Goal: Information Seeking & Learning: Find specific fact

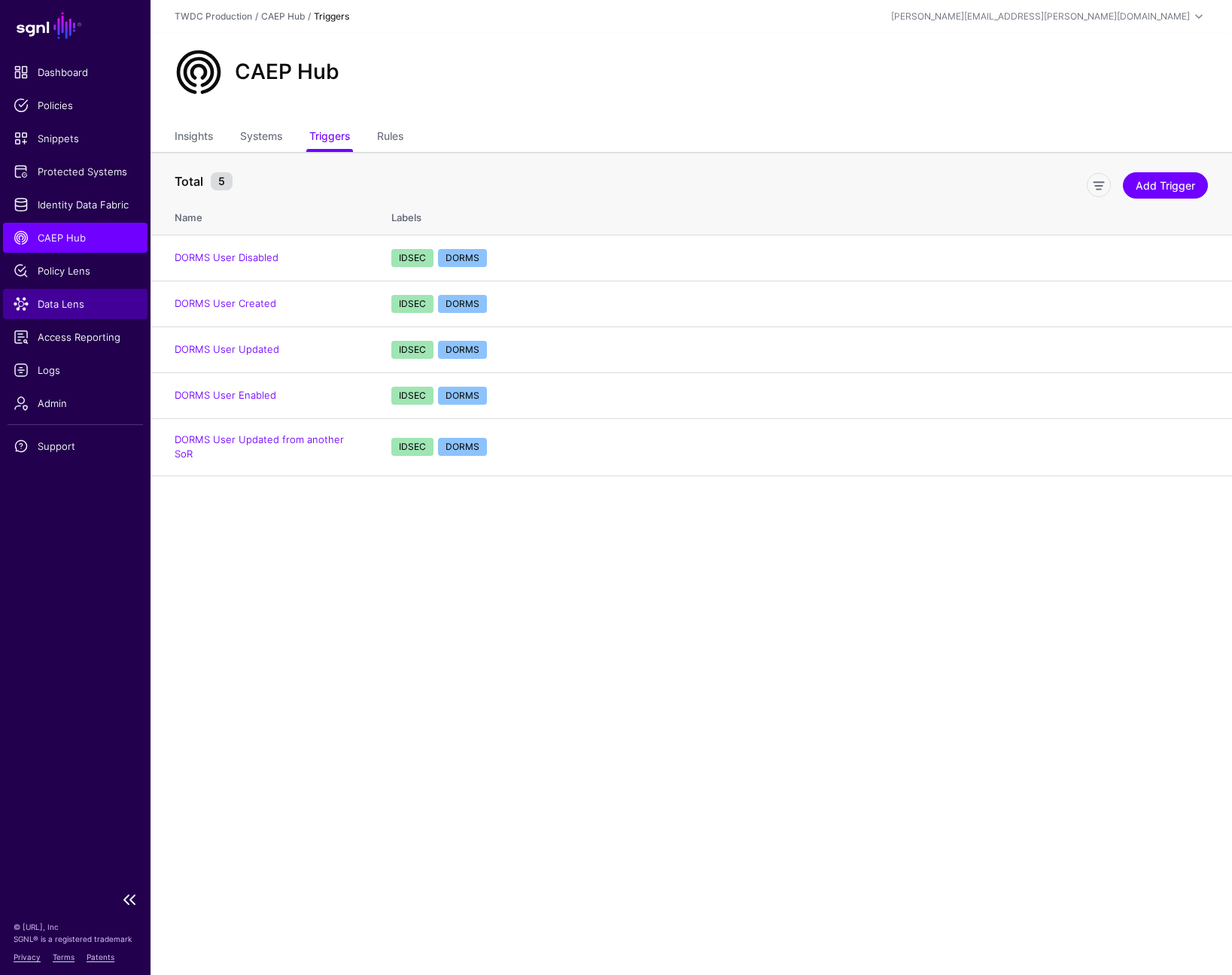
click at [49, 301] on span "Data Lens" at bounding box center [75, 304] width 124 height 15
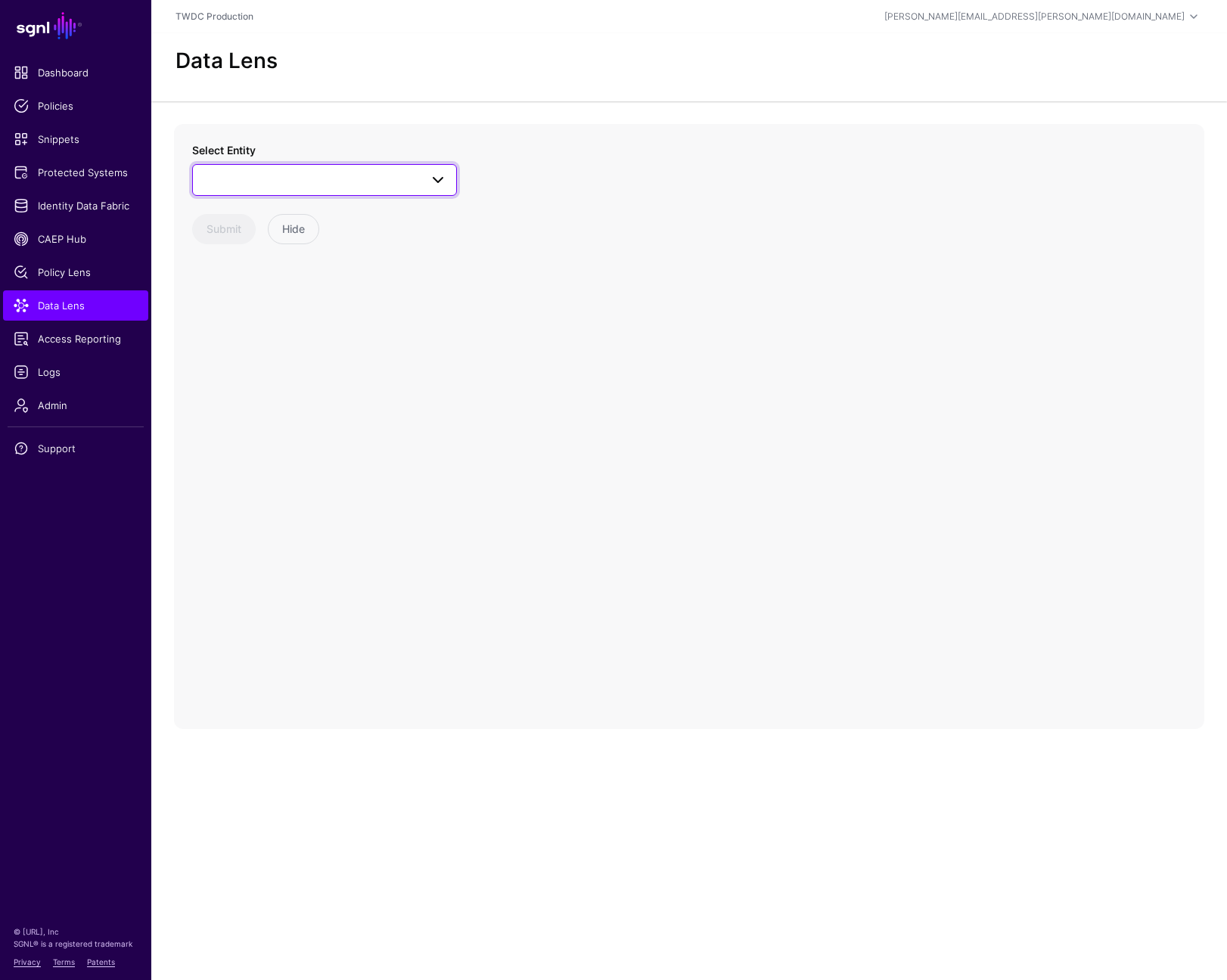
click at [441, 172] on span at bounding box center [438, 180] width 18 height 18
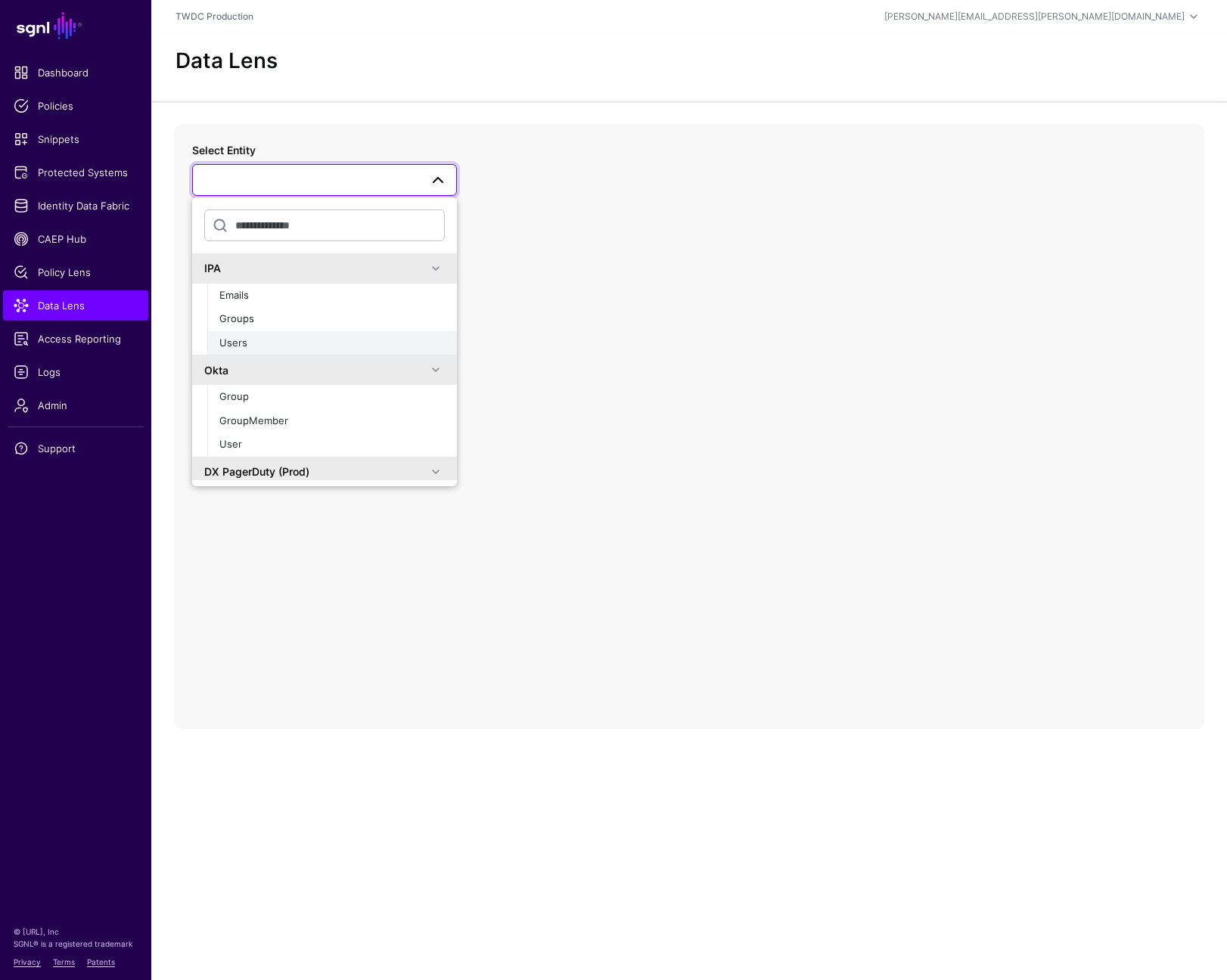
click at [245, 345] on span "Users" at bounding box center [233, 343] width 28 height 12
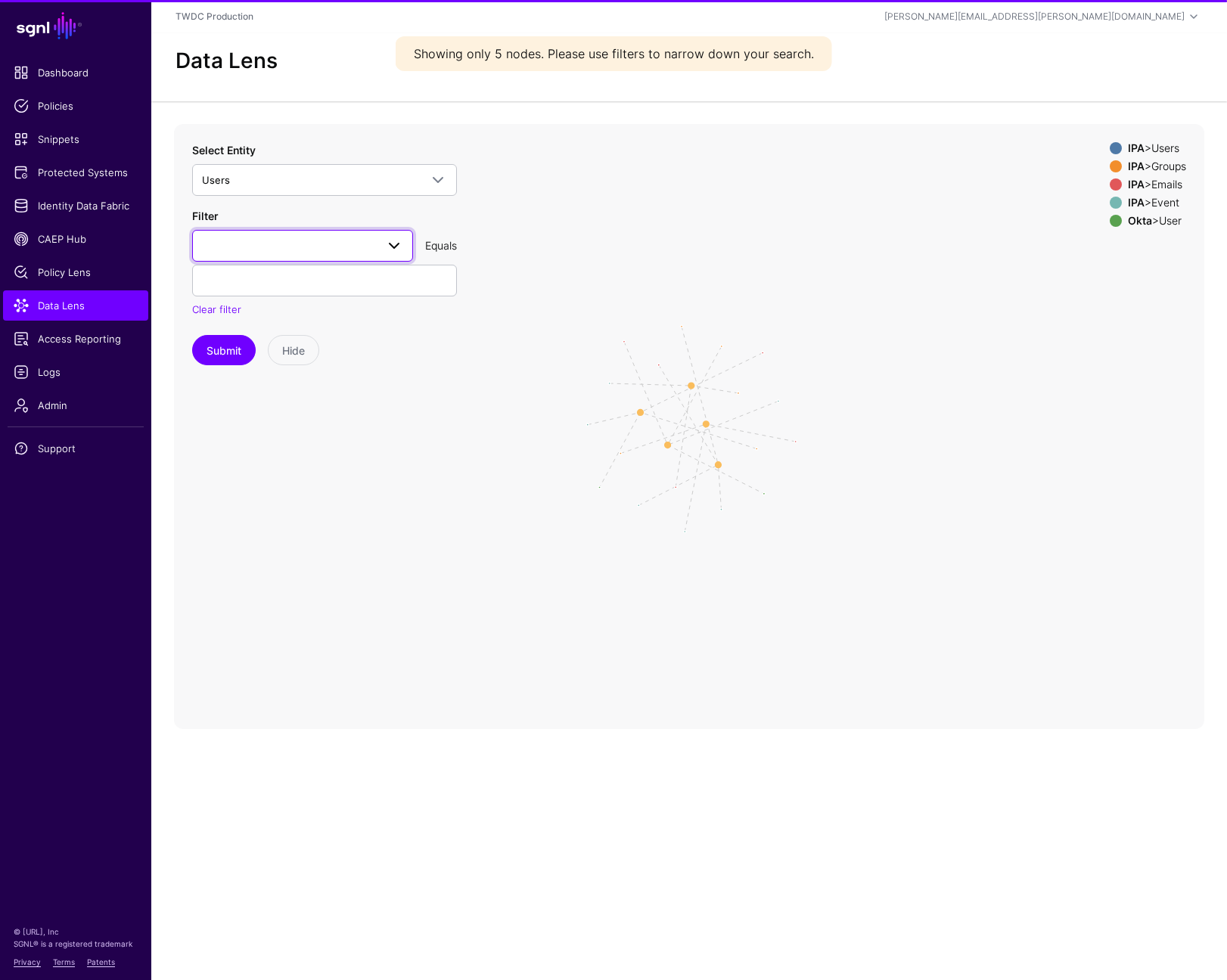
click at [305, 259] on link at bounding box center [303, 246] width 221 height 32
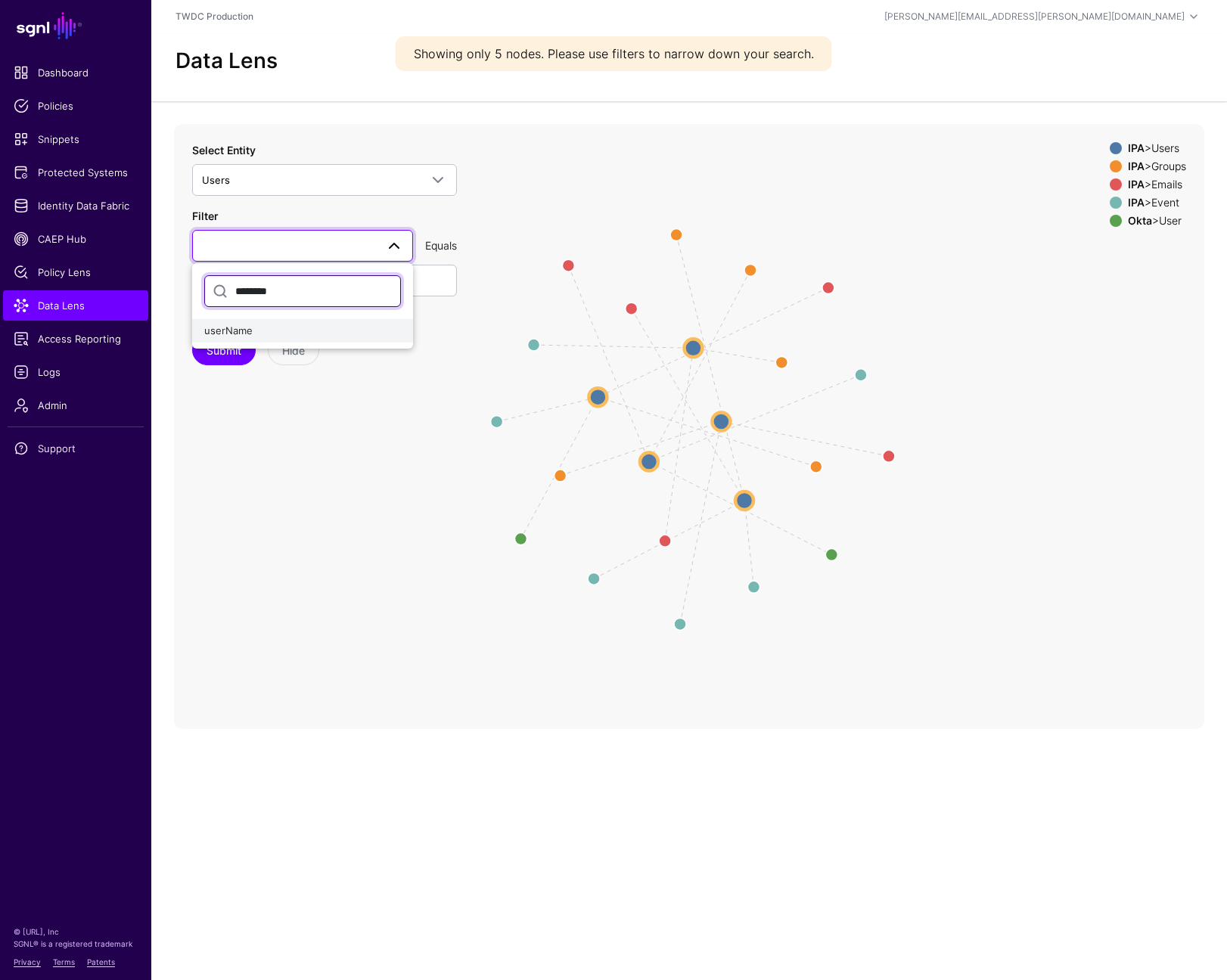
type input "********"
click at [252, 329] on div "userName" at bounding box center [303, 331] width 197 height 15
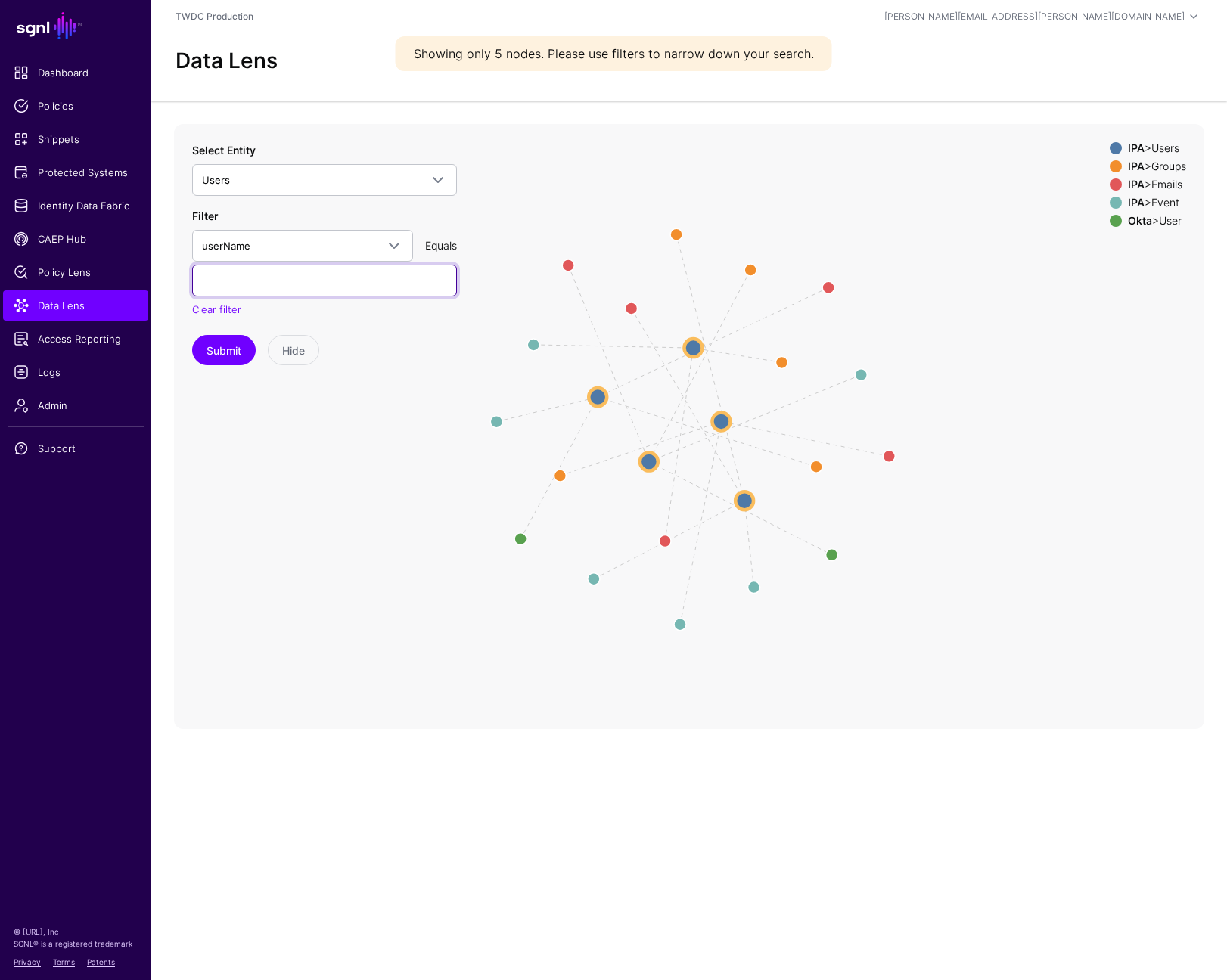
click at [313, 286] on input "text" at bounding box center [324, 281] width 265 height 32
paste input "**********"
type input "**********"
click at [219, 356] on button "Submit" at bounding box center [224, 350] width 64 height 30
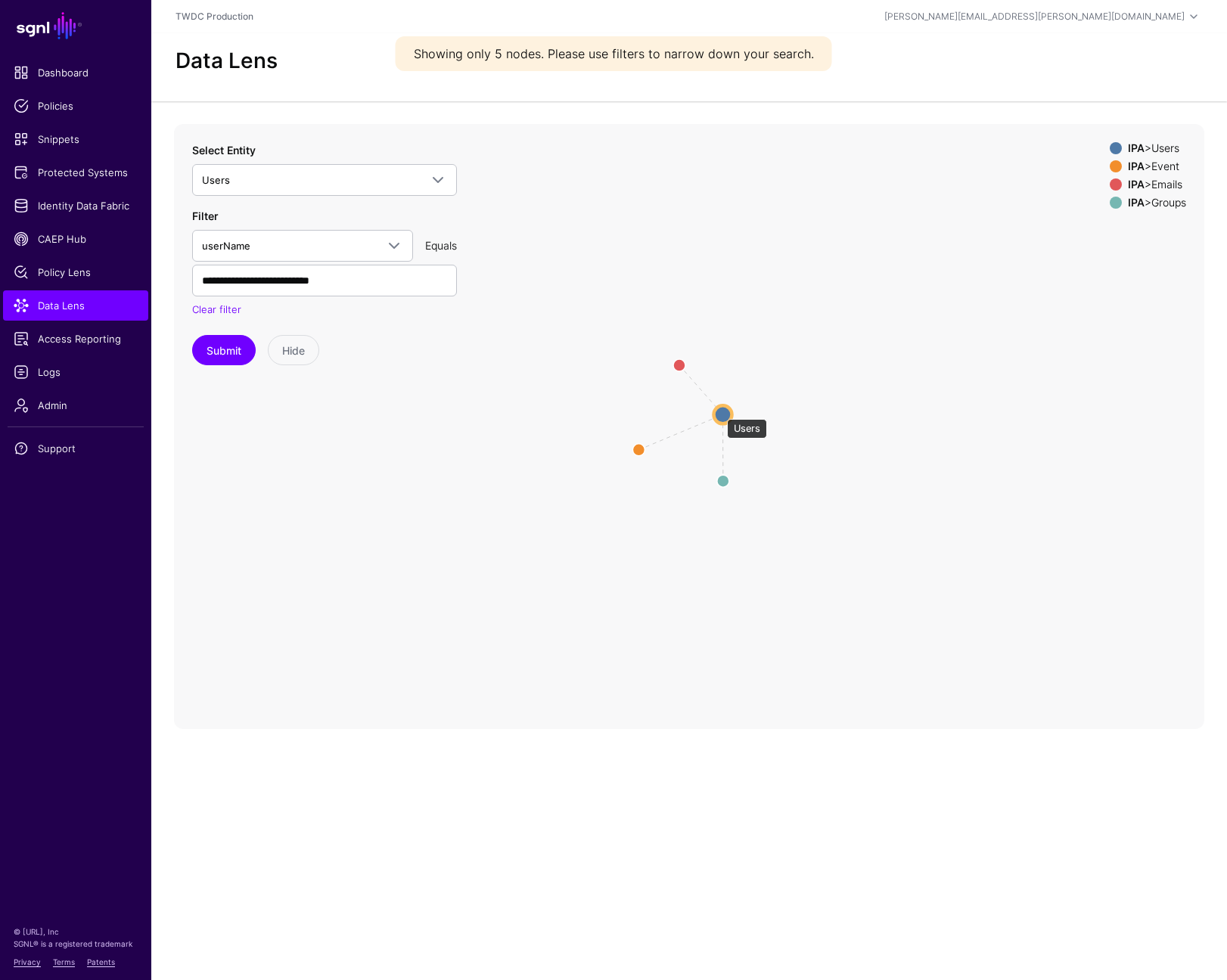
click at [724, 412] on circle at bounding box center [724, 414] width 18 height 18
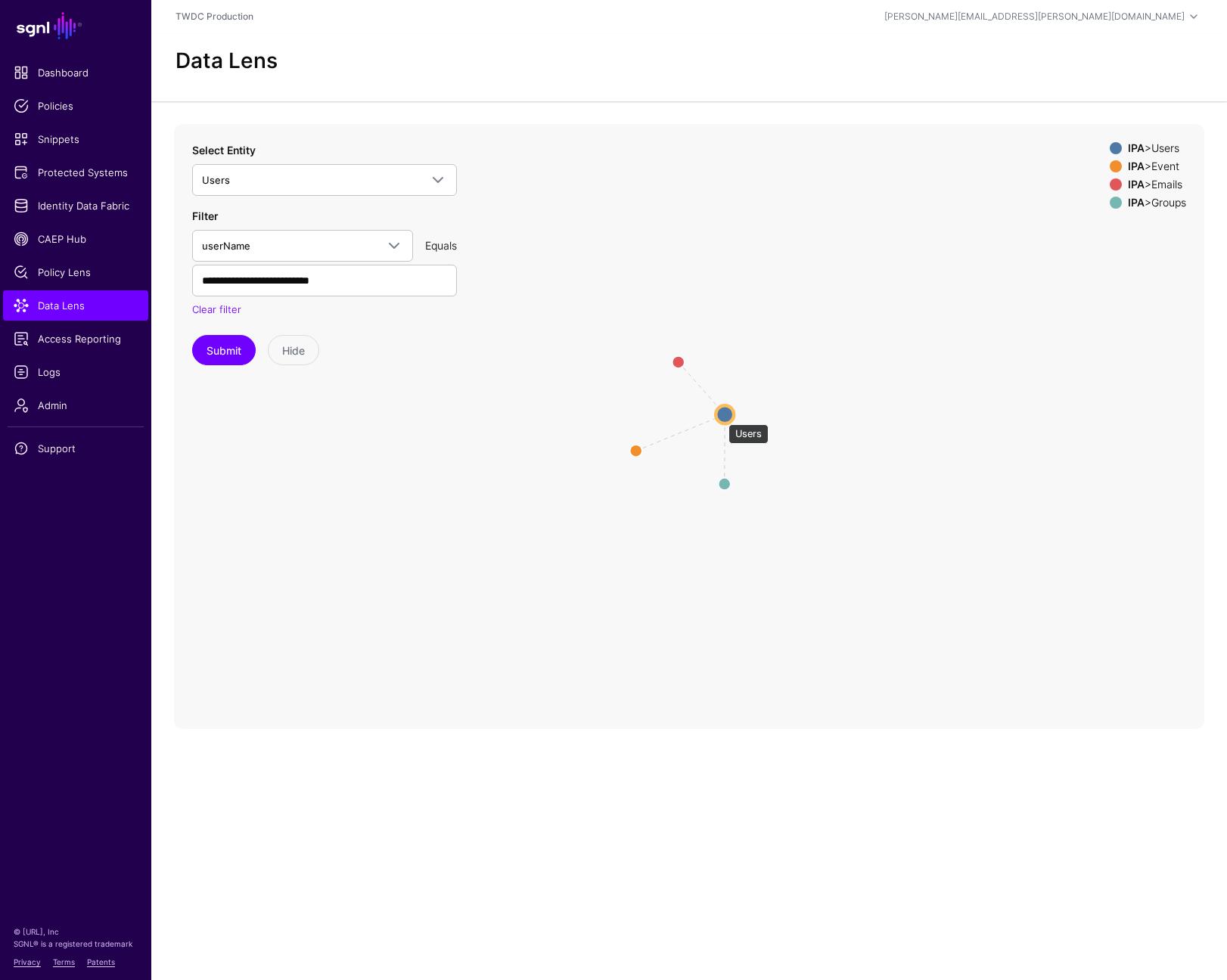
click at [721, 417] on circle at bounding box center [724, 414] width 18 height 18
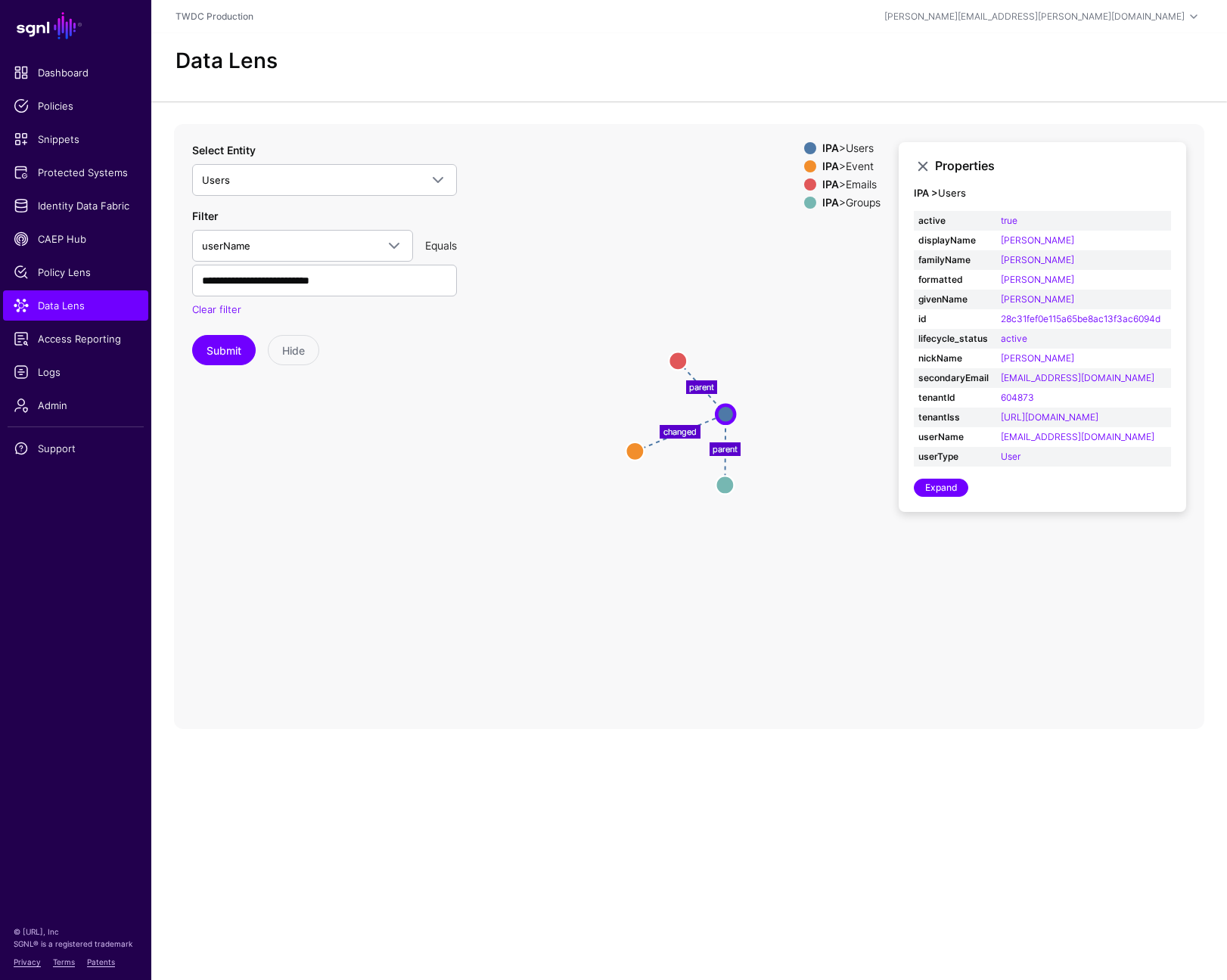
click at [668, 653] on icon "parent parent changed Groups Groups Emails Emails Event Event Users Users" at bounding box center [689, 427] width 1030 height 605
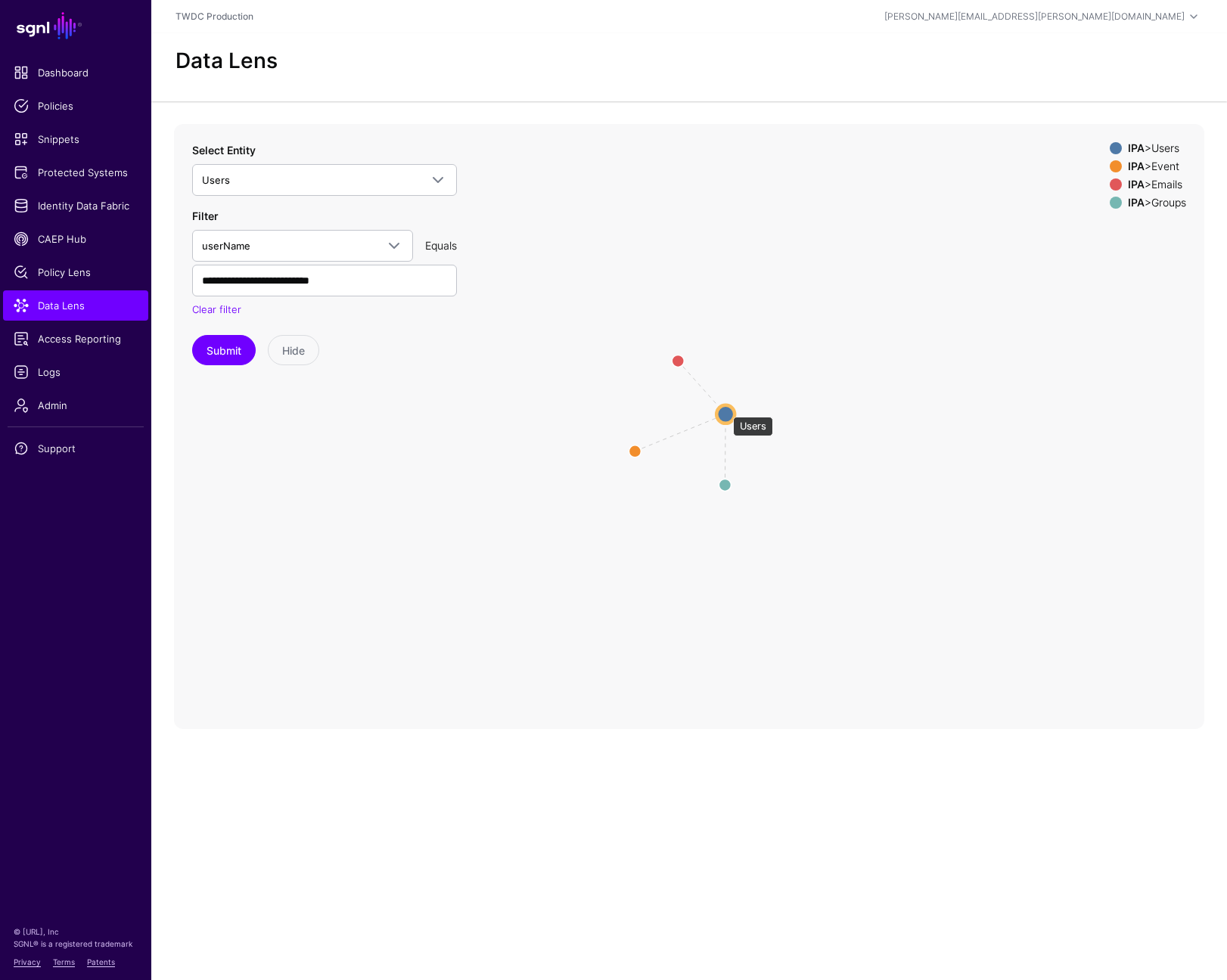
click at [724, 409] on circle at bounding box center [725, 414] width 18 height 18
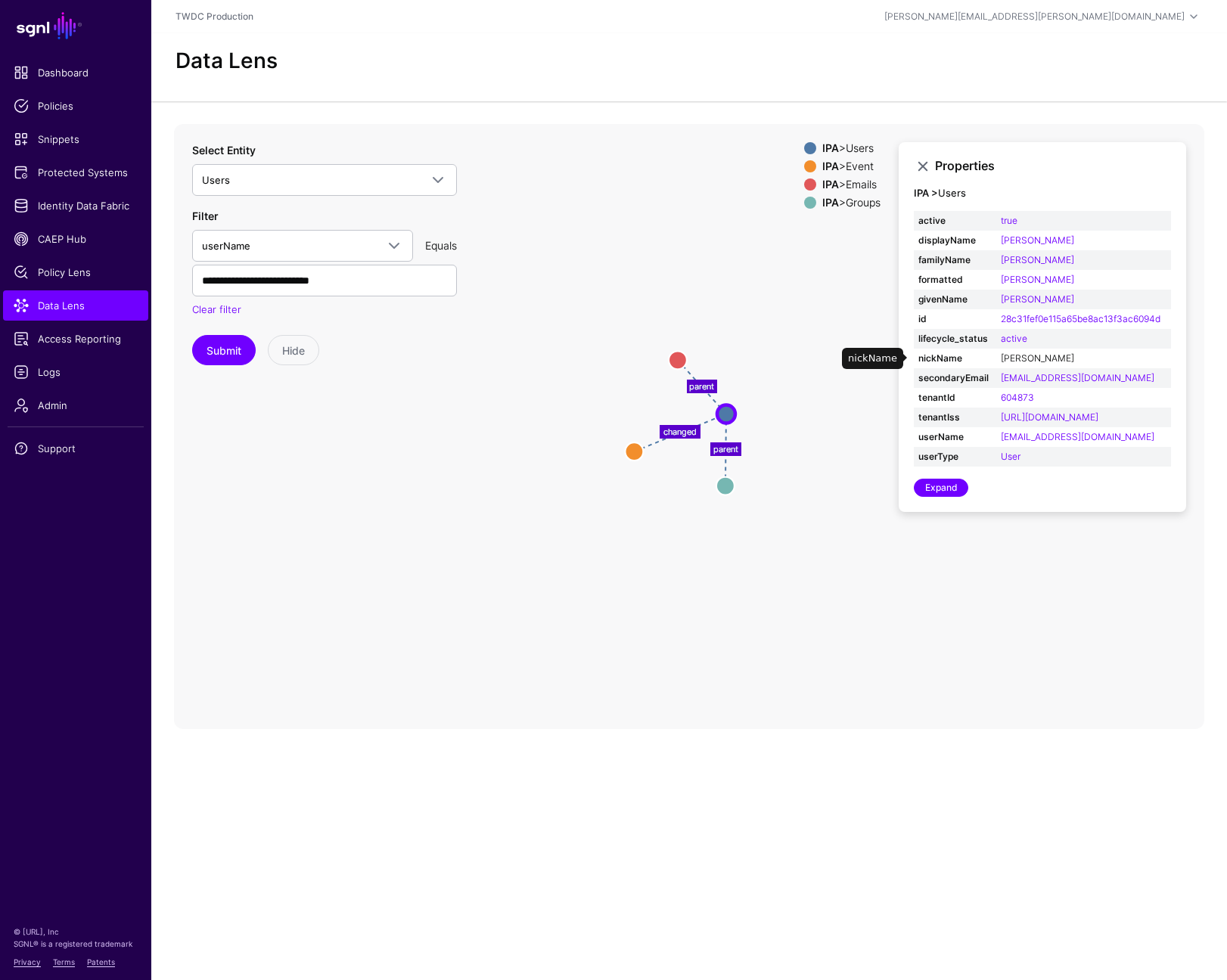
scroll to position [4, 0]
click at [677, 352] on circle at bounding box center [678, 361] width 18 height 18
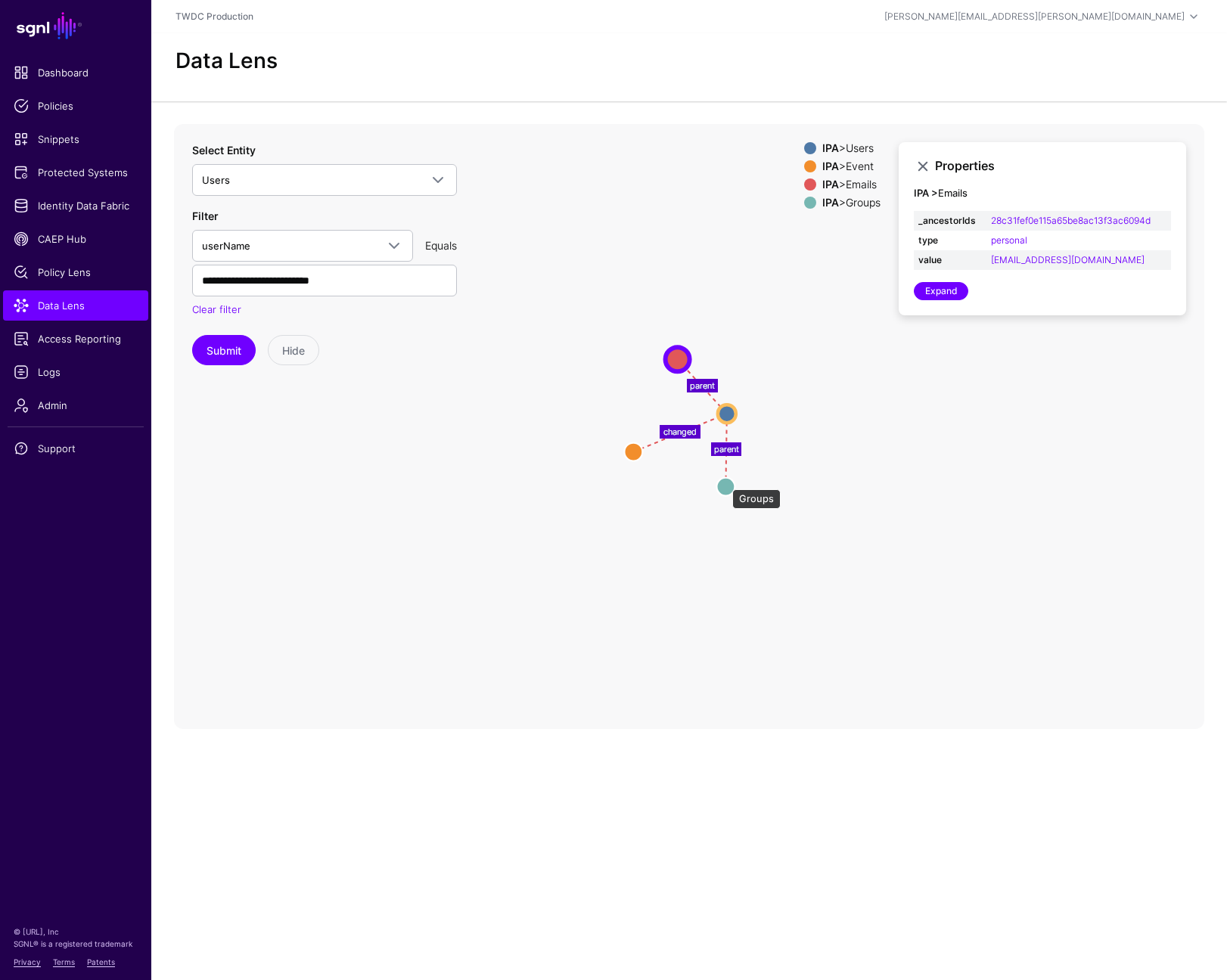
click at [724, 482] on circle at bounding box center [725, 487] width 18 height 18
click at [631, 450] on circle at bounding box center [634, 452] width 18 height 18
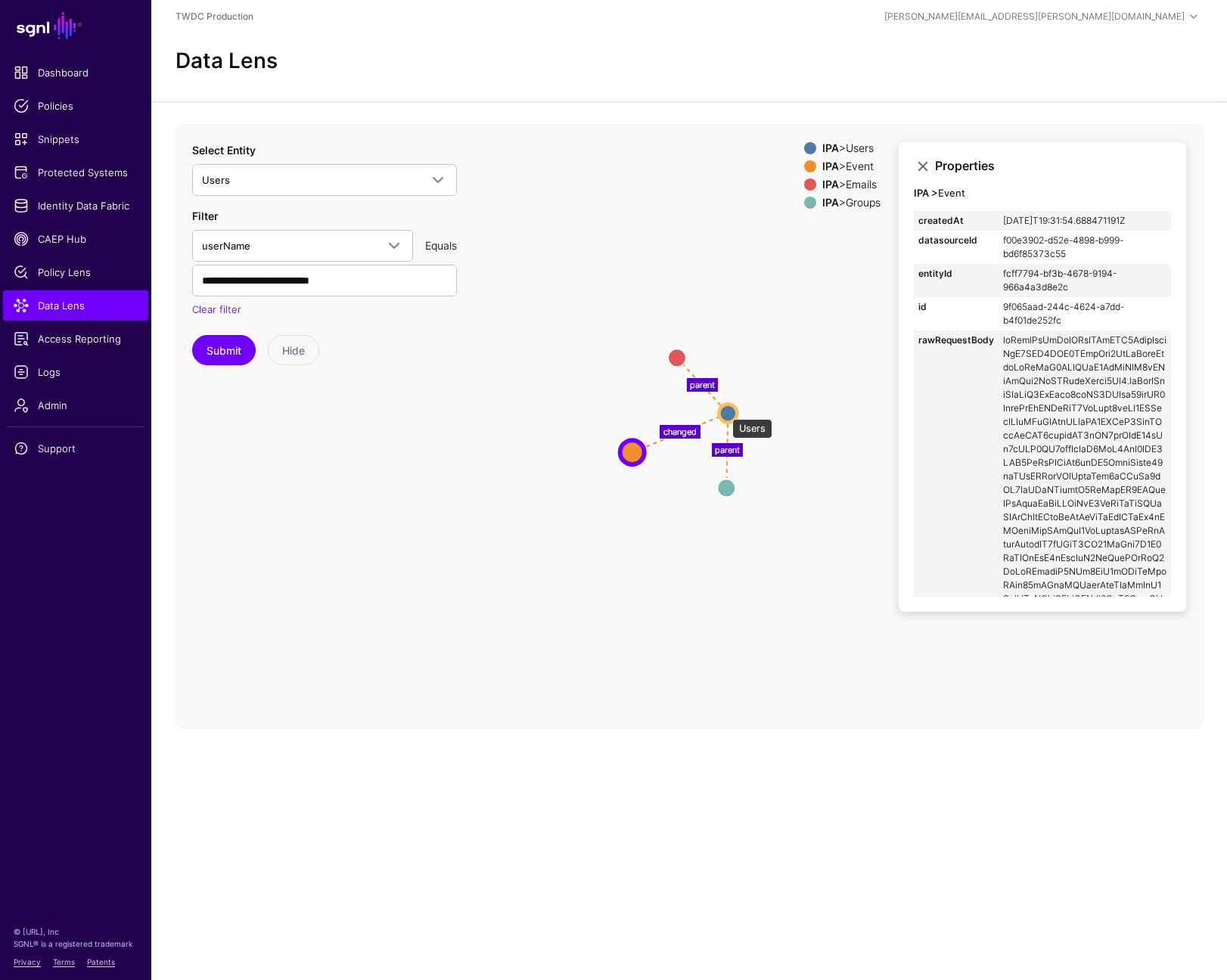
click at [726, 411] on circle at bounding box center [728, 414] width 18 height 18
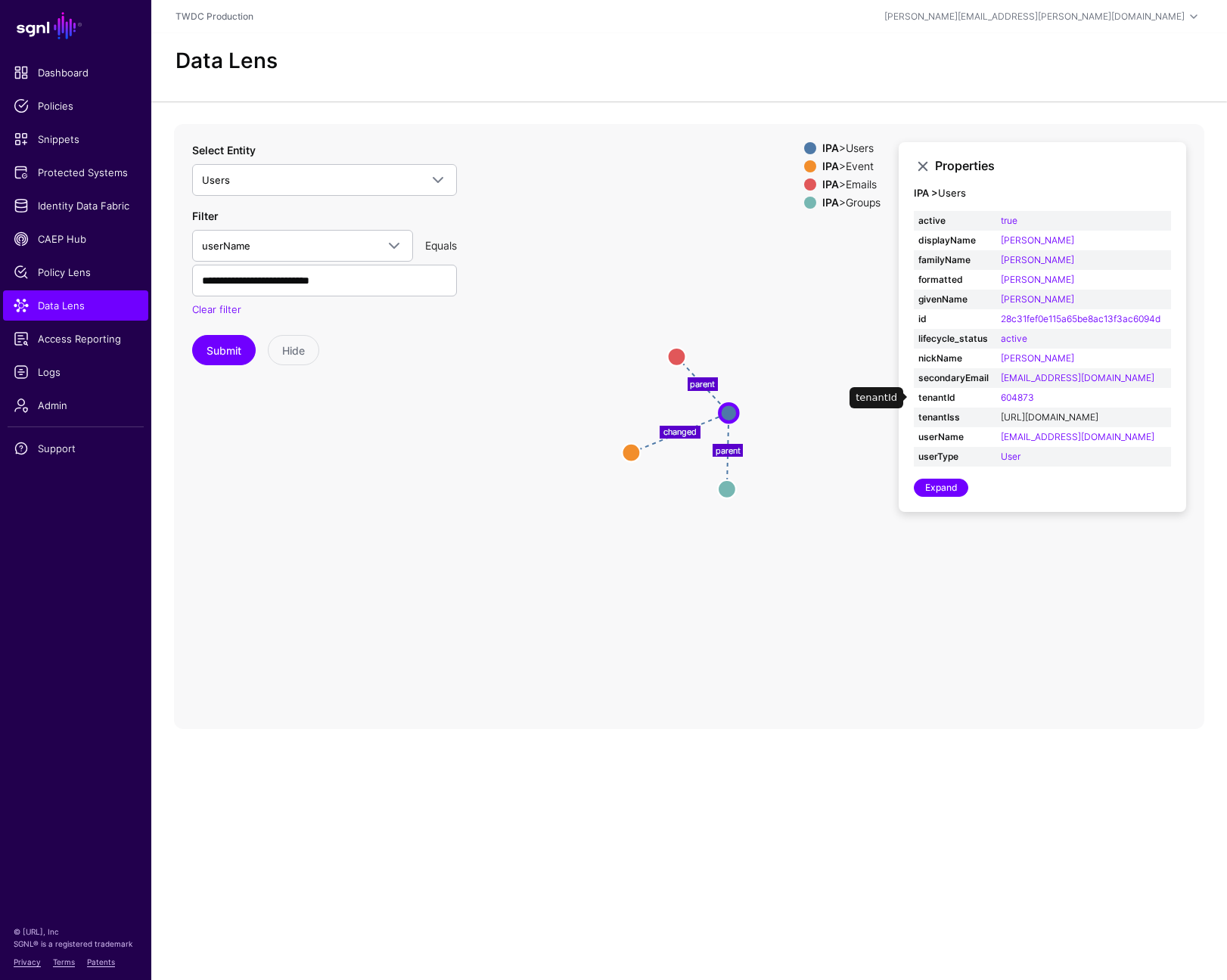
scroll to position [23, 0]
click at [943, 479] on link "Expand" at bounding box center [940, 488] width 55 height 18
click at [382, 473] on icon "changed parent parent Users Users Event Event Emails Emails Groups Groups" at bounding box center [689, 427] width 1030 height 605
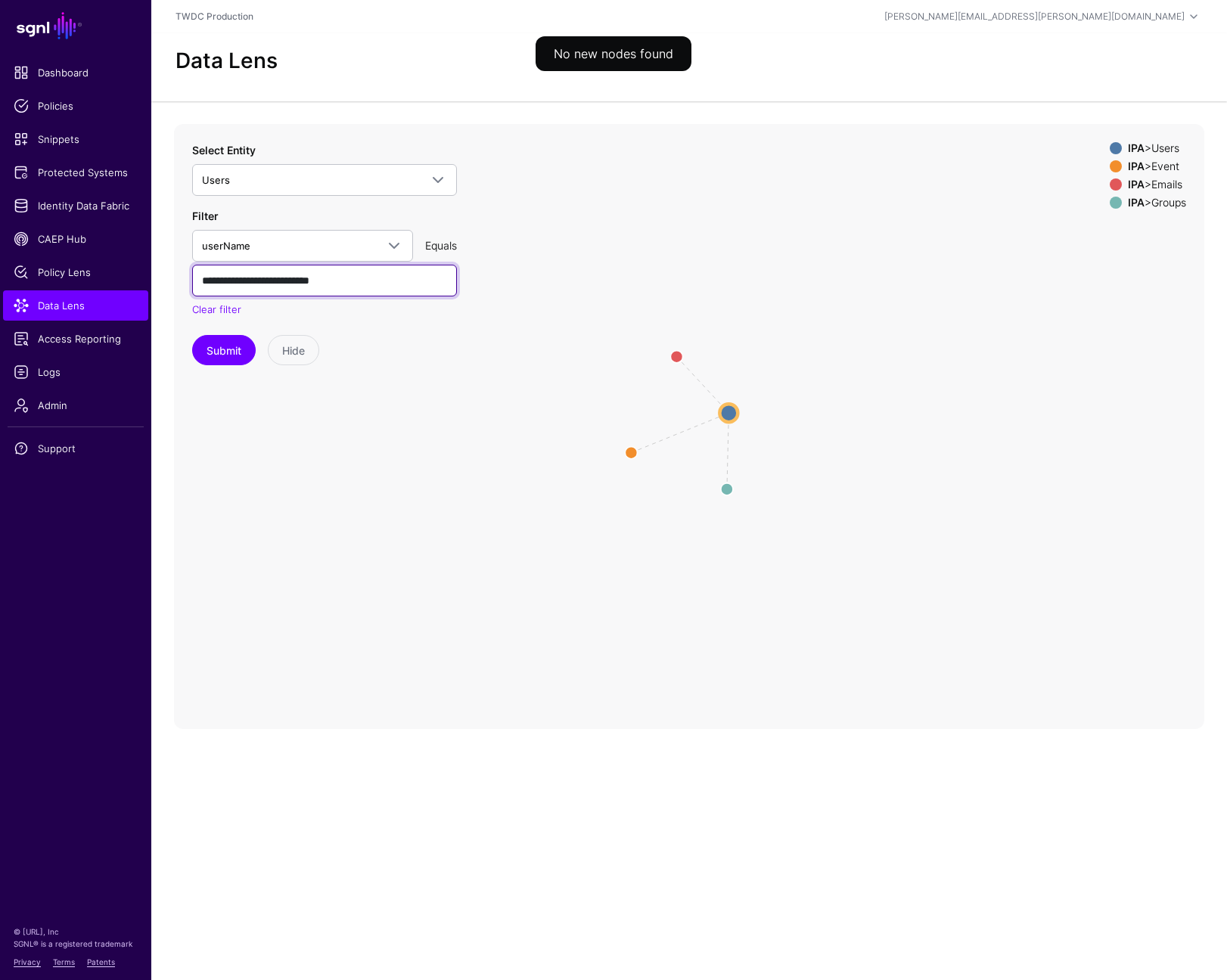
click at [387, 284] on input "**********" at bounding box center [324, 281] width 265 height 32
click at [387, 283] on input "**********" at bounding box center [324, 281] width 265 height 32
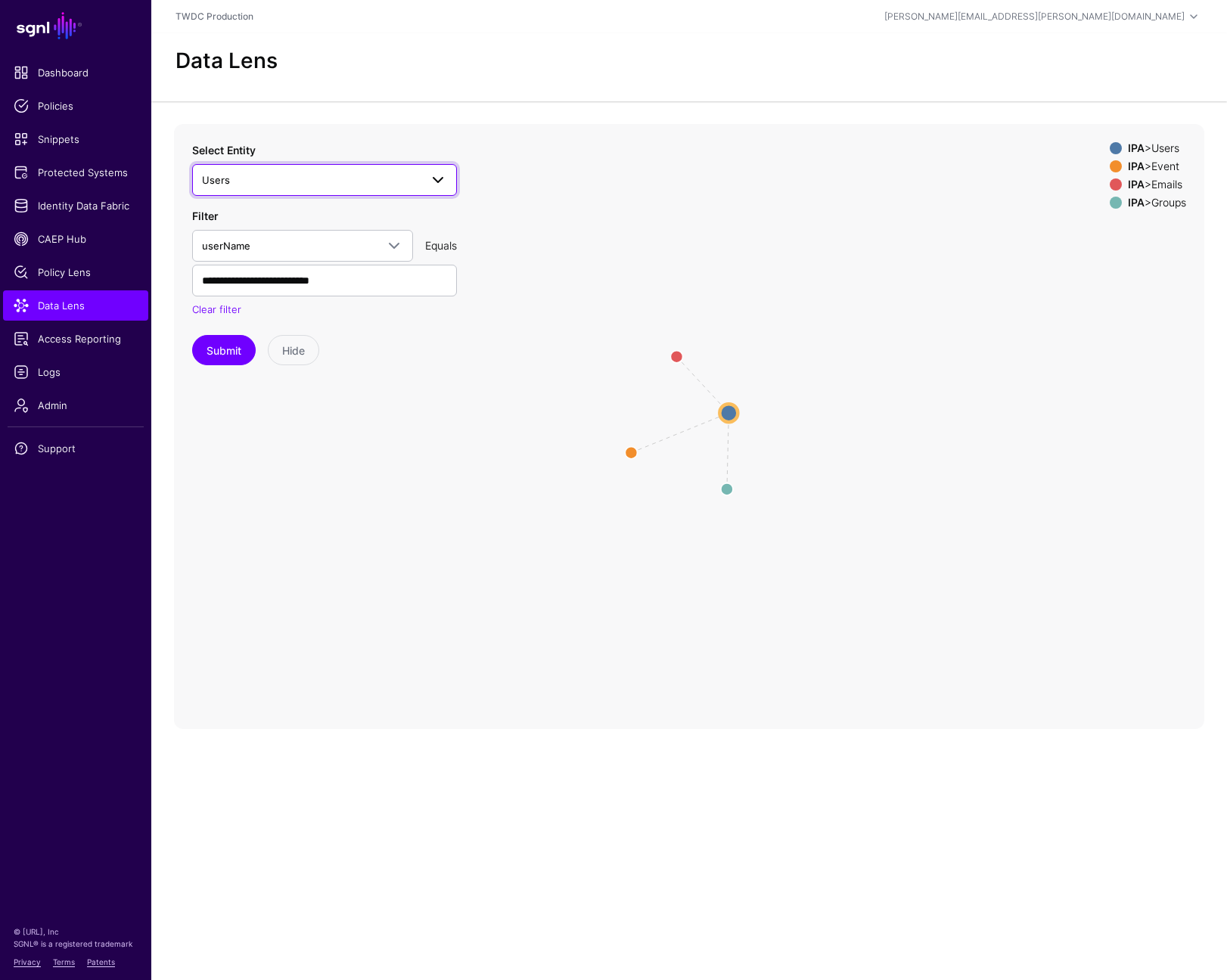
click at [435, 186] on span at bounding box center [438, 180] width 18 height 18
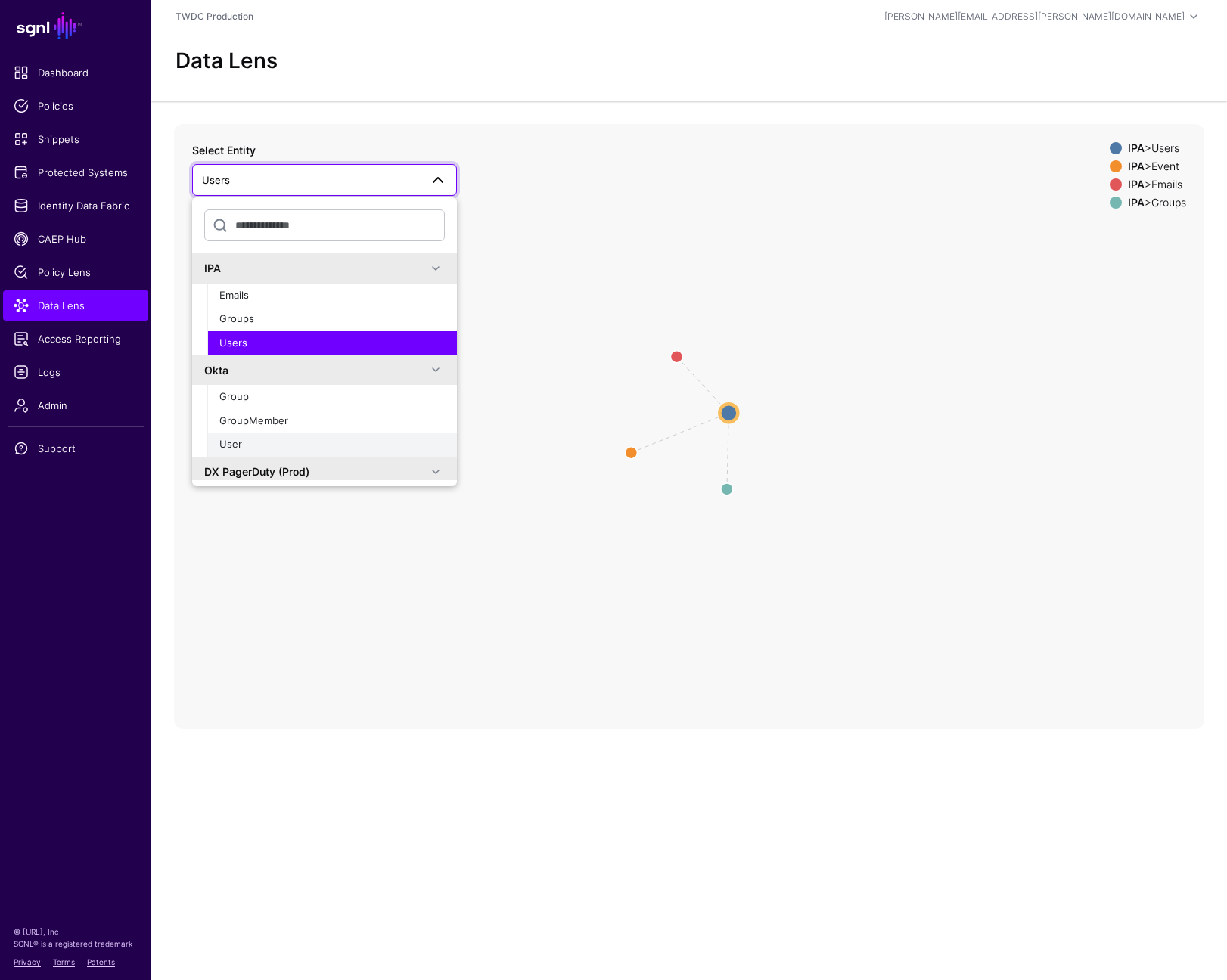
click at [240, 438] on span "User" at bounding box center [230, 444] width 23 height 12
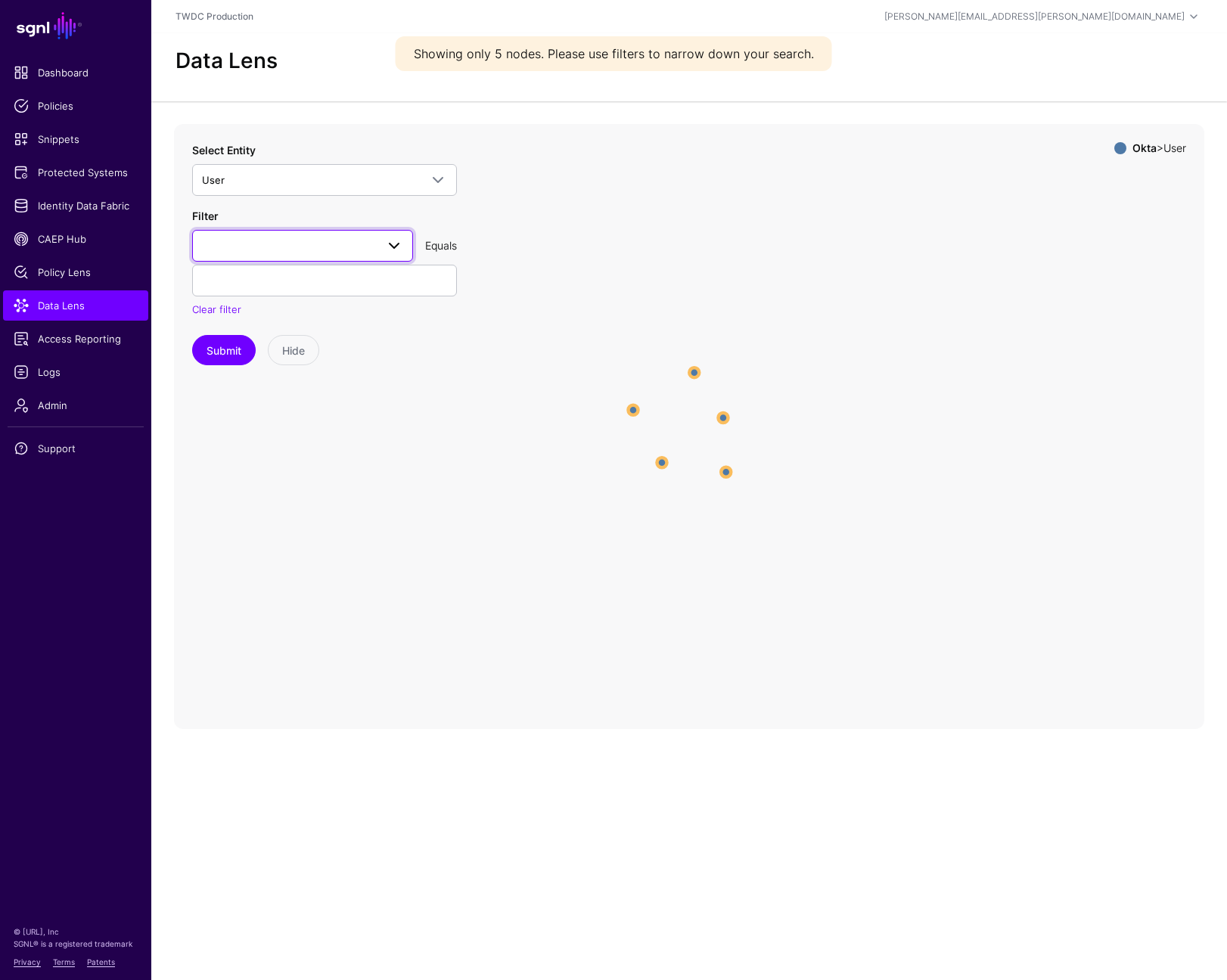
click at [398, 246] on span at bounding box center [394, 246] width 18 height 18
type input "*****"
click at [253, 325] on span "profile__email" at bounding box center [236, 330] width 64 height 12
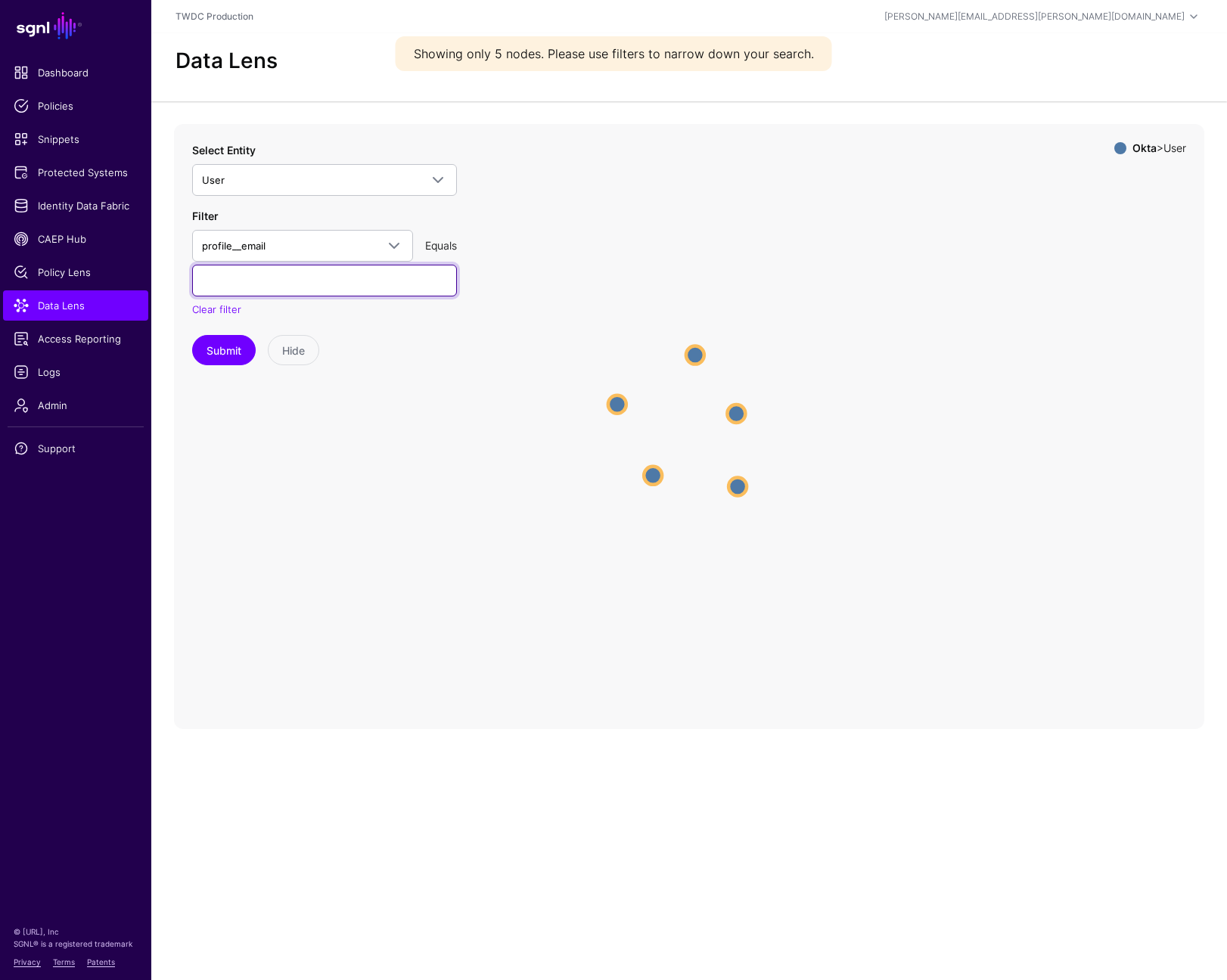
click at [328, 277] on input "text" at bounding box center [324, 281] width 265 height 32
paste input "**********"
type input "**********"
click at [224, 339] on button "Submit" at bounding box center [224, 350] width 64 height 30
click at [397, 284] on input "**********" at bounding box center [324, 281] width 265 height 32
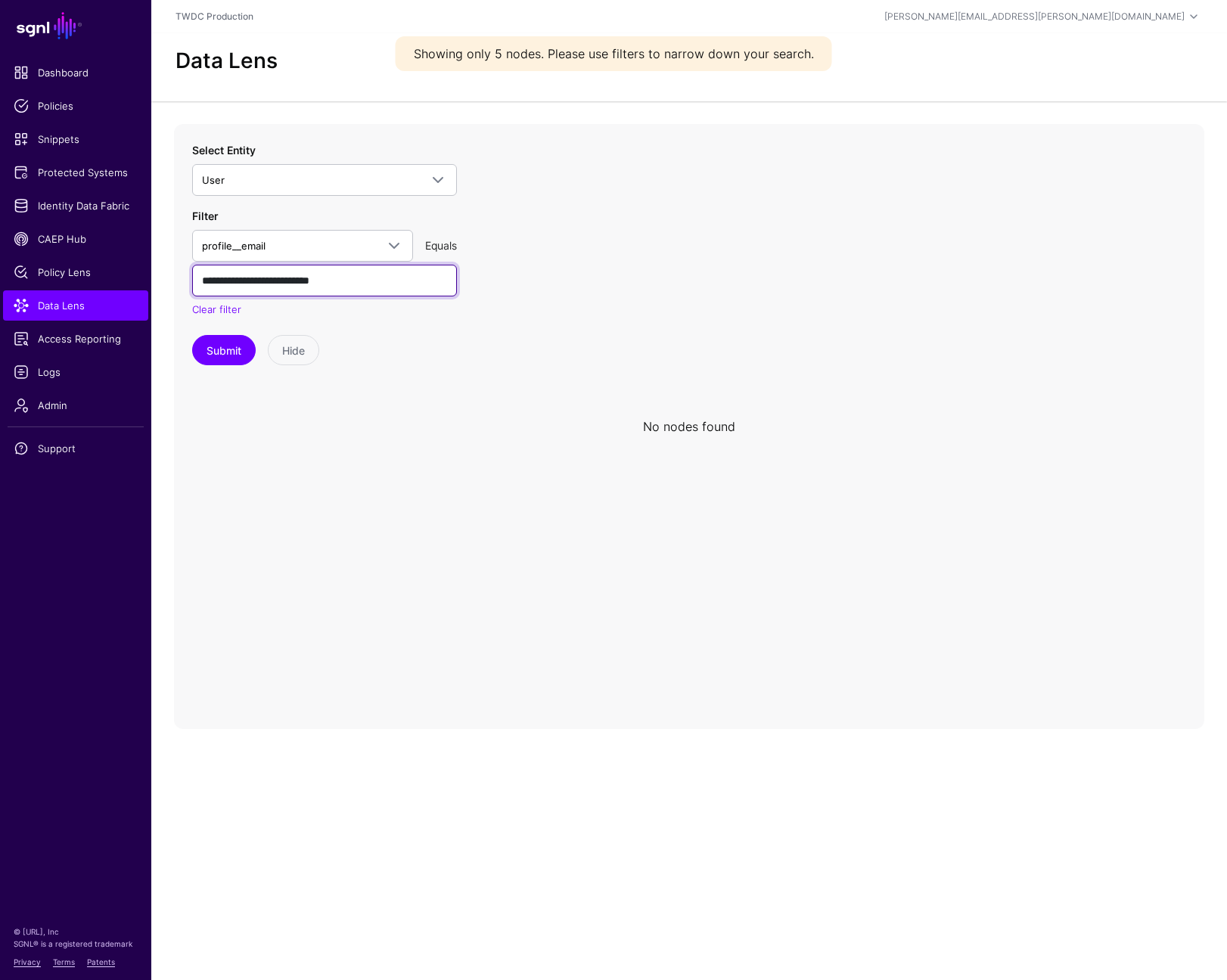
click at [397, 284] on input "**********" at bounding box center [324, 281] width 265 height 32
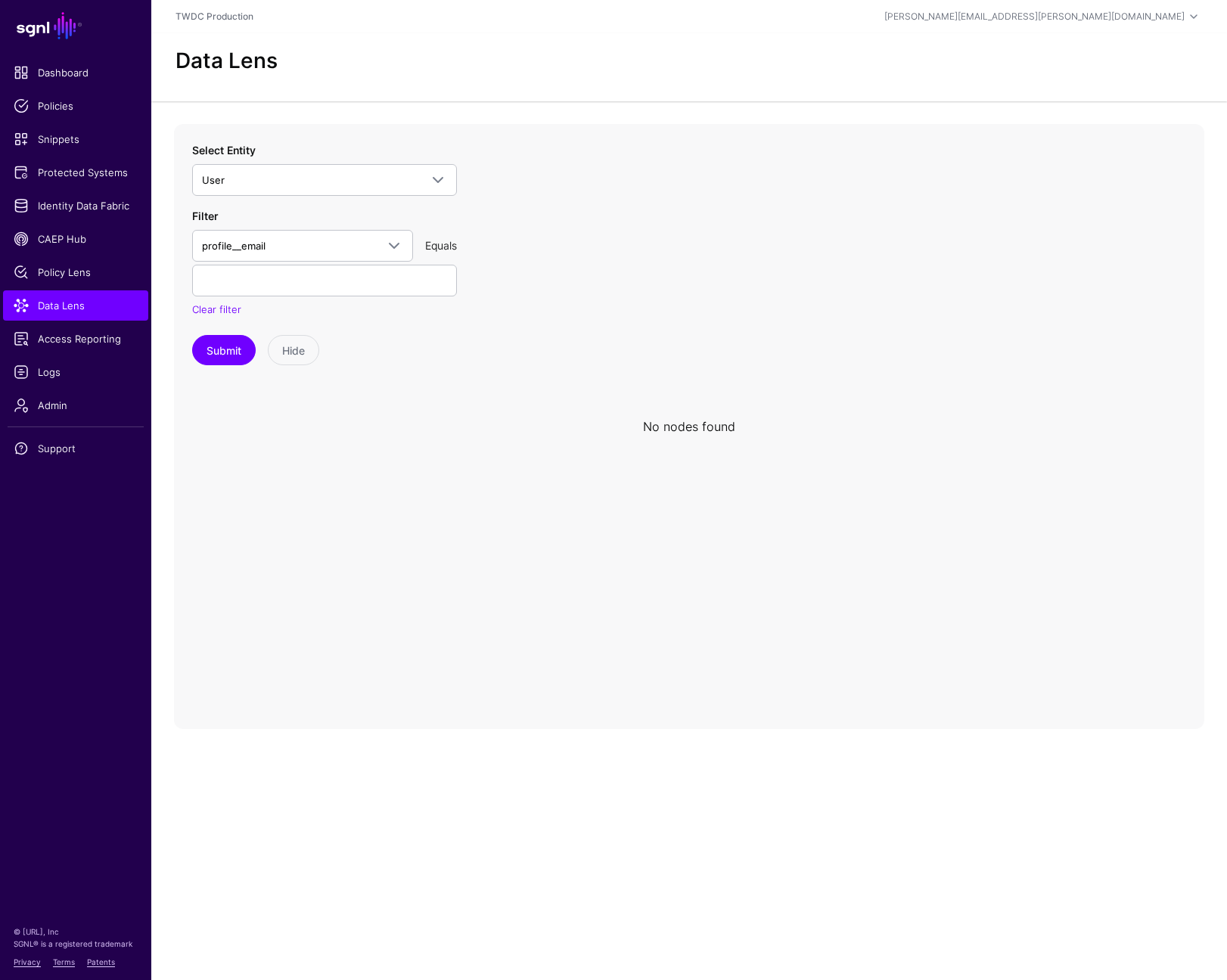
click at [349, 594] on icon at bounding box center [689, 427] width 1030 height 605
click at [321, 284] on input "text" at bounding box center [324, 281] width 265 height 32
paste input "**********"
click at [224, 351] on button "Submit" at bounding box center [224, 350] width 64 height 30
click at [397, 284] on input "**********" at bounding box center [324, 281] width 265 height 32
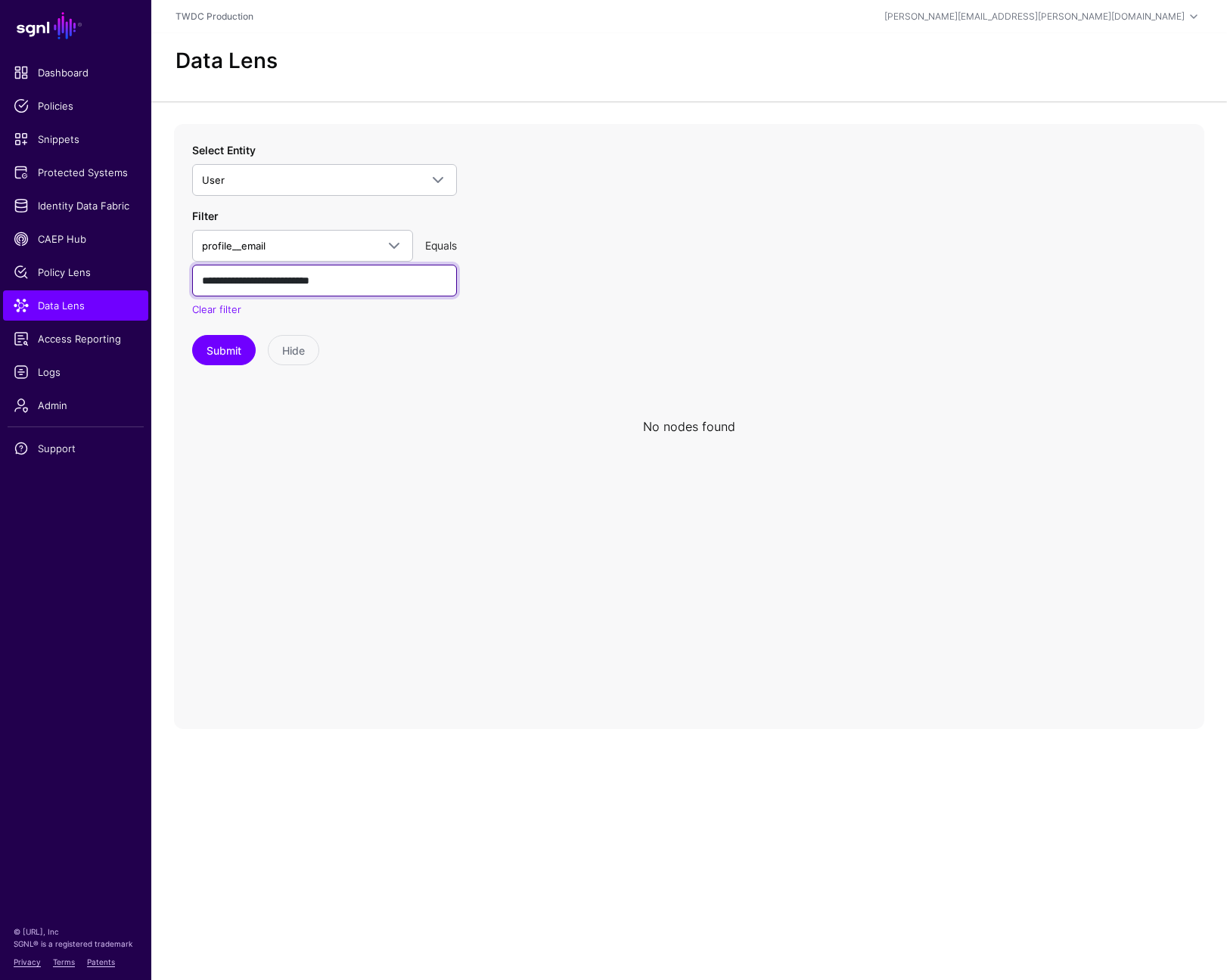
click at [397, 284] on input "**********" at bounding box center [324, 281] width 265 height 32
paste input "text"
type input "**********"
click at [229, 347] on button "Submit" at bounding box center [224, 350] width 64 height 30
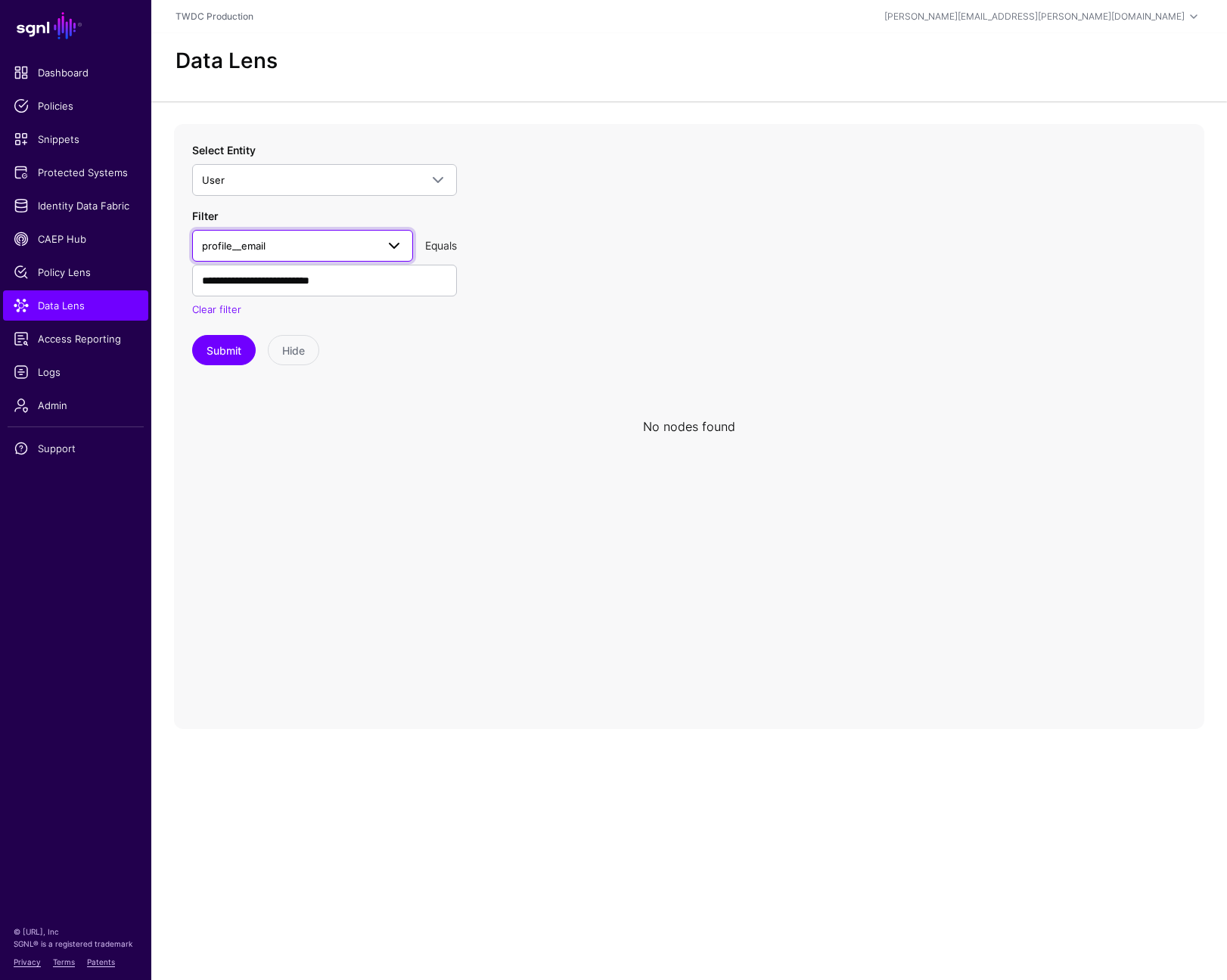
click at [397, 250] on span at bounding box center [394, 246] width 18 height 18
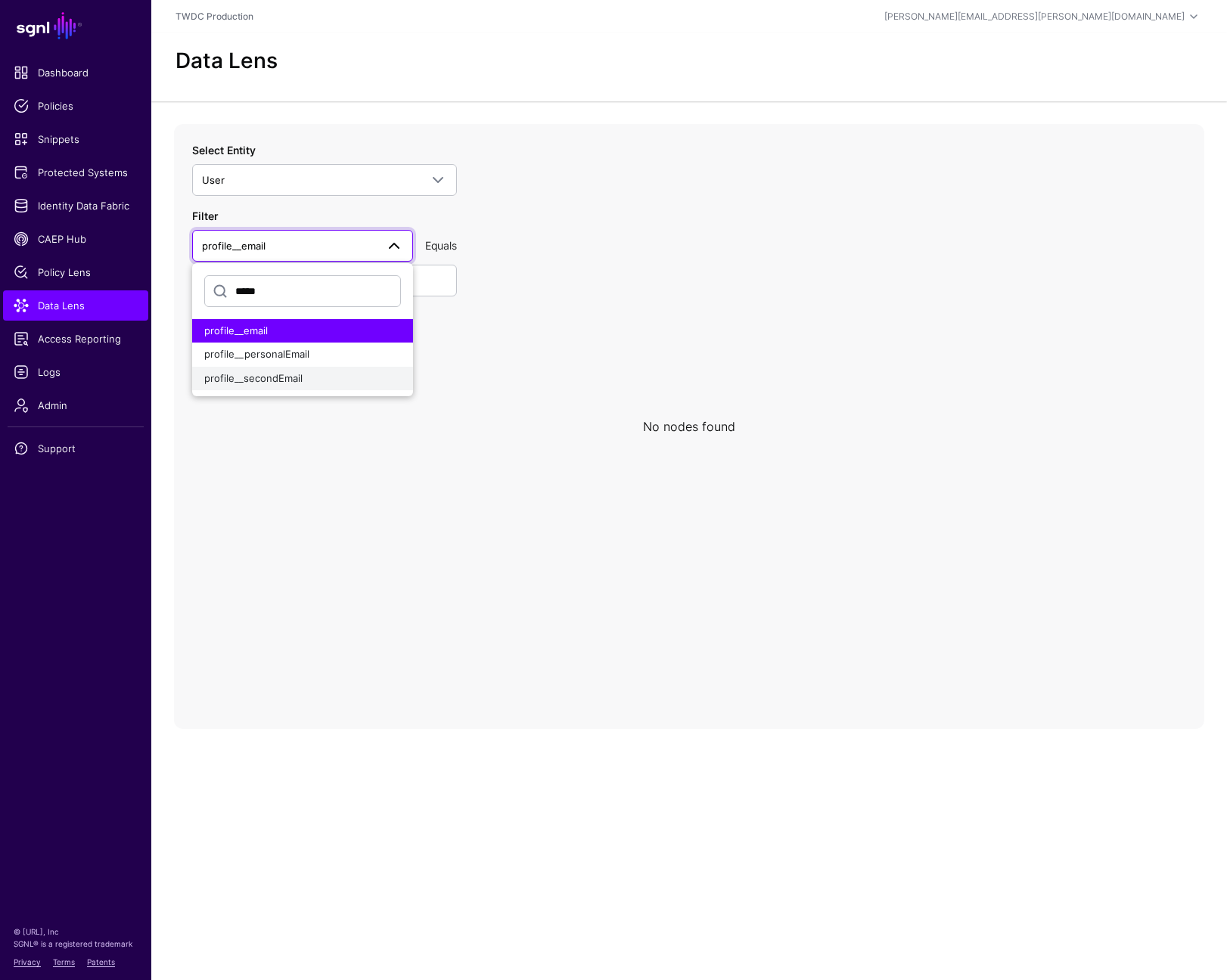
click at [302, 376] on div "profile__secondEmail" at bounding box center [303, 379] width 197 height 15
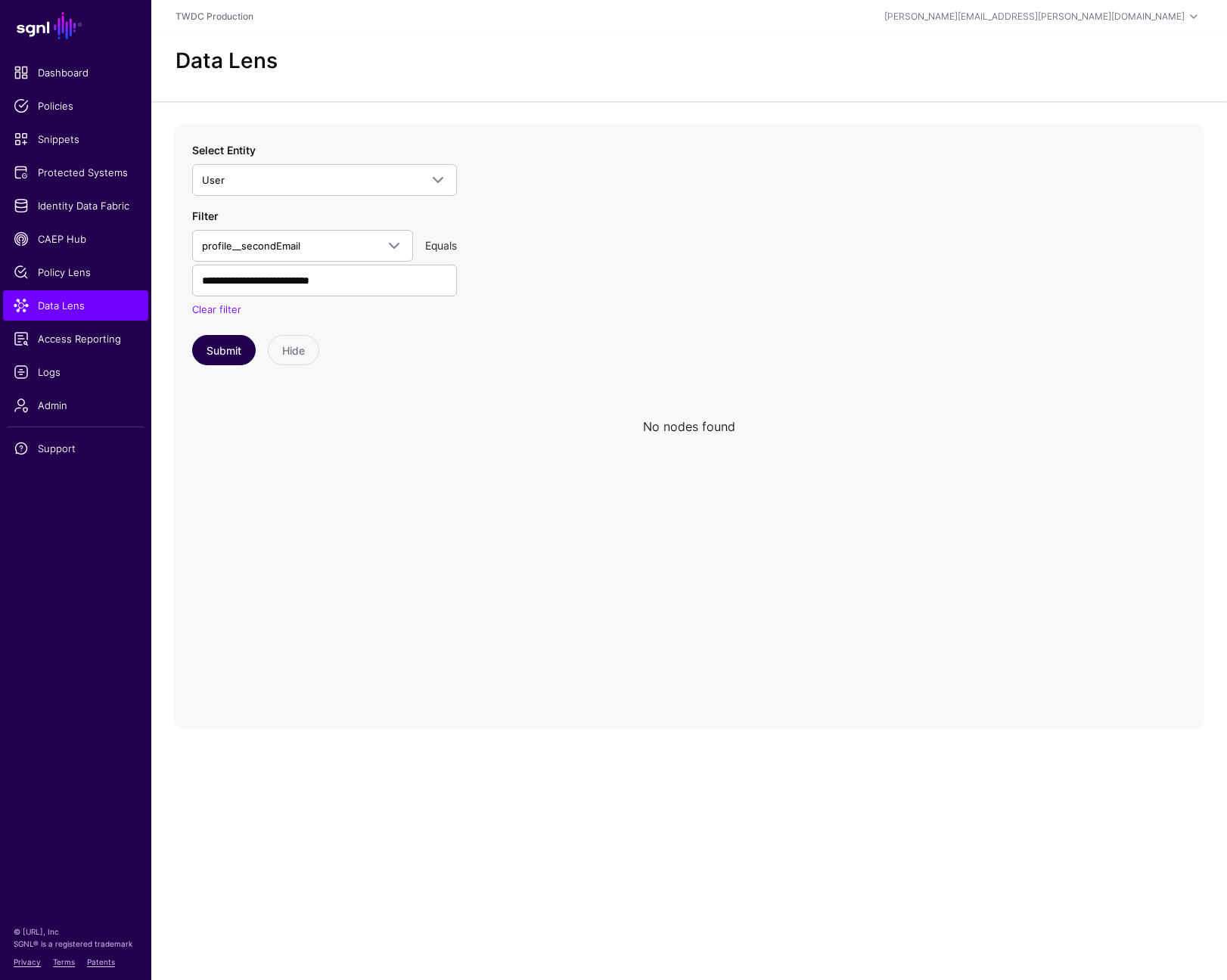
click at [224, 352] on button "Submit" at bounding box center [224, 350] width 64 height 30
click at [398, 252] on span at bounding box center [394, 246] width 18 height 18
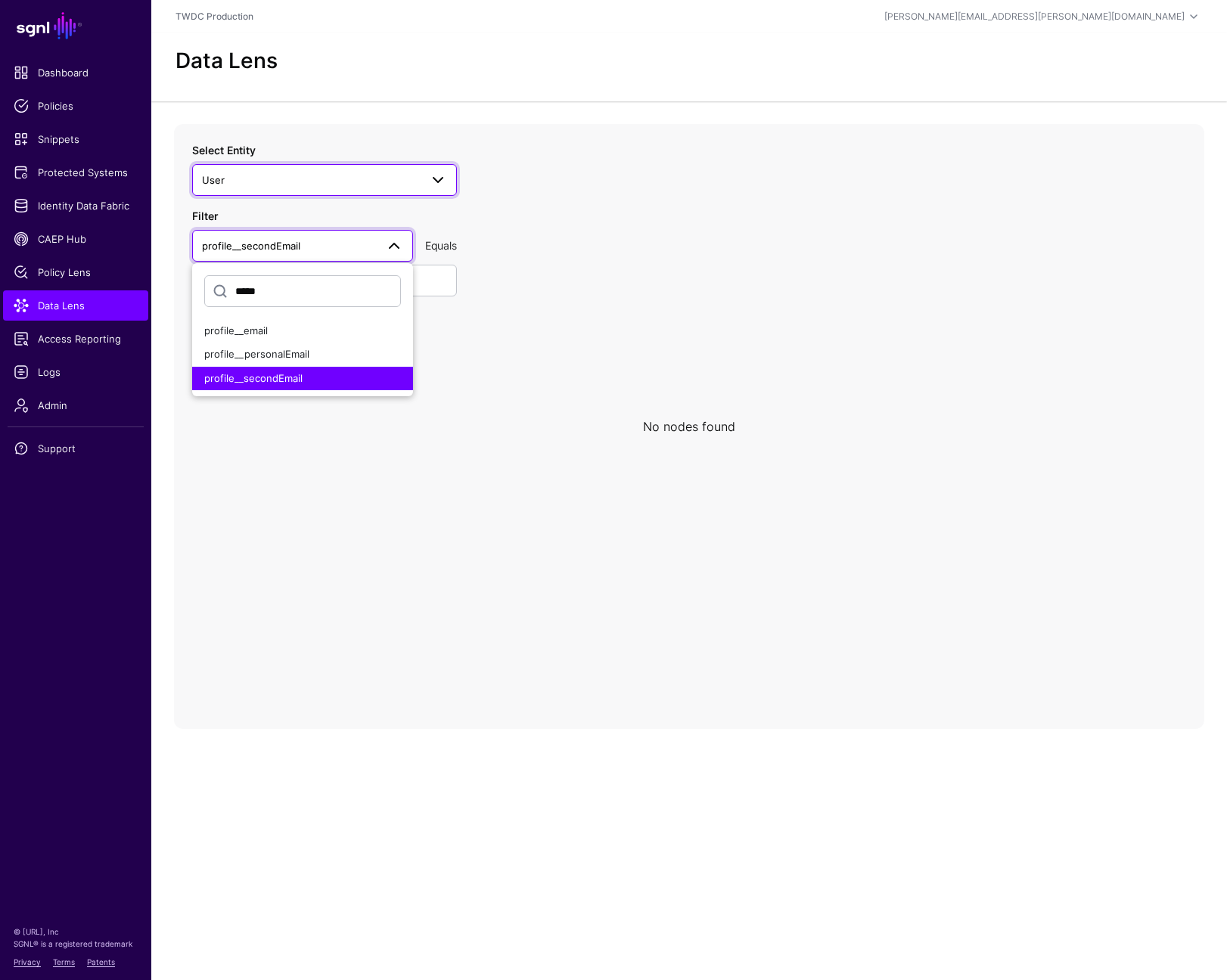
click at [433, 184] on span at bounding box center [438, 180] width 18 height 18
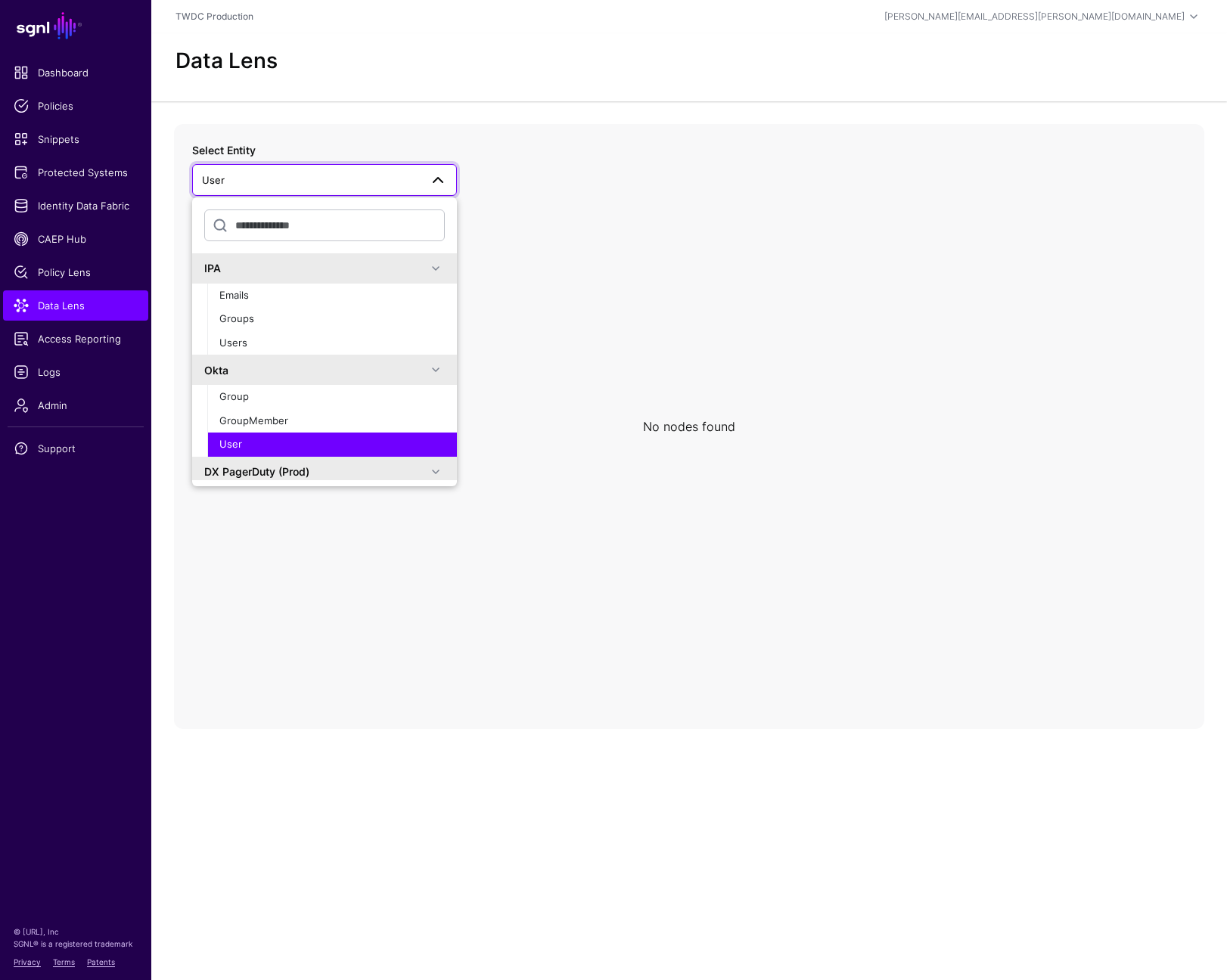
click at [281, 587] on icon at bounding box center [689, 427] width 1030 height 605
click at [283, 551] on icon at bounding box center [689, 427] width 1030 height 605
click at [487, 296] on icon at bounding box center [689, 427] width 1030 height 605
click at [440, 178] on span at bounding box center [438, 180] width 18 height 18
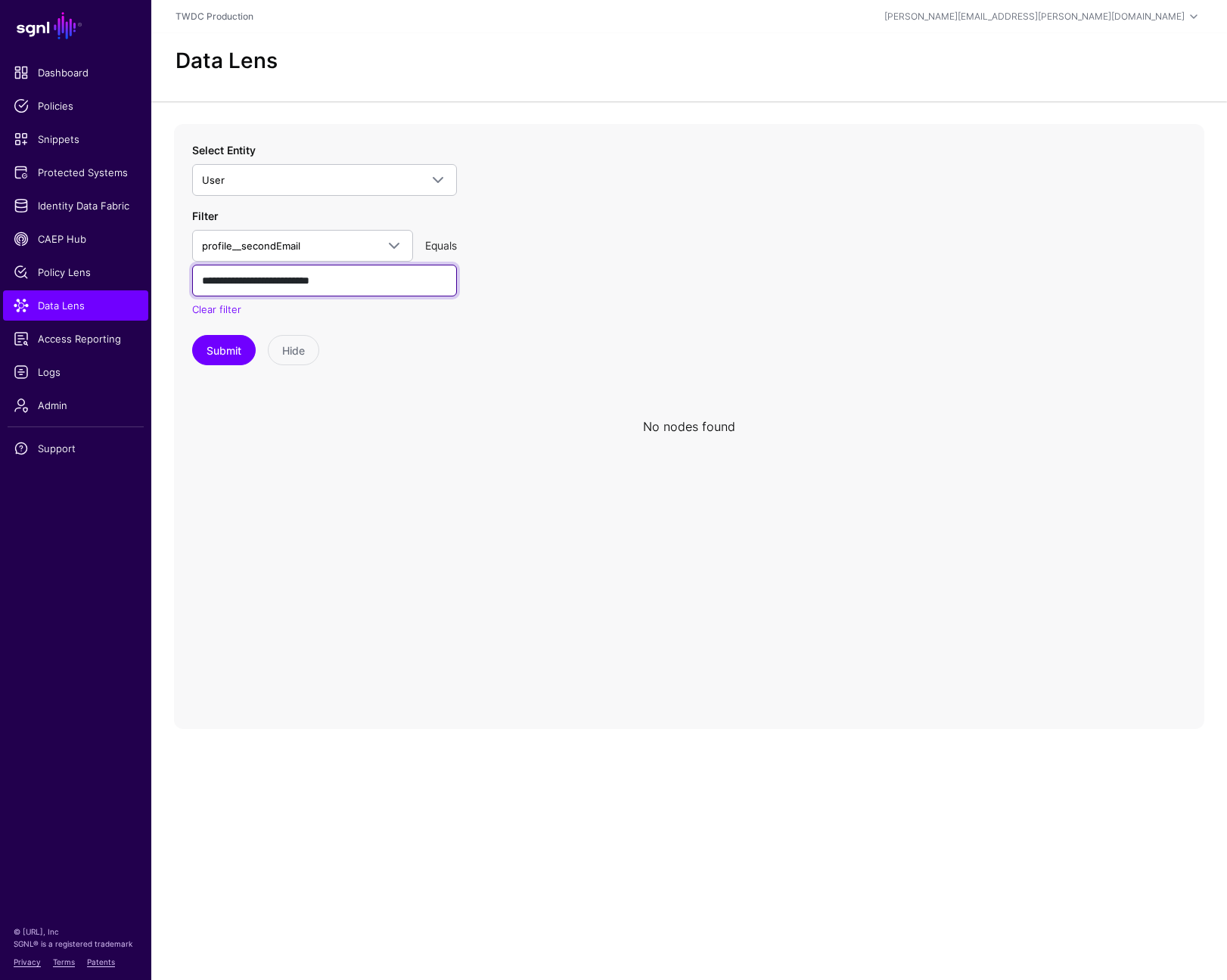
click at [393, 285] on input "**********" at bounding box center [324, 281] width 265 height 32
click at [232, 352] on button "Submit" at bounding box center [224, 350] width 64 height 30
click at [381, 424] on icon at bounding box center [689, 427] width 1030 height 605
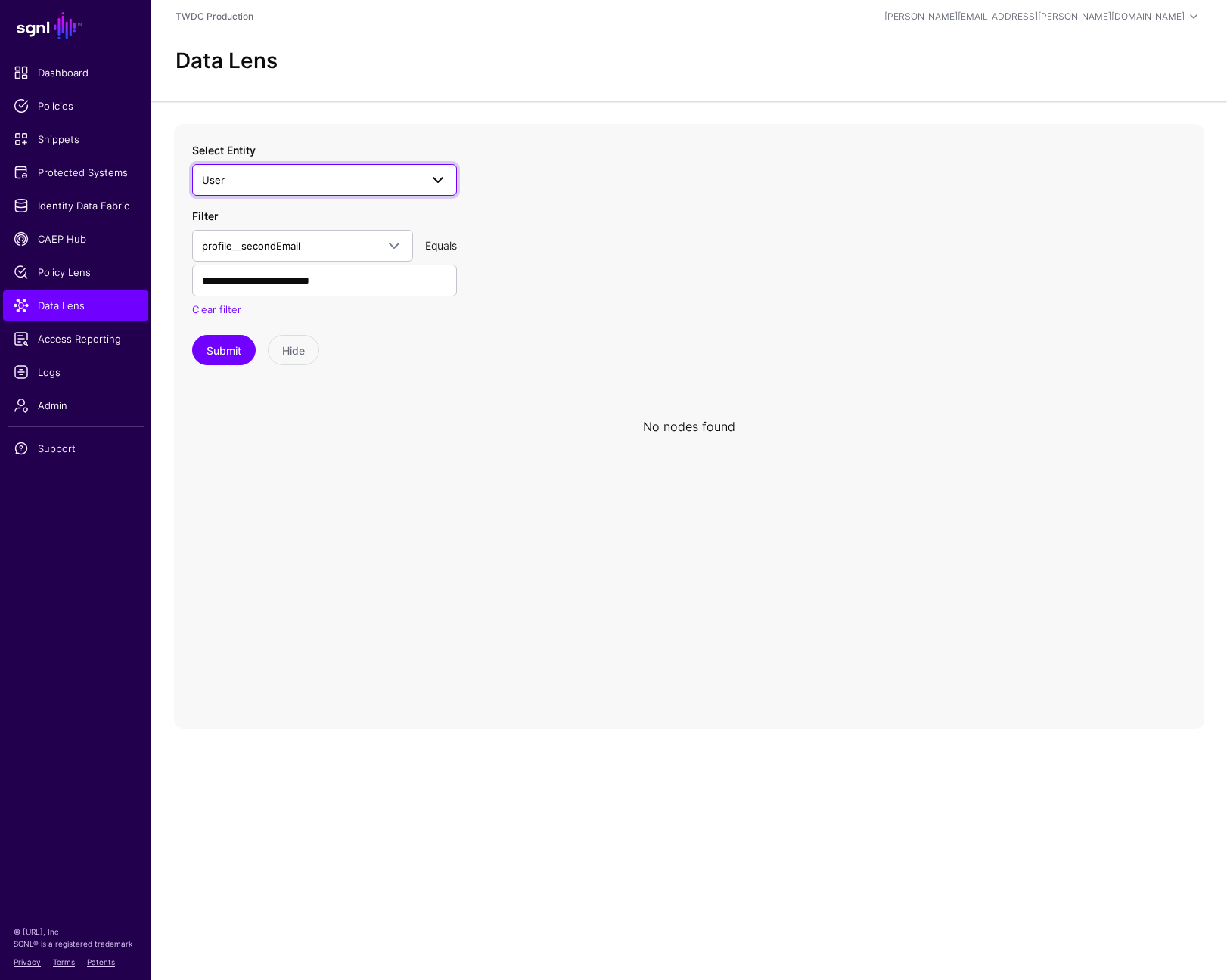
click at [451, 179] on link "User" at bounding box center [324, 180] width 265 height 32
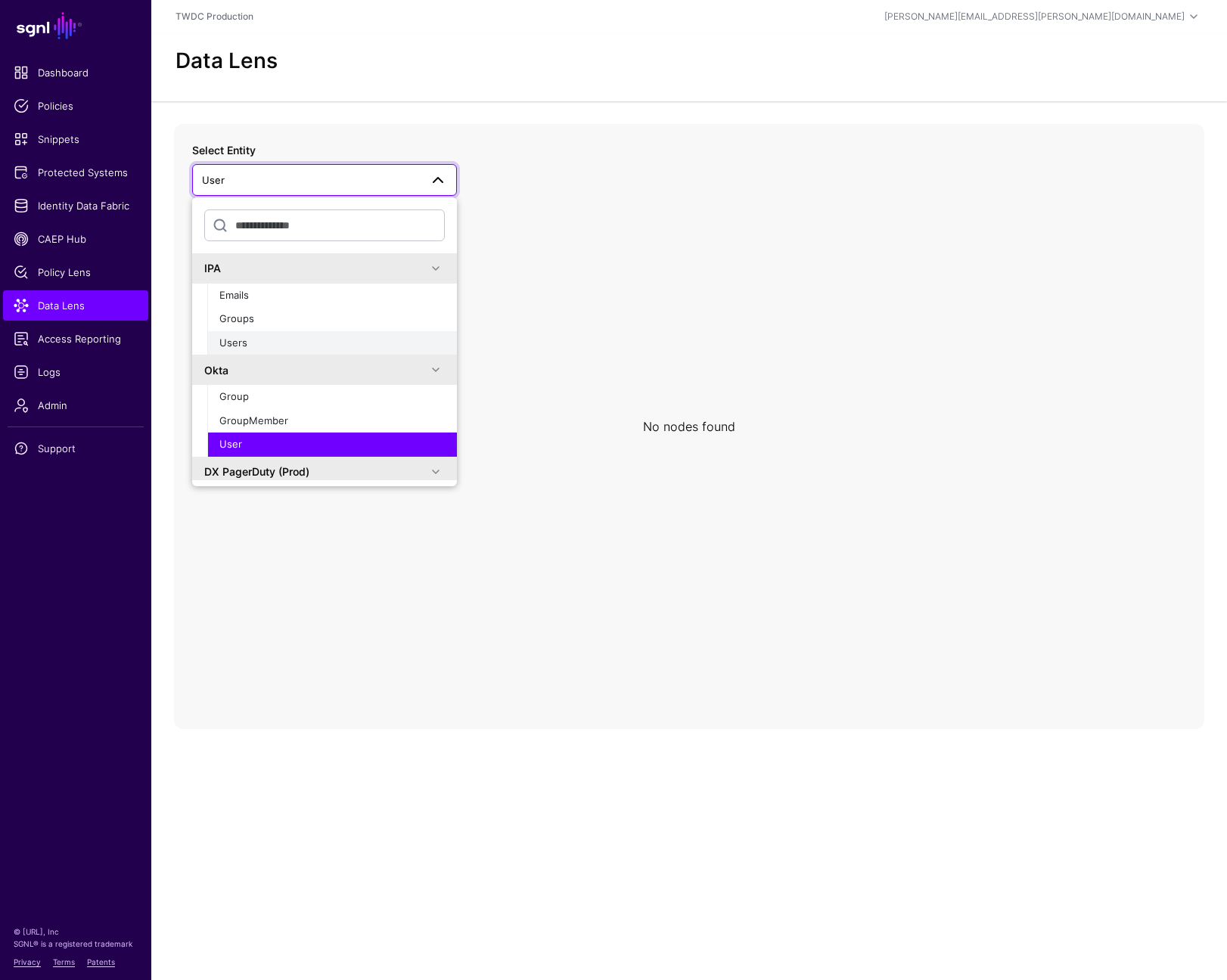
click at [263, 342] on div "Users" at bounding box center [332, 344] width 225 height 15
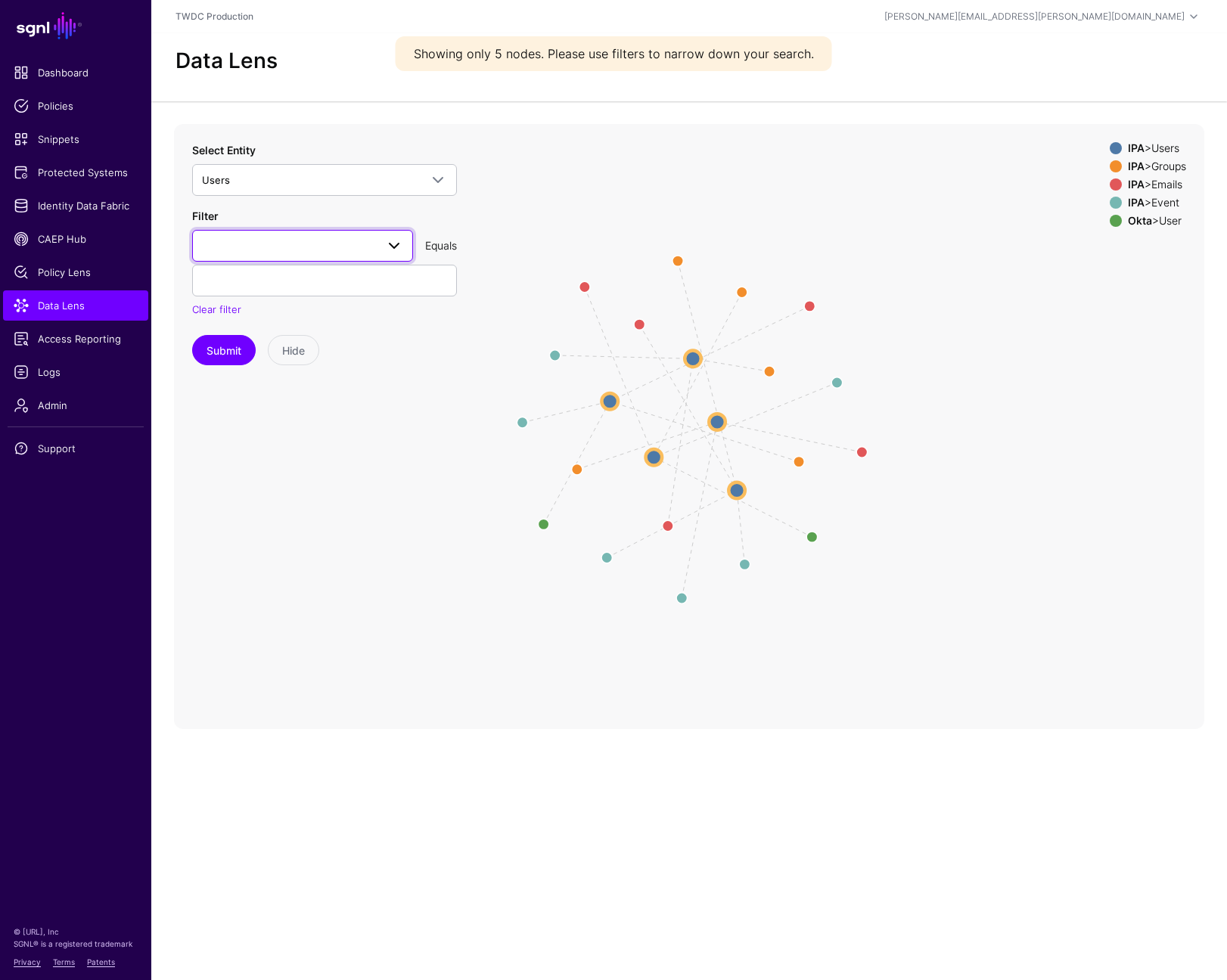
click at [402, 247] on span at bounding box center [394, 246] width 18 height 18
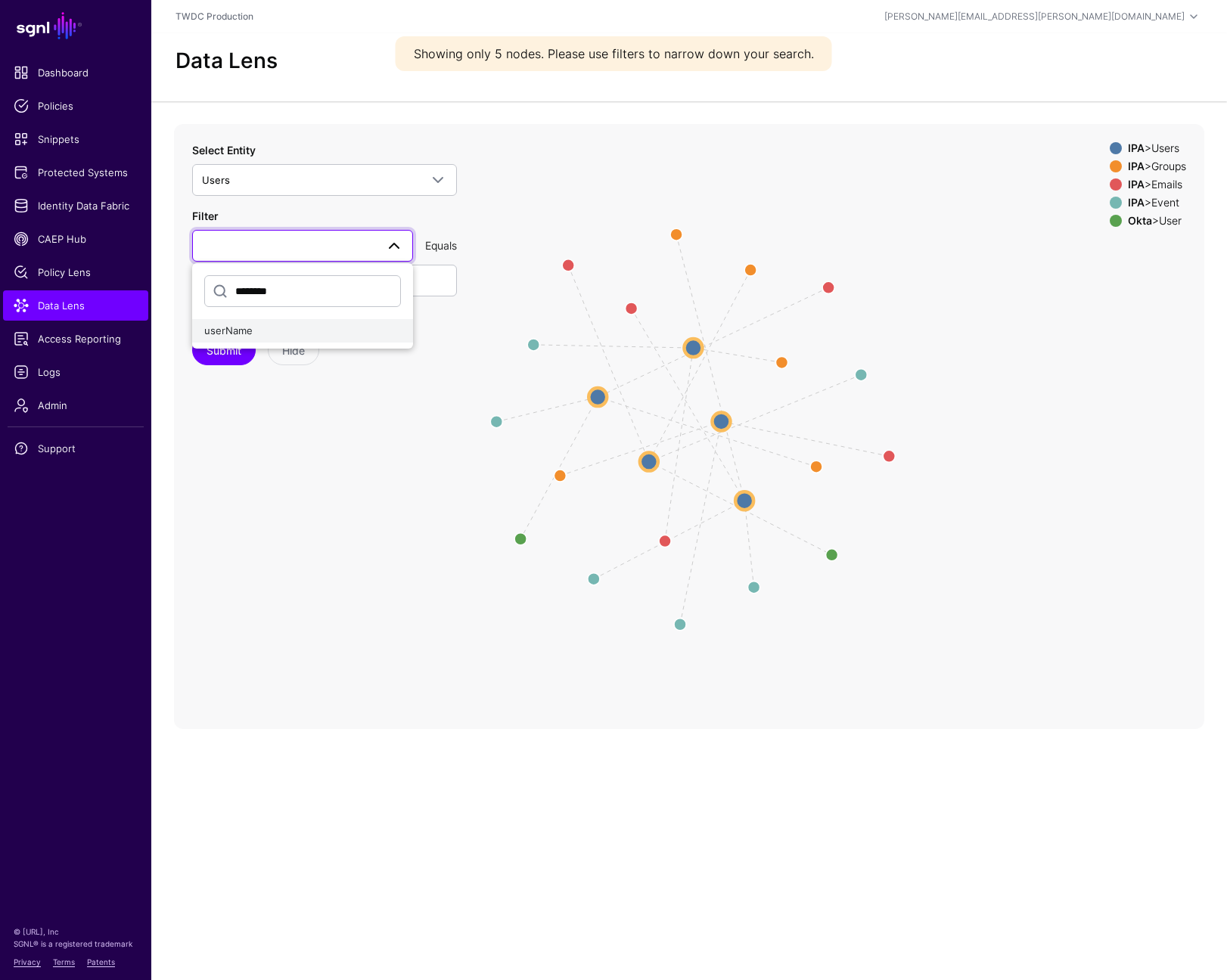
type input "********"
click at [268, 337] on div "userName" at bounding box center [303, 331] width 197 height 15
click at [302, 287] on input "text" at bounding box center [324, 281] width 265 height 32
paste input "**********"
click at [234, 345] on button "Submit" at bounding box center [224, 350] width 64 height 30
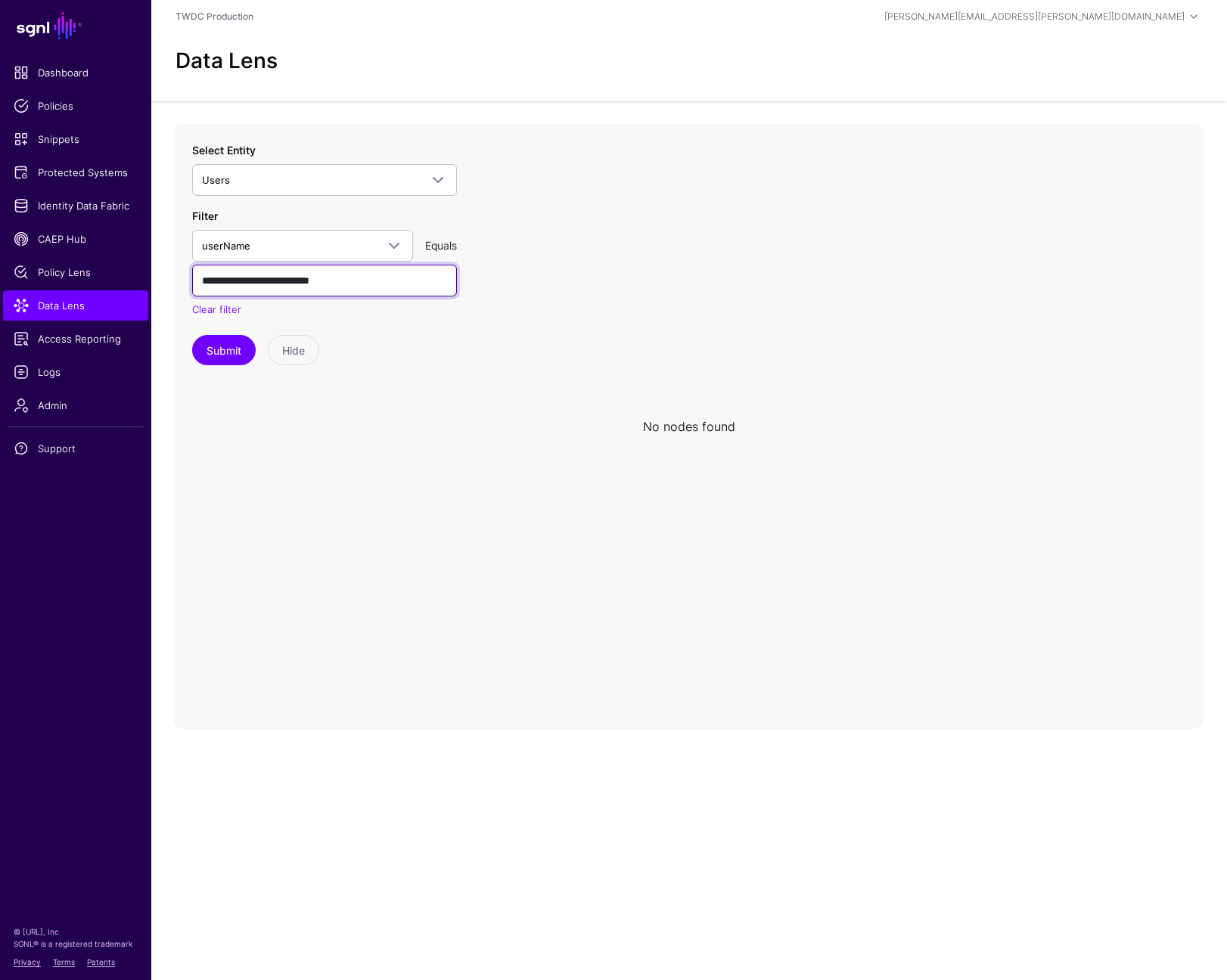
click at [327, 285] on input "**********" at bounding box center [324, 281] width 265 height 32
click at [327, 284] on input "**********" at bounding box center [324, 281] width 265 height 32
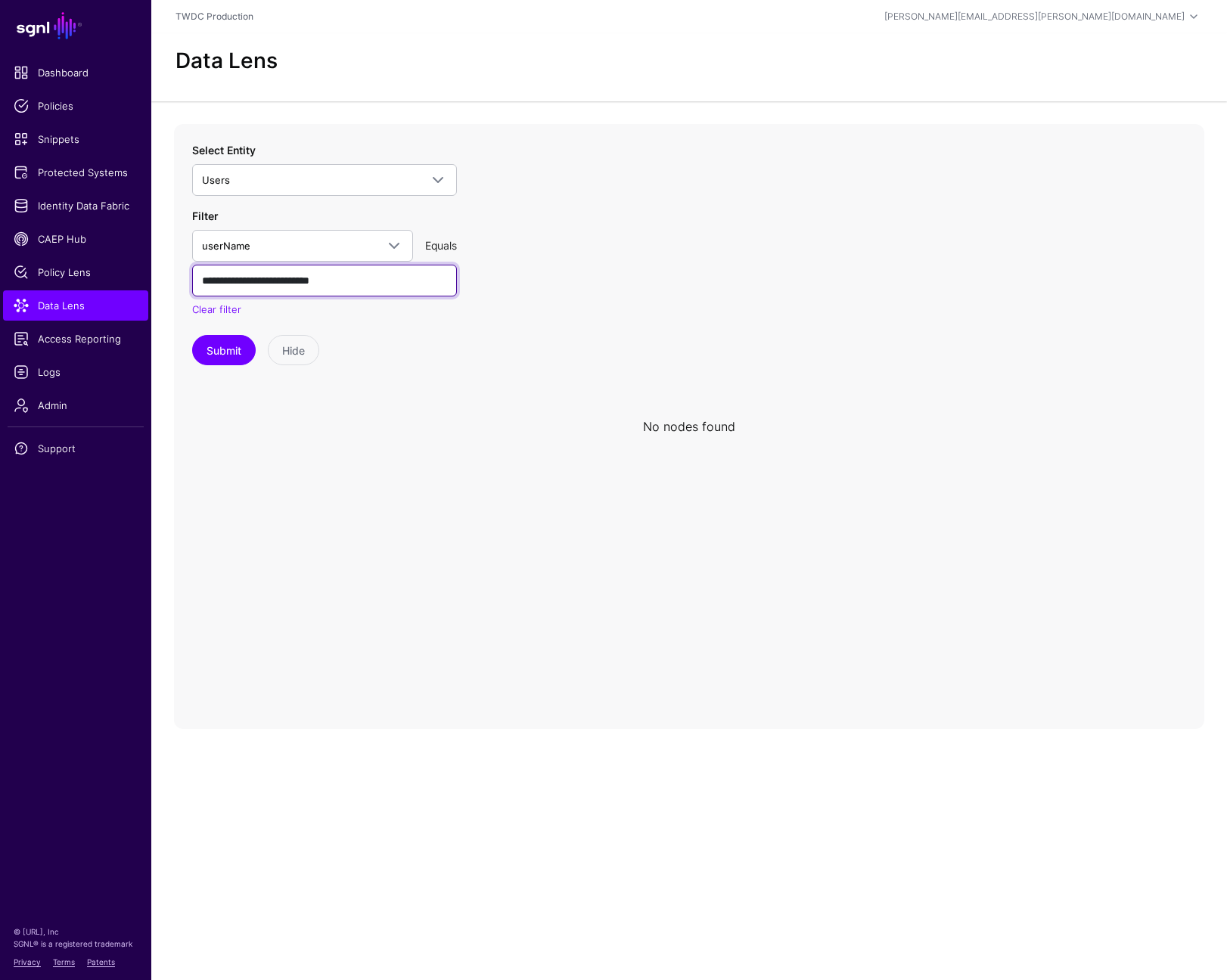
paste input "text"
type input "**********"
click at [221, 350] on button "Submit" at bounding box center [224, 350] width 64 height 30
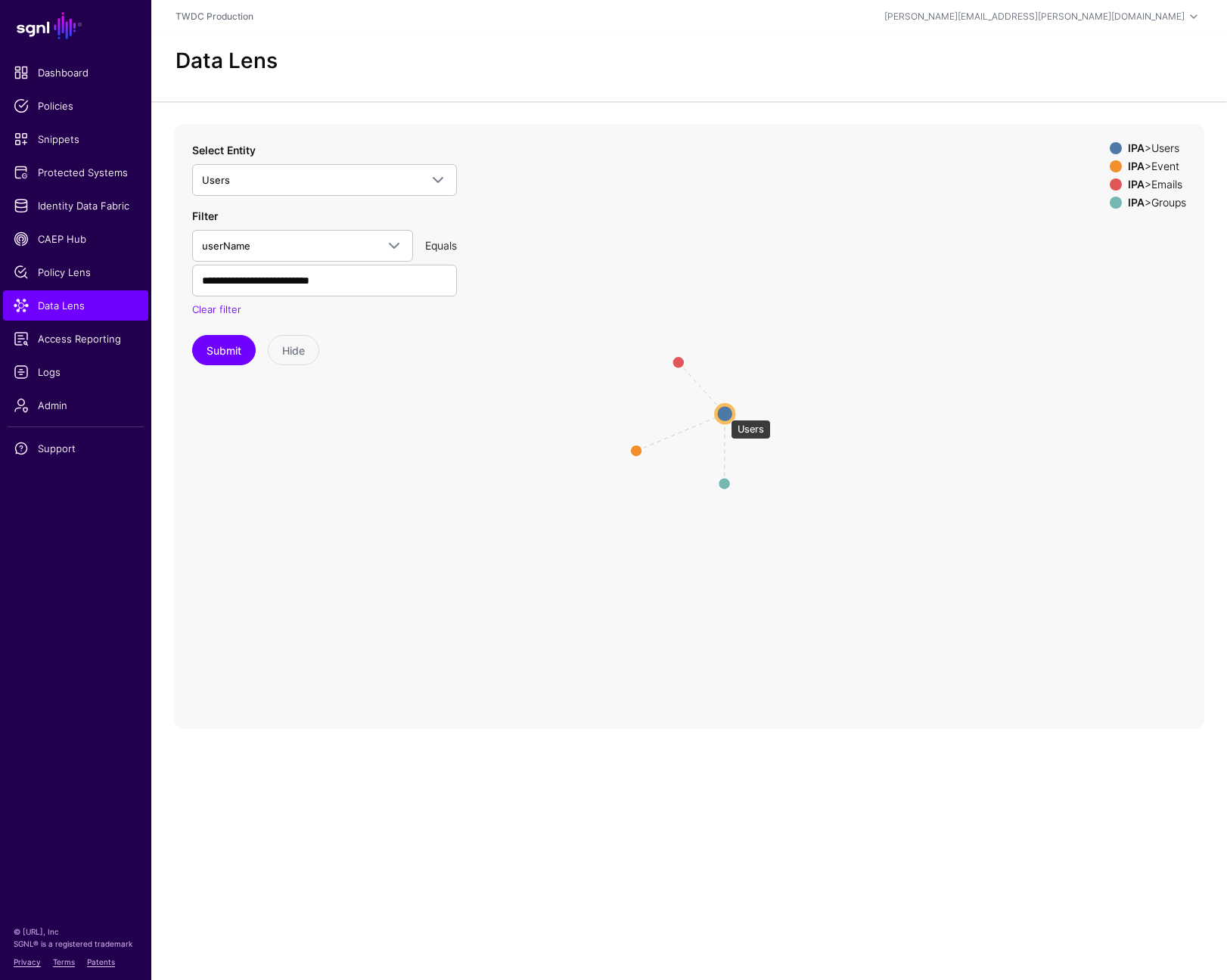
click at [723, 413] on circle at bounding box center [724, 414] width 18 height 18
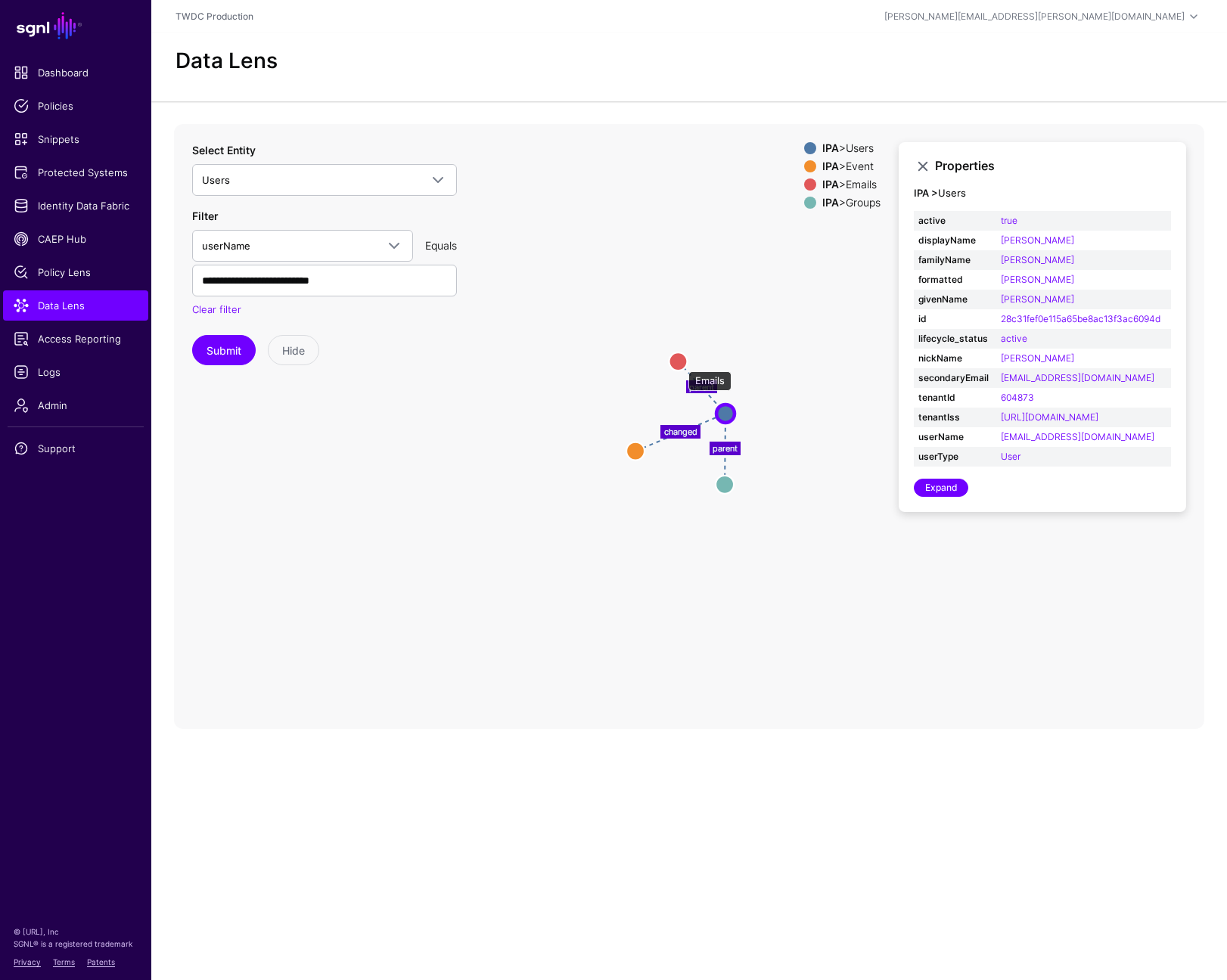
click at [681, 364] on circle at bounding box center [678, 361] width 18 height 18
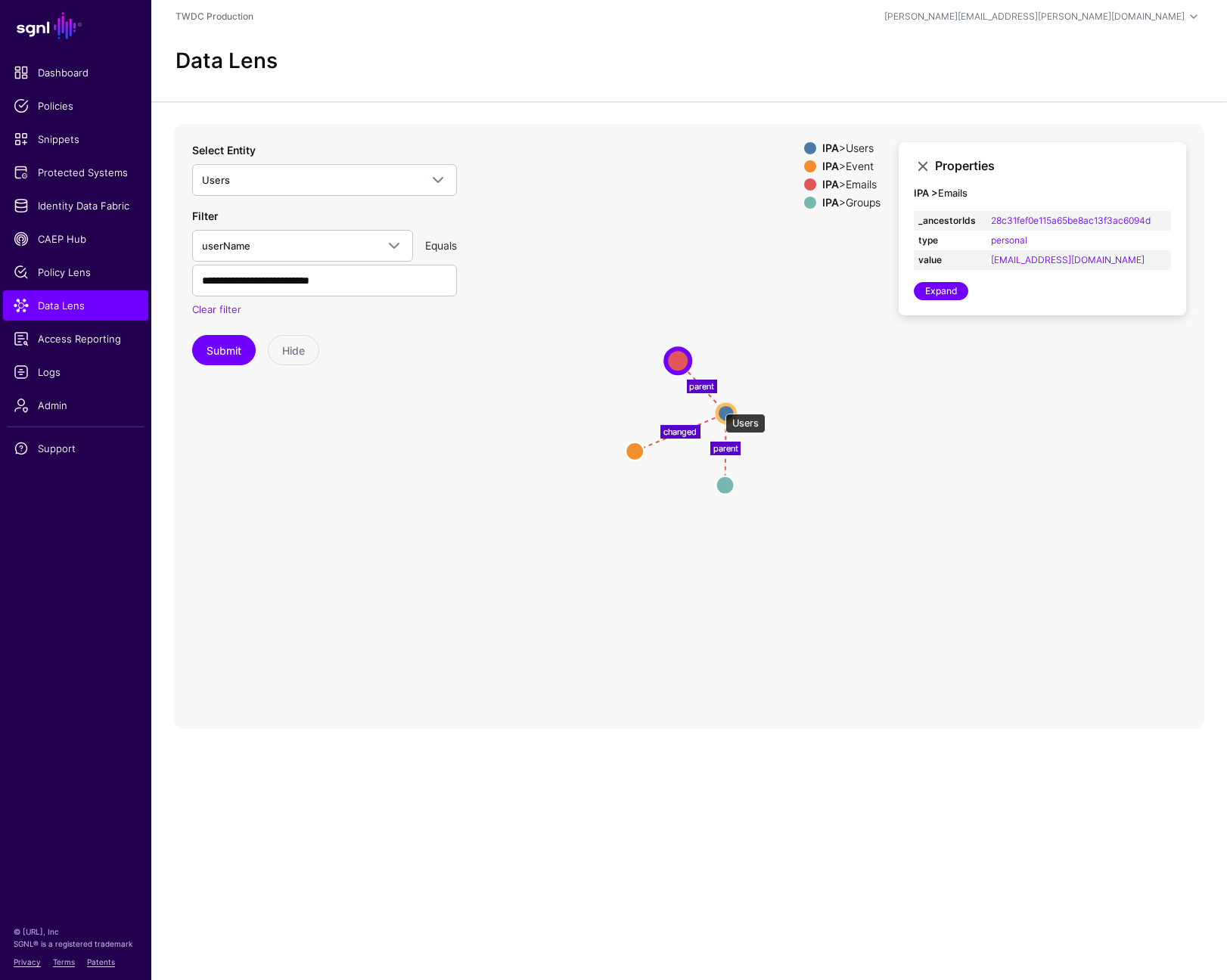
click at [718, 406] on circle at bounding box center [726, 414] width 18 height 18
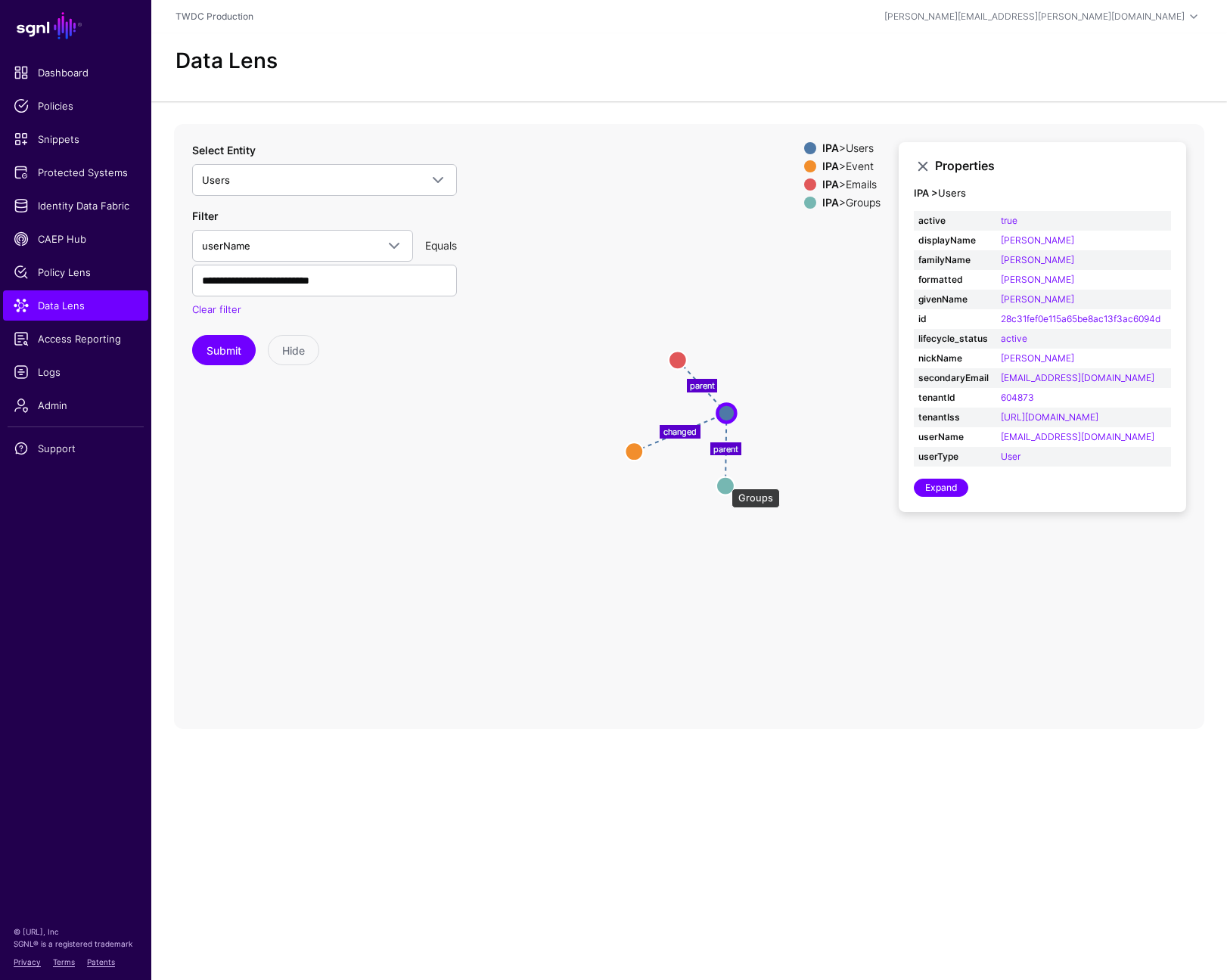
click at [724, 482] on circle at bounding box center [725, 486] width 18 height 18
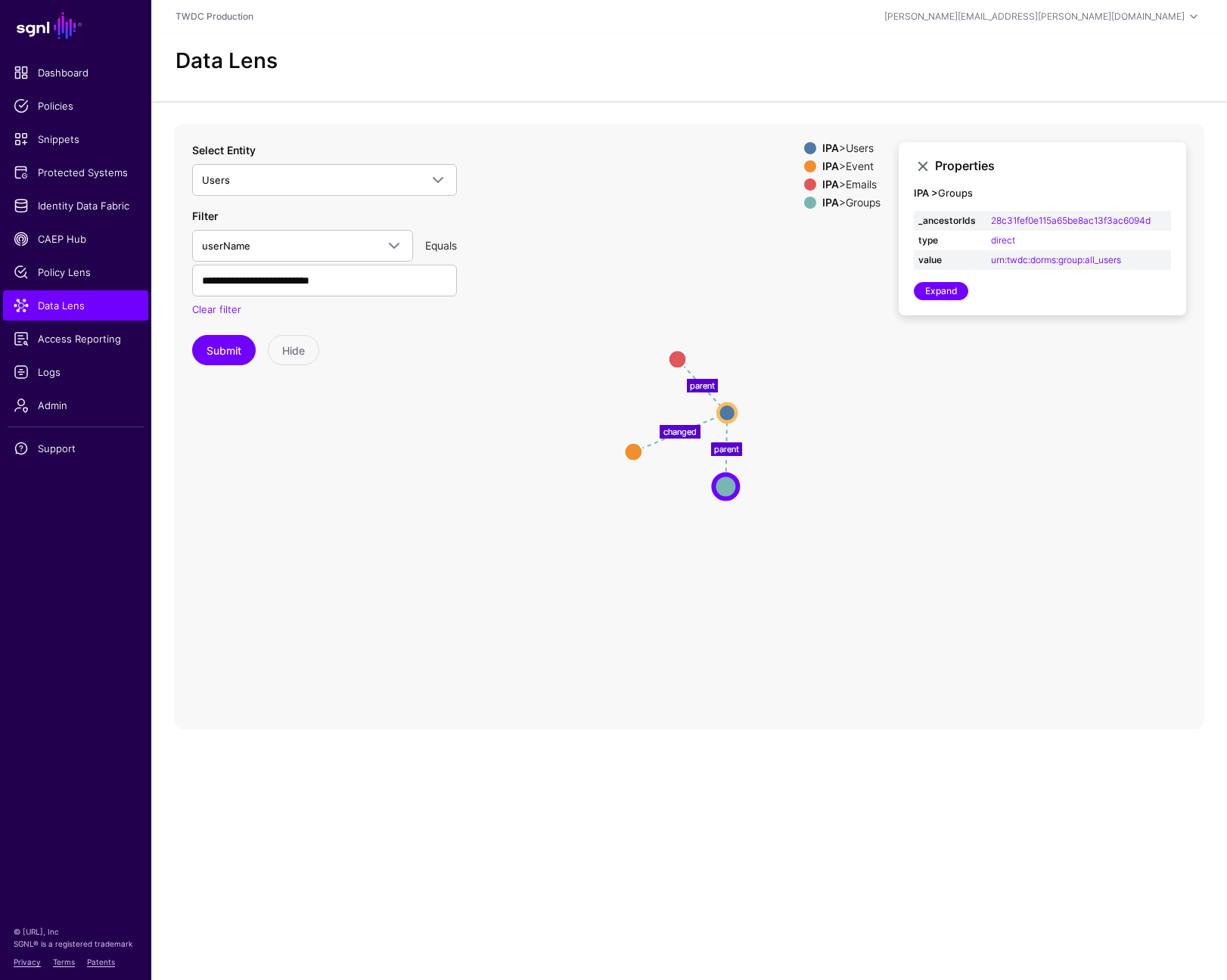
click at [640, 450] on circle at bounding box center [634, 452] width 18 height 18
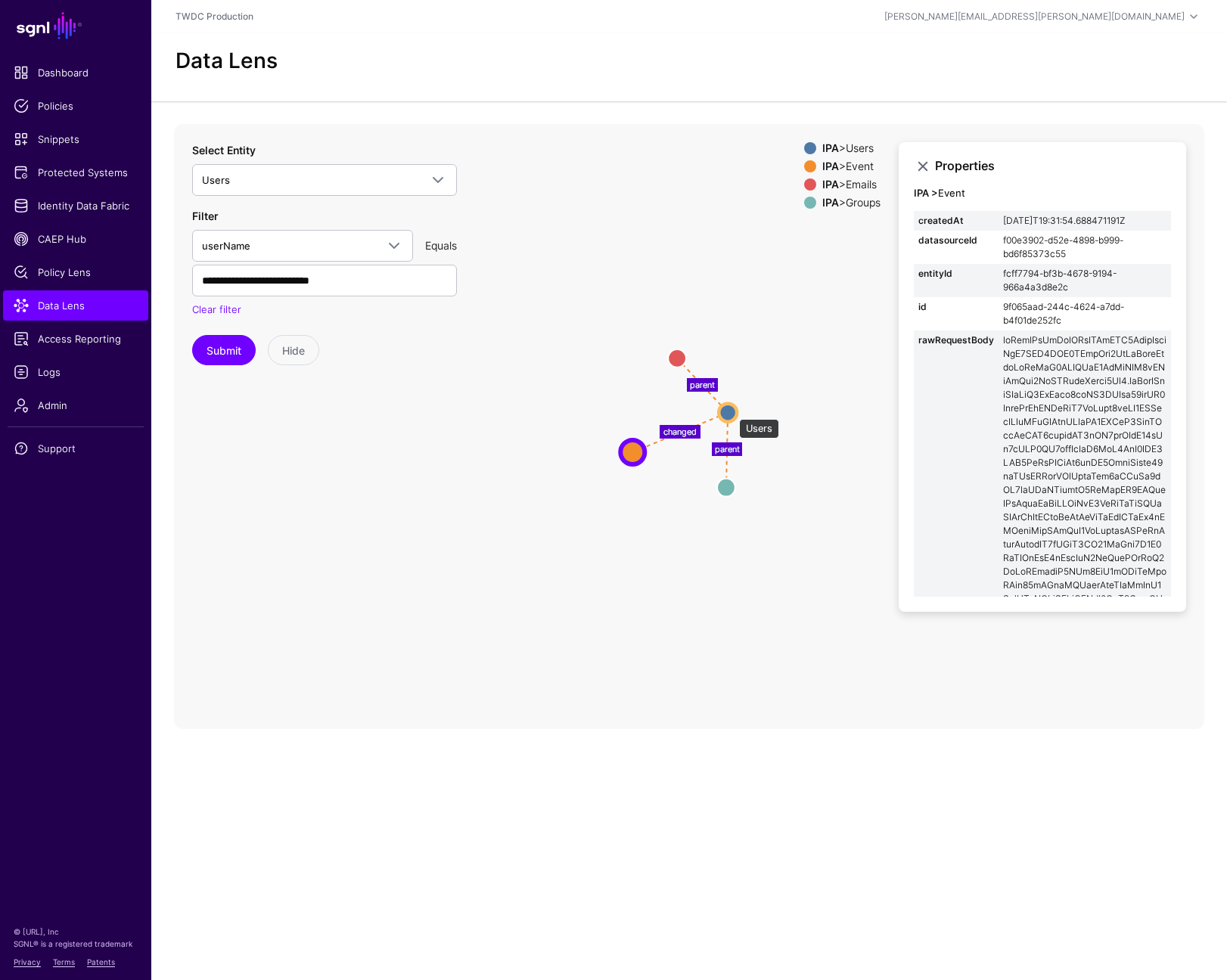
click at [731, 412] on circle at bounding box center [728, 413] width 18 height 18
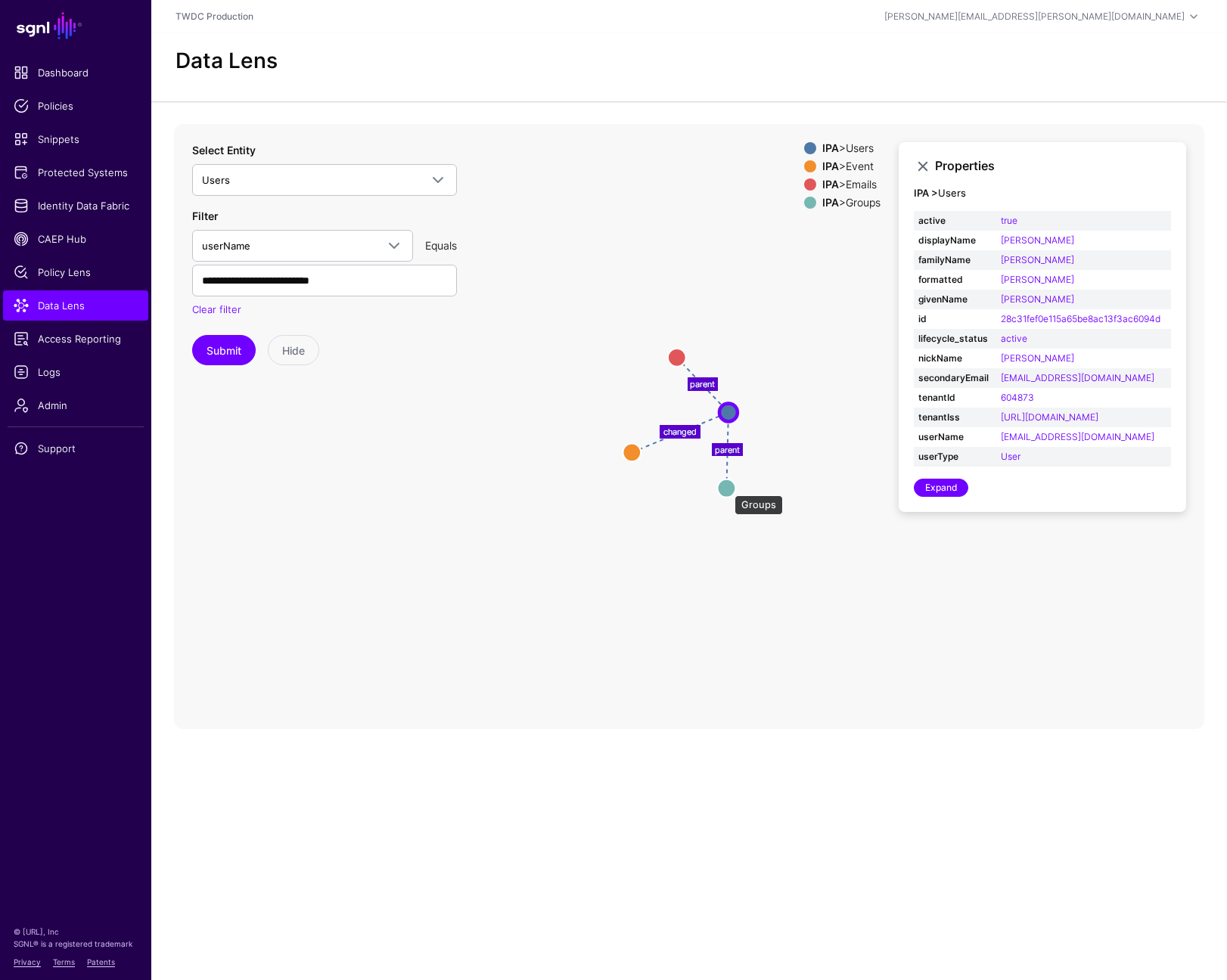
click at [726, 490] on circle at bounding box center [726, 488] width 18 height 18
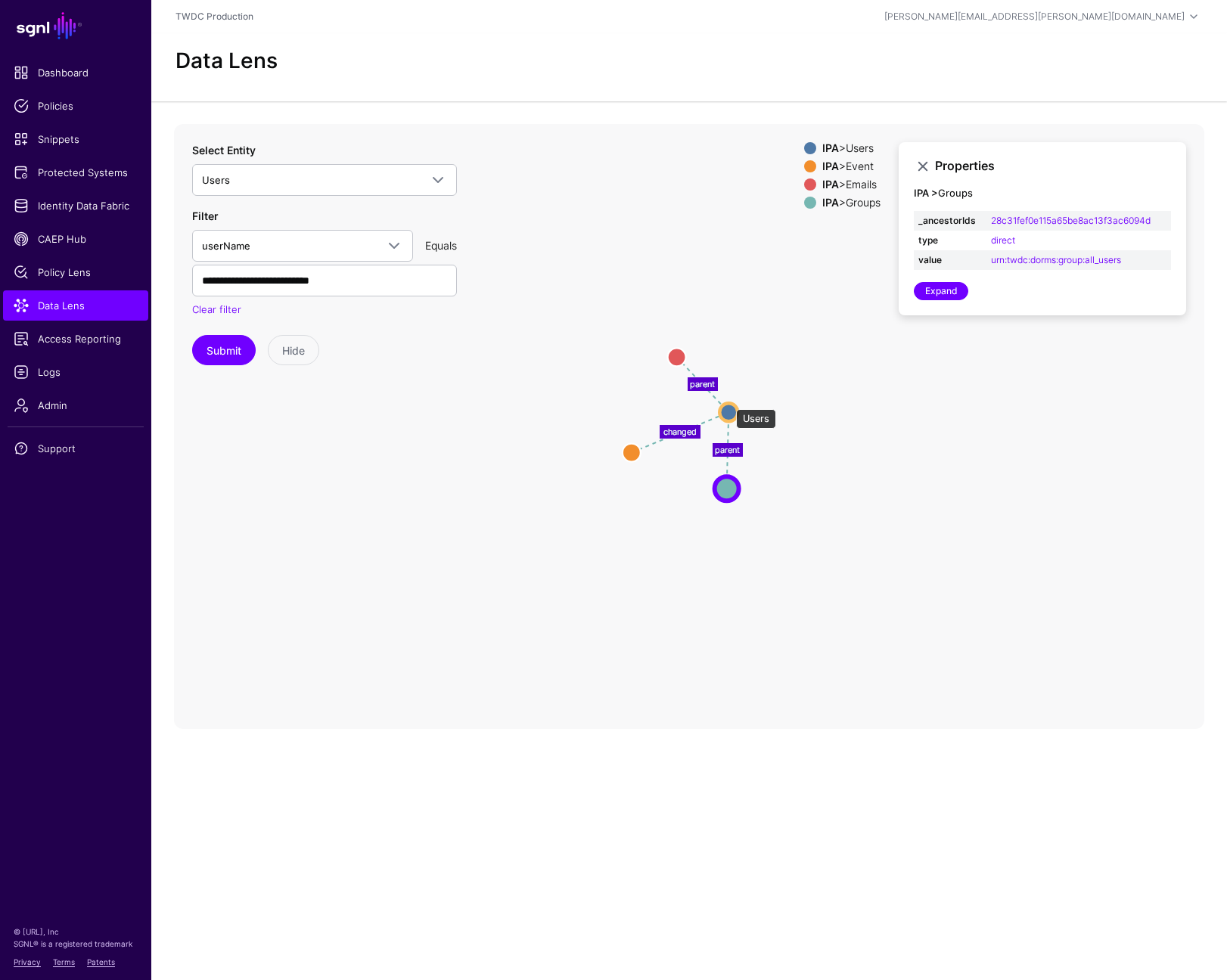
click at [729, 403] on circle at bounding box center [729, 413] width 18 height 18
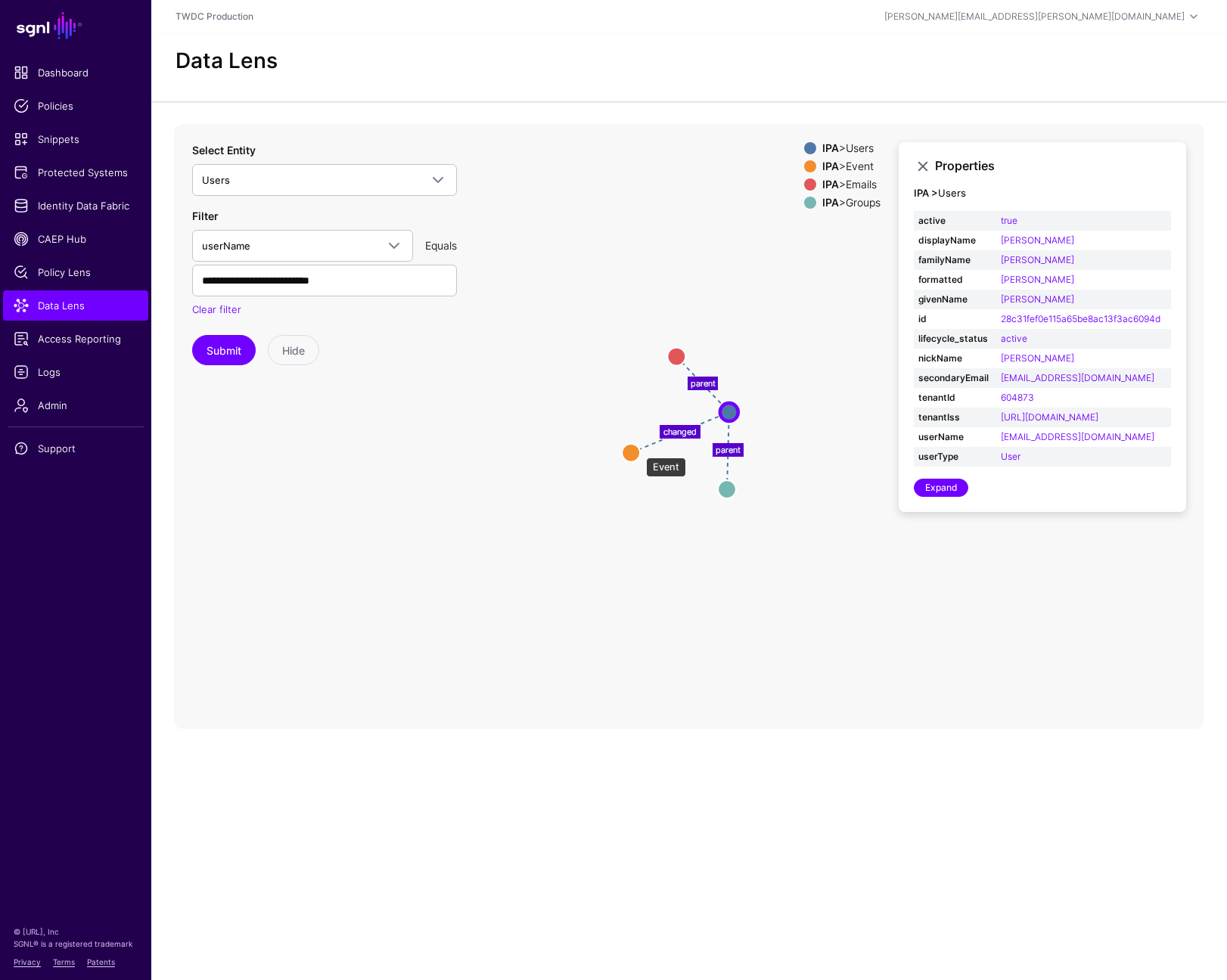
click at [638, 450] on circle at bounding box center [631, 452] width 18 height 18
click at [677, 362] on circle at bounding box center [677, 356] width 18 height 18
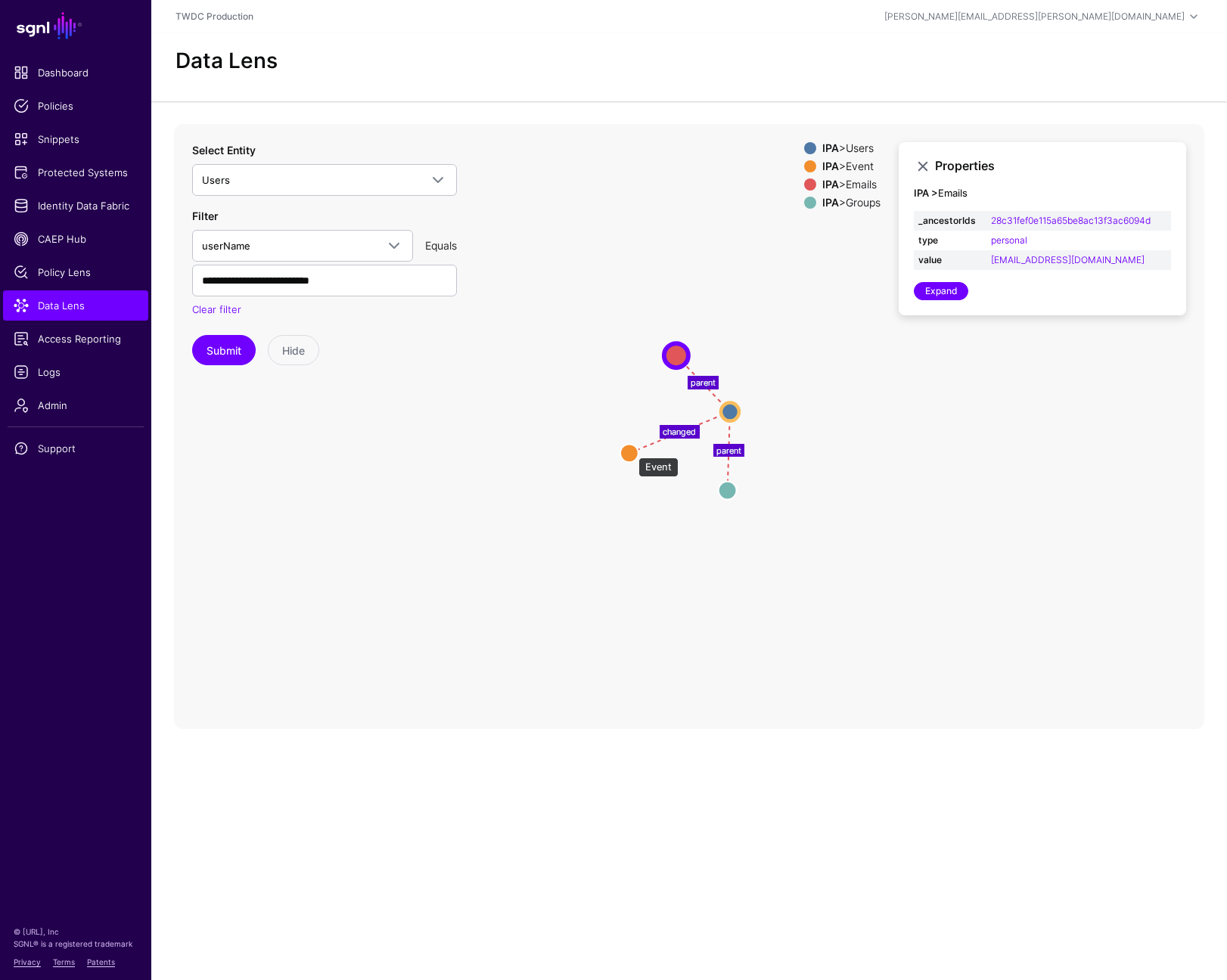
click at [631, 450] on circle at bounding box center [629, 453] width 18 height 18
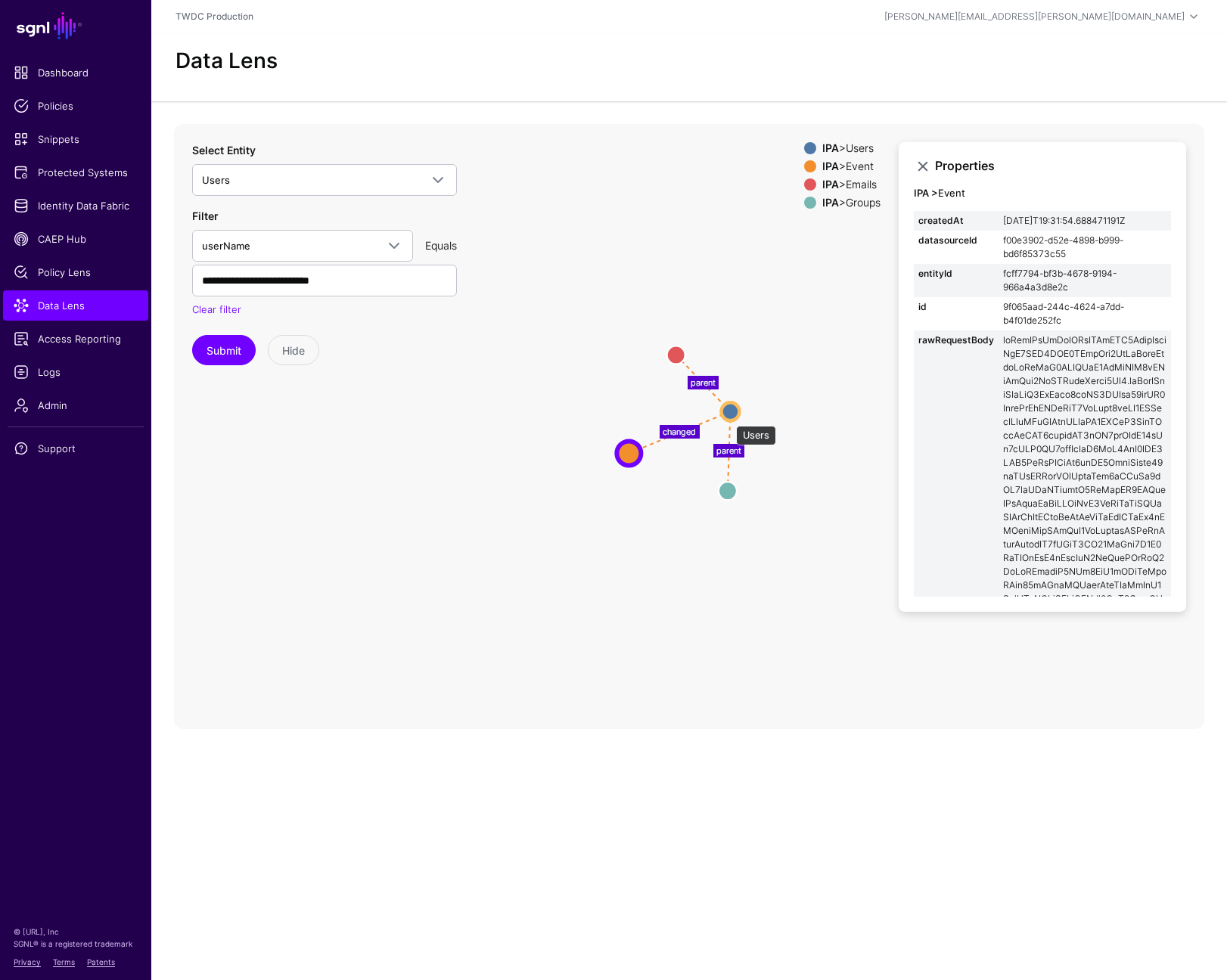
click at [730, 413] on circle at bounding box center [730, 412] width 18 height 18
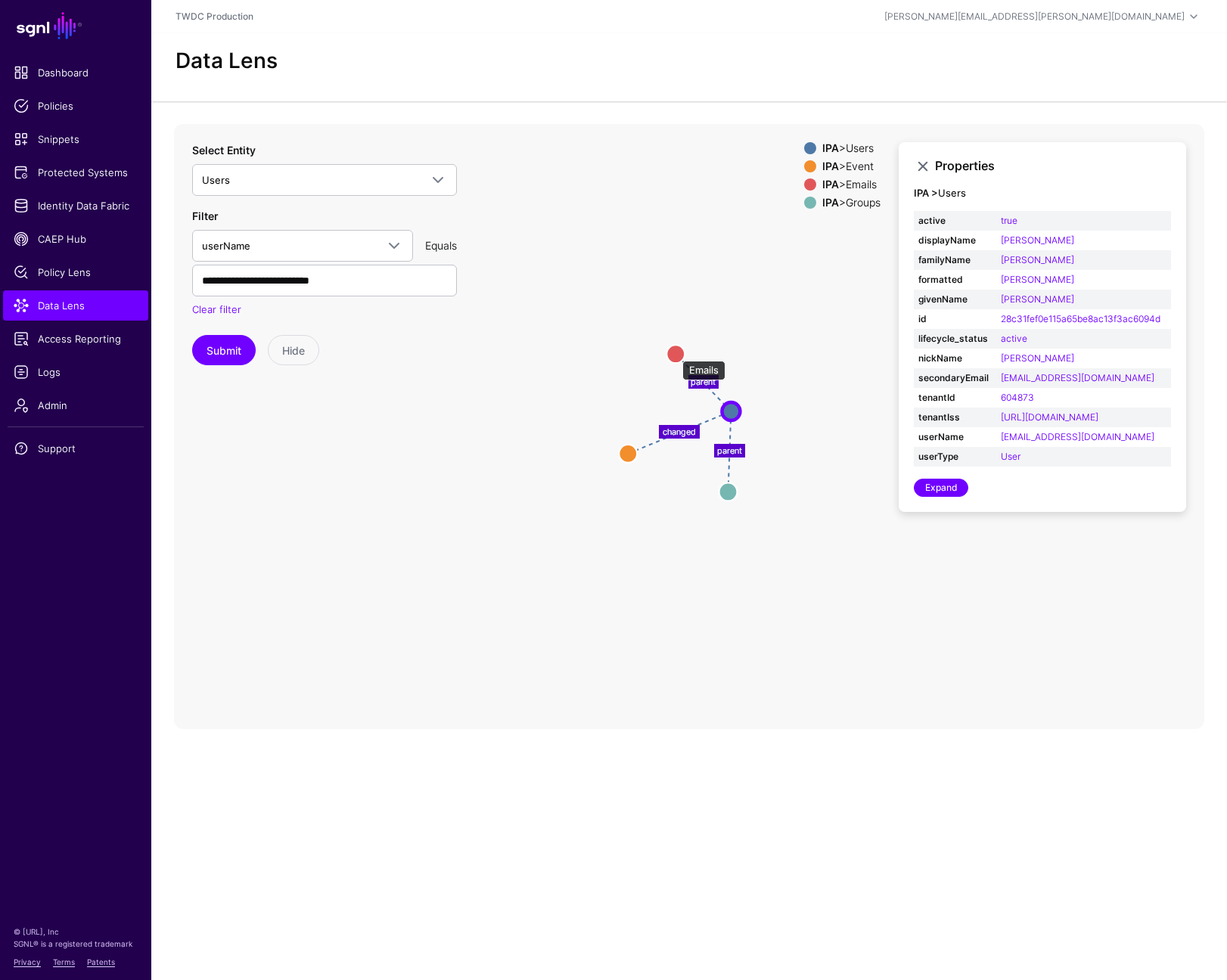
click at [675, 353] on circle at bounding box center [676, 354] width 18 height 18
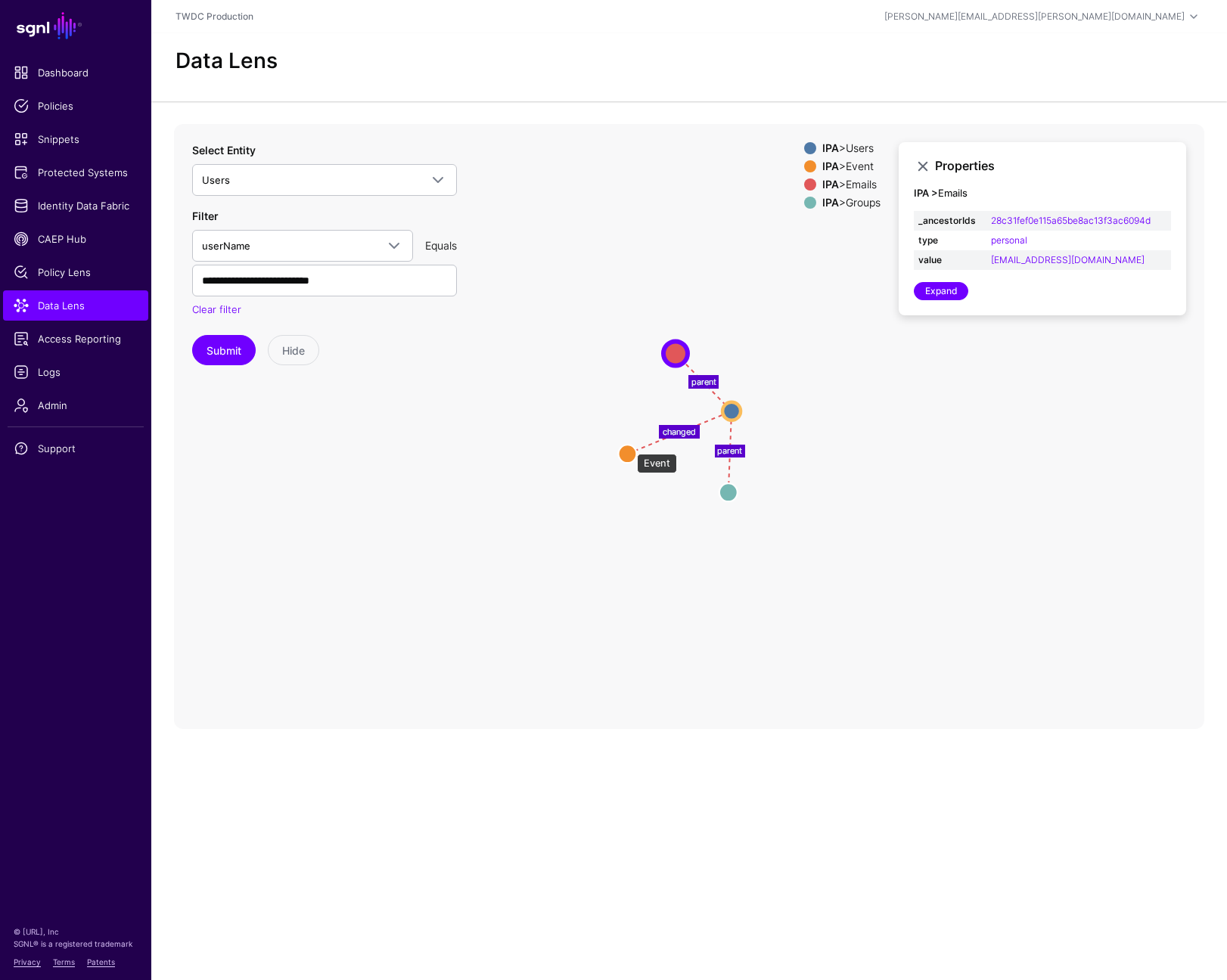
click at [629, 447] on circle at bounding box center [627, 454] width 18 height 18
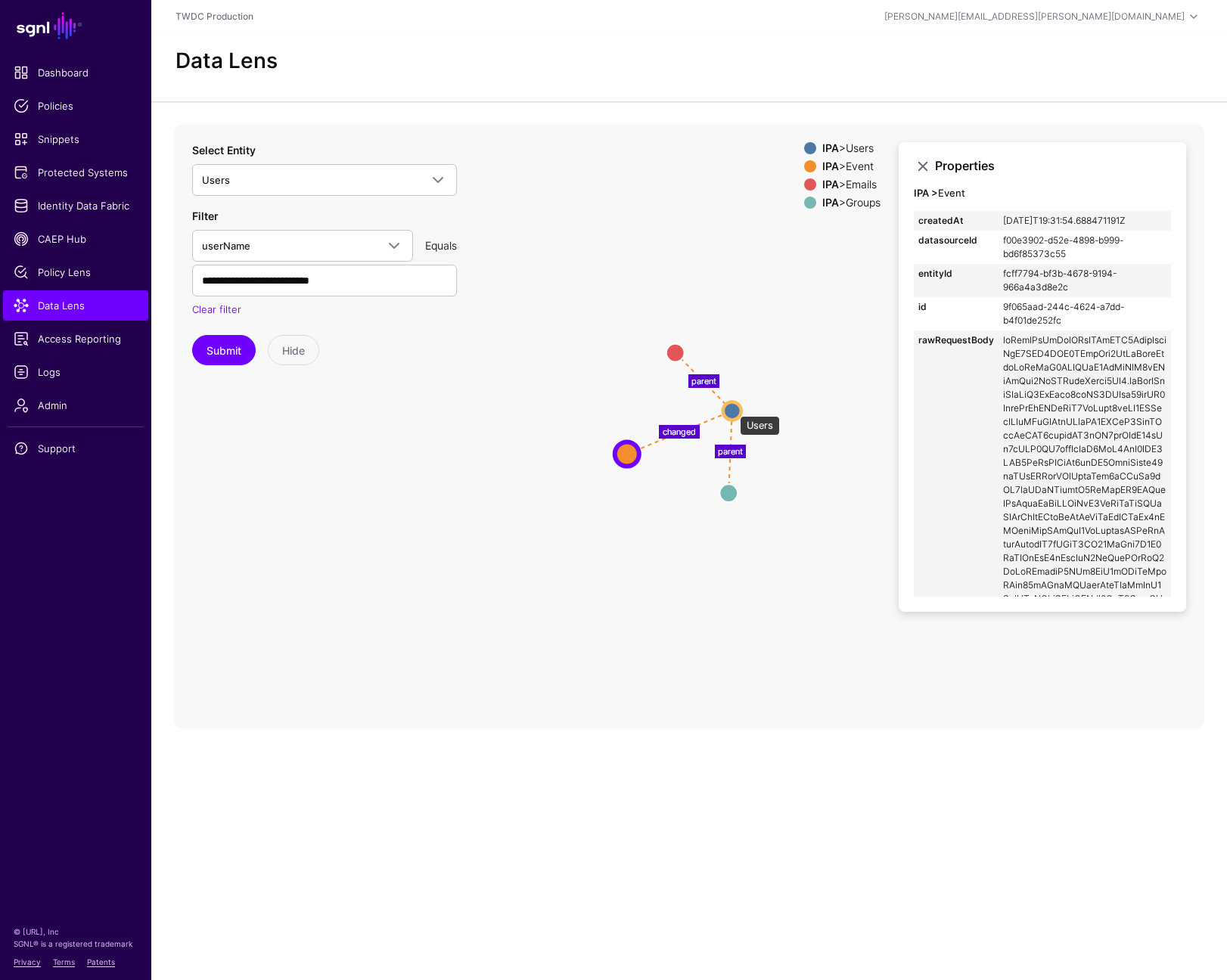
click at [732, 408] on circle at bounding box center [732, 411] width 18 height 18
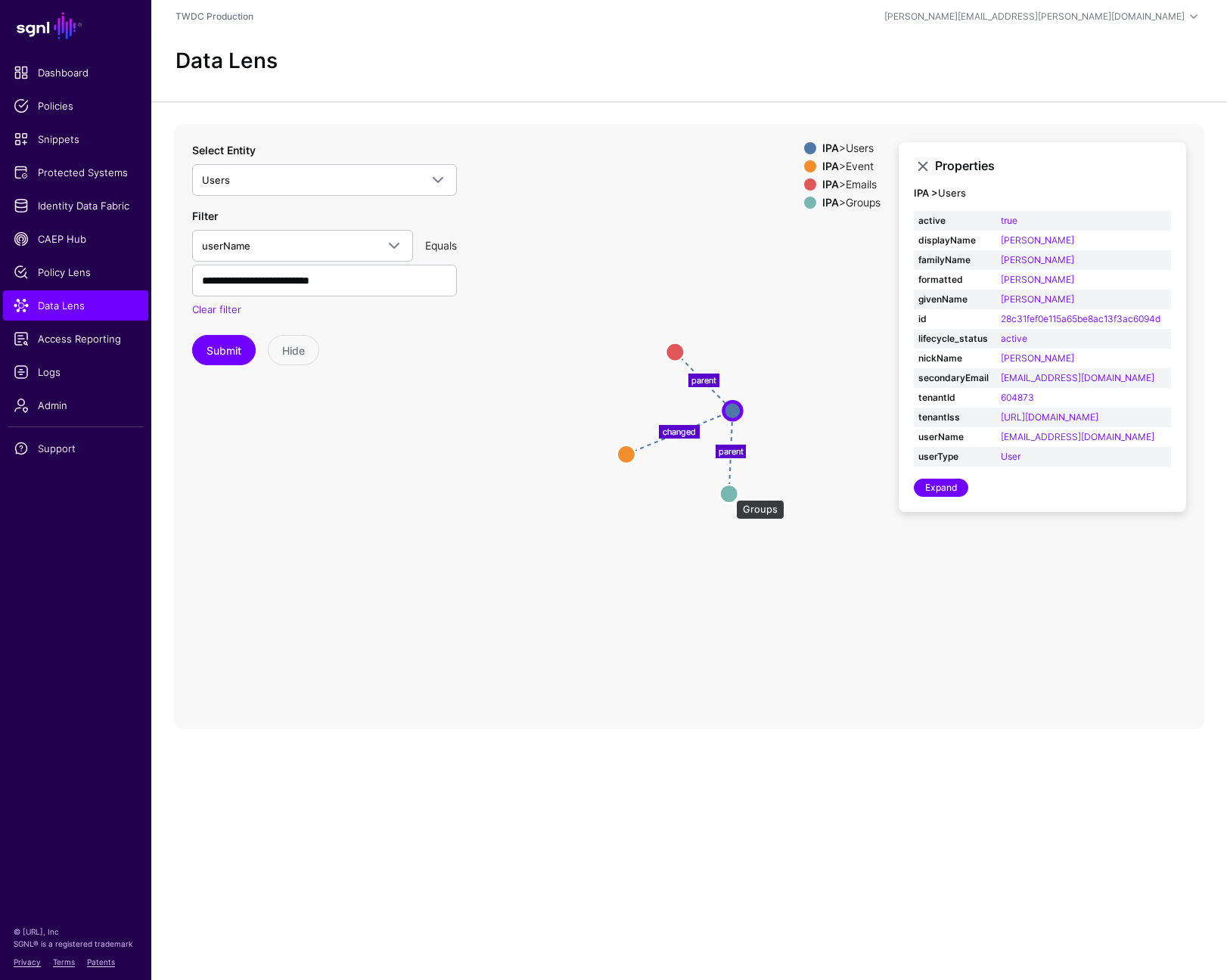
click at [729, 492] on circle at bounding box center [729, 494] width 18 height 18
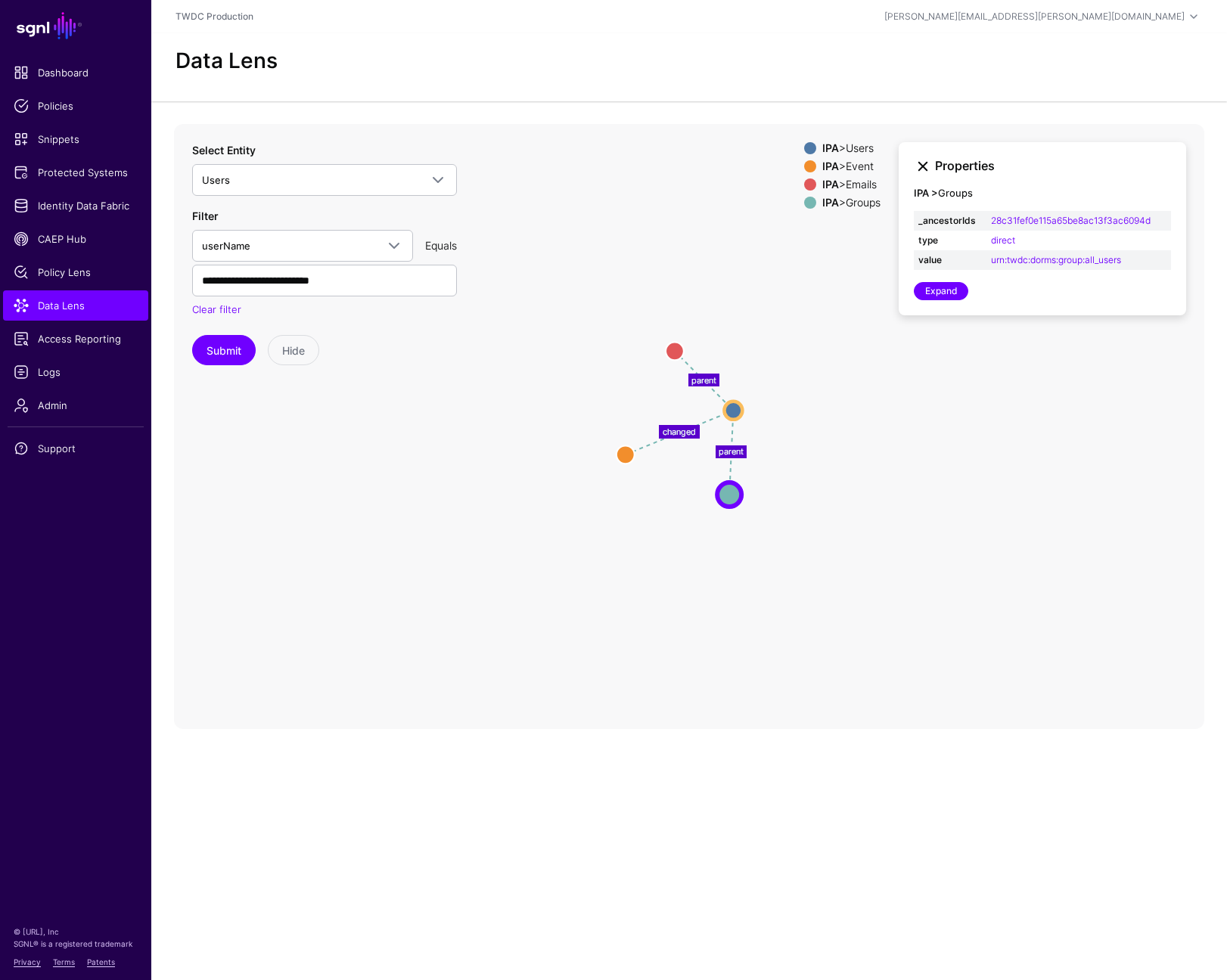
click at [920, 166] on link at bounding box center [923, 166] width 18 height 18
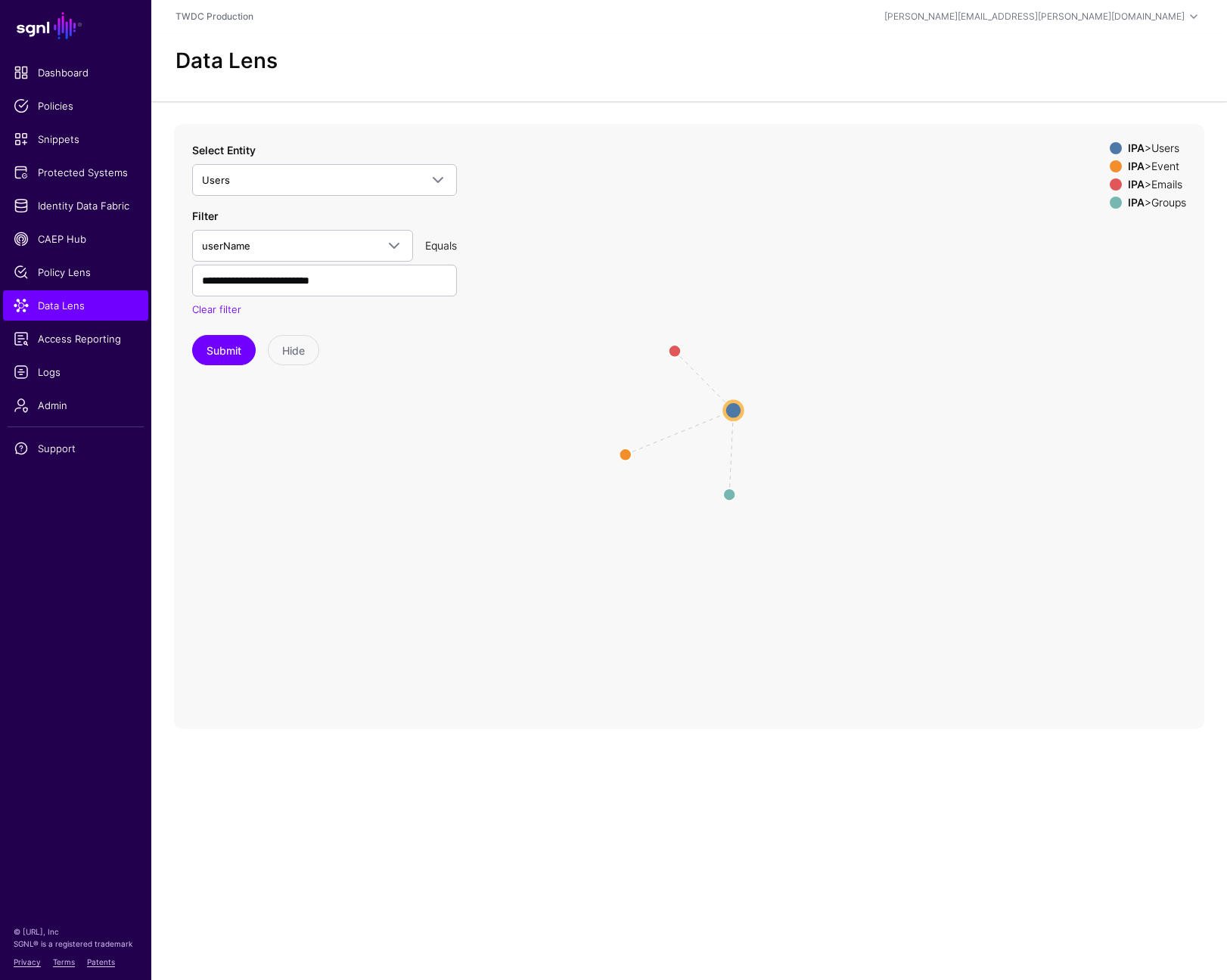
click at [1166, 146] on div "IPA > Users" at bounding box center [1156, 148] width 65 height 12
click at [1158, 166] on div "IPA > Event" at bounding box center [1156, 166] width 65 height 12
click at [1158, 163] on div "IPA > Event" at bounding box center [1156, 166] width 65 height 12
click at [1159, 153] on div "IPA > Users" at bounding box center [1156, 148] width 65 height 12
click at [1165, 178] on div "IPA > Emails" at bounding box center [1156, 184] width 65 height 12
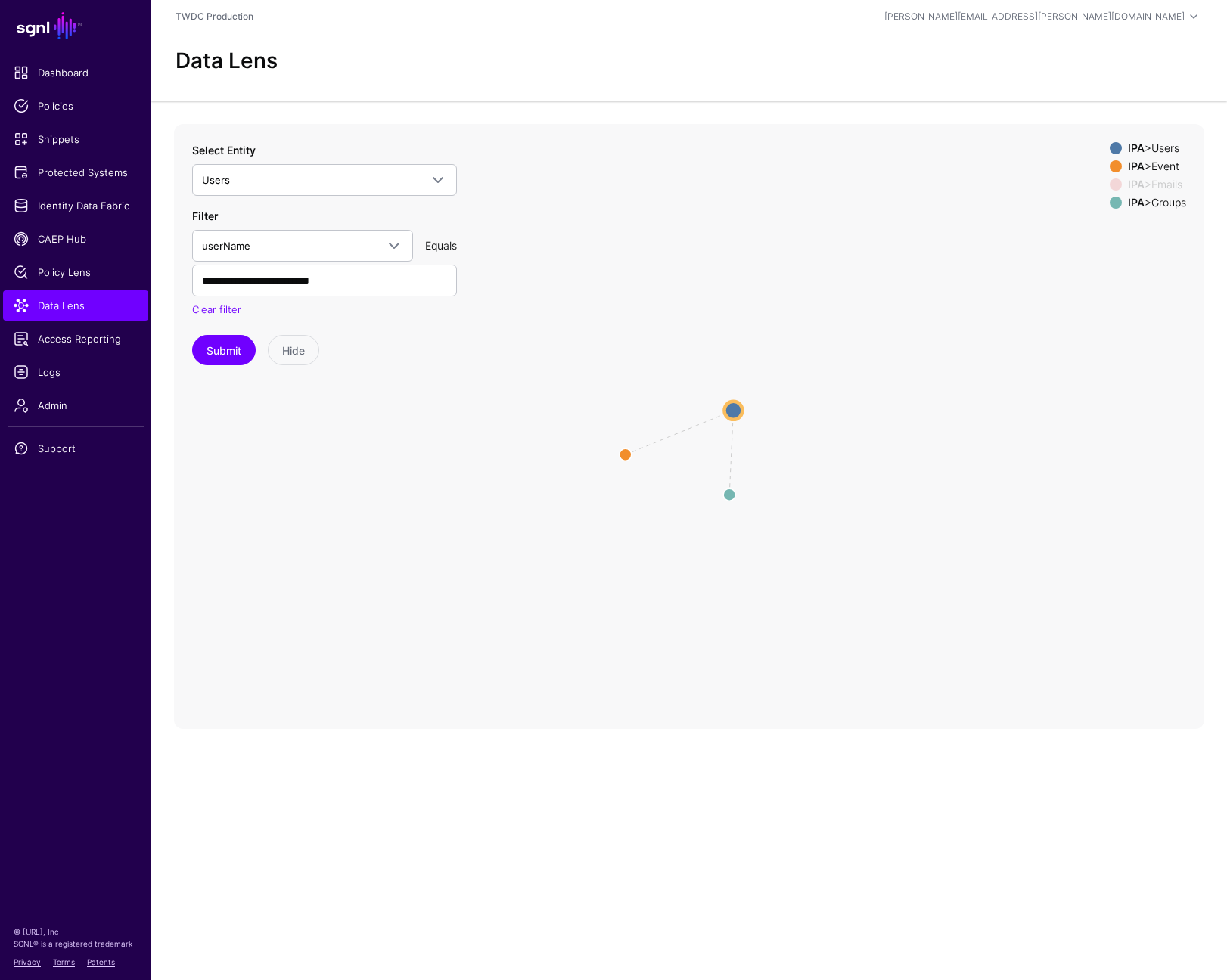
click at [1164, 179] on div "IPA > Emails" at bounding box center [1156, 184] width 65 height 12
click at [1161, 202] on div "IPA > Groups" at bounding box center [1156, 203] width 65 height 12
click at [737, 403] on circle at bounding box center [733, 410] width 18 height 18
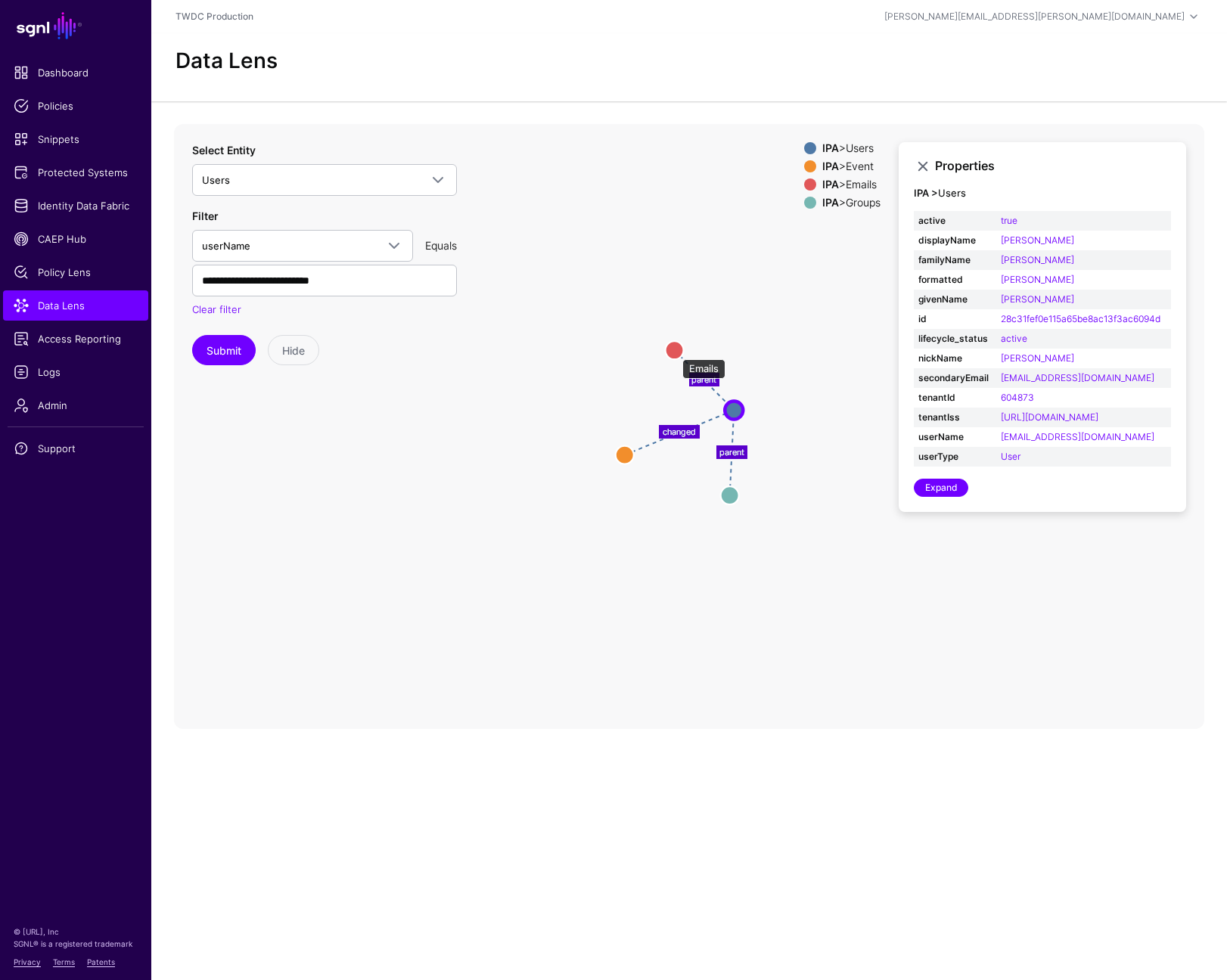
click at [675, 352] on circle at bounding box center [675, 350] width 18 height 18
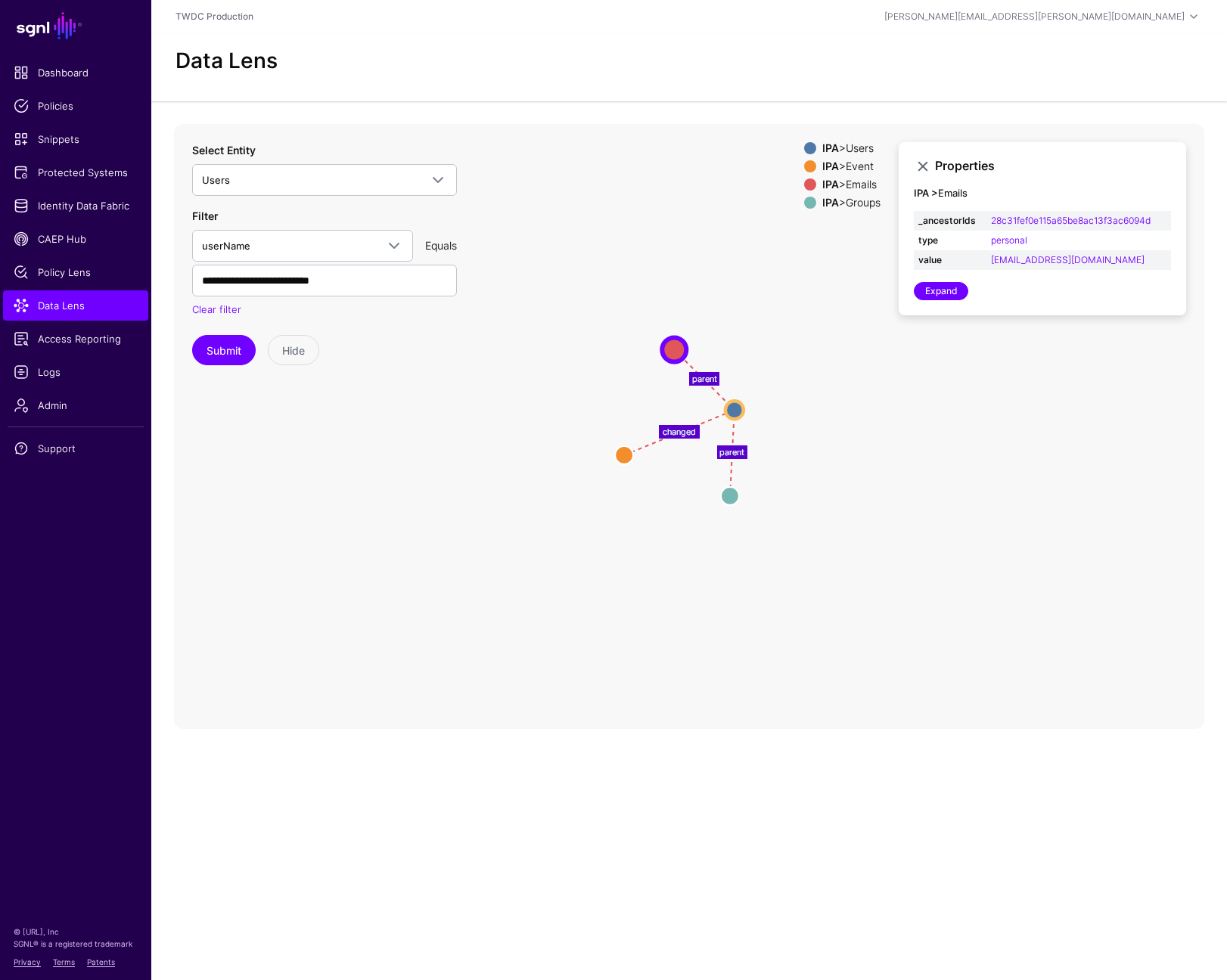
click at [638, 455] on icon "parent parent changed Groups Groups Emails Emails Event Event Users Users" at bounding box center [689, 427] width 1030 height 605
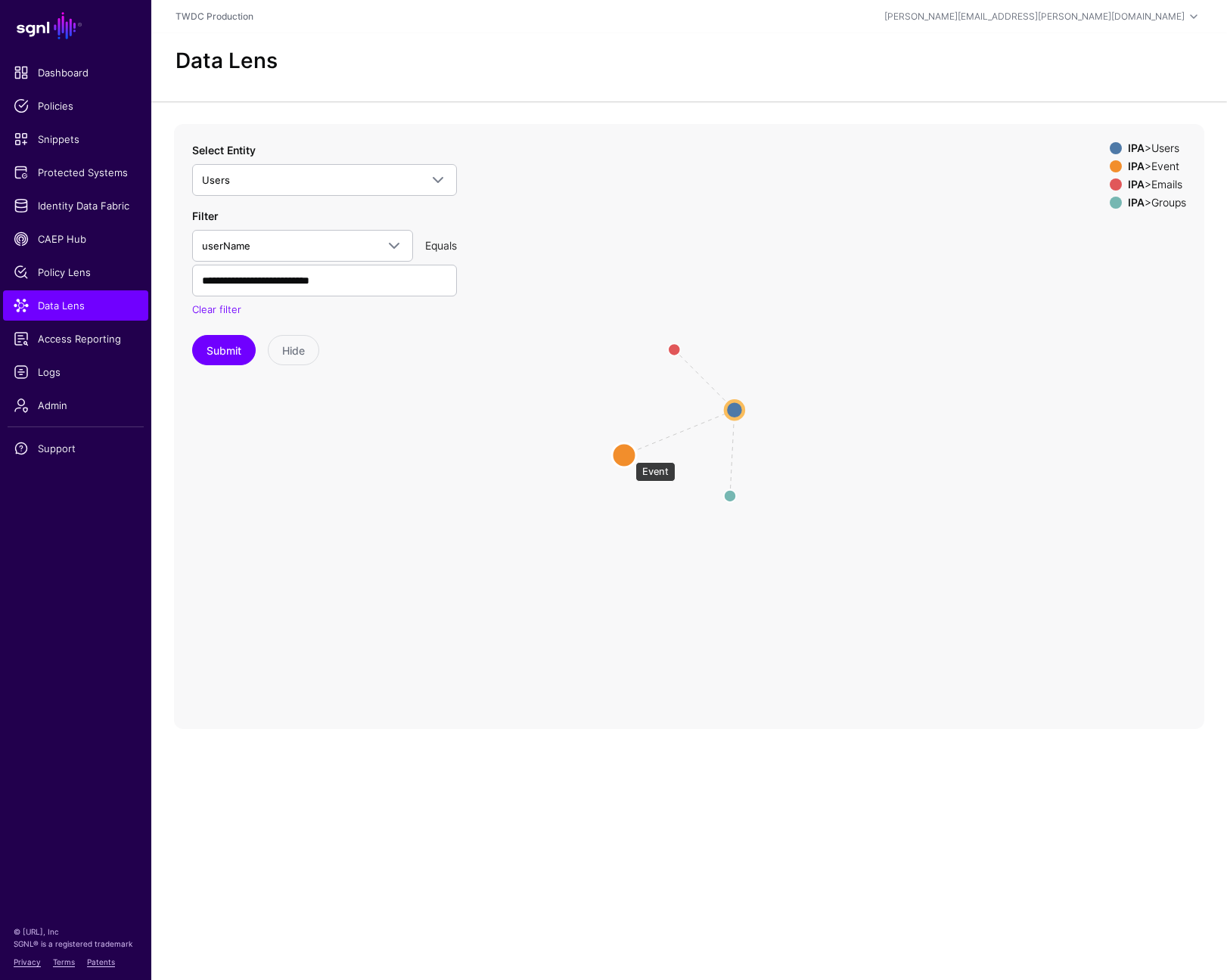
click at [627, 455] on circle at bounding box center [624, 455] width 24 height 24
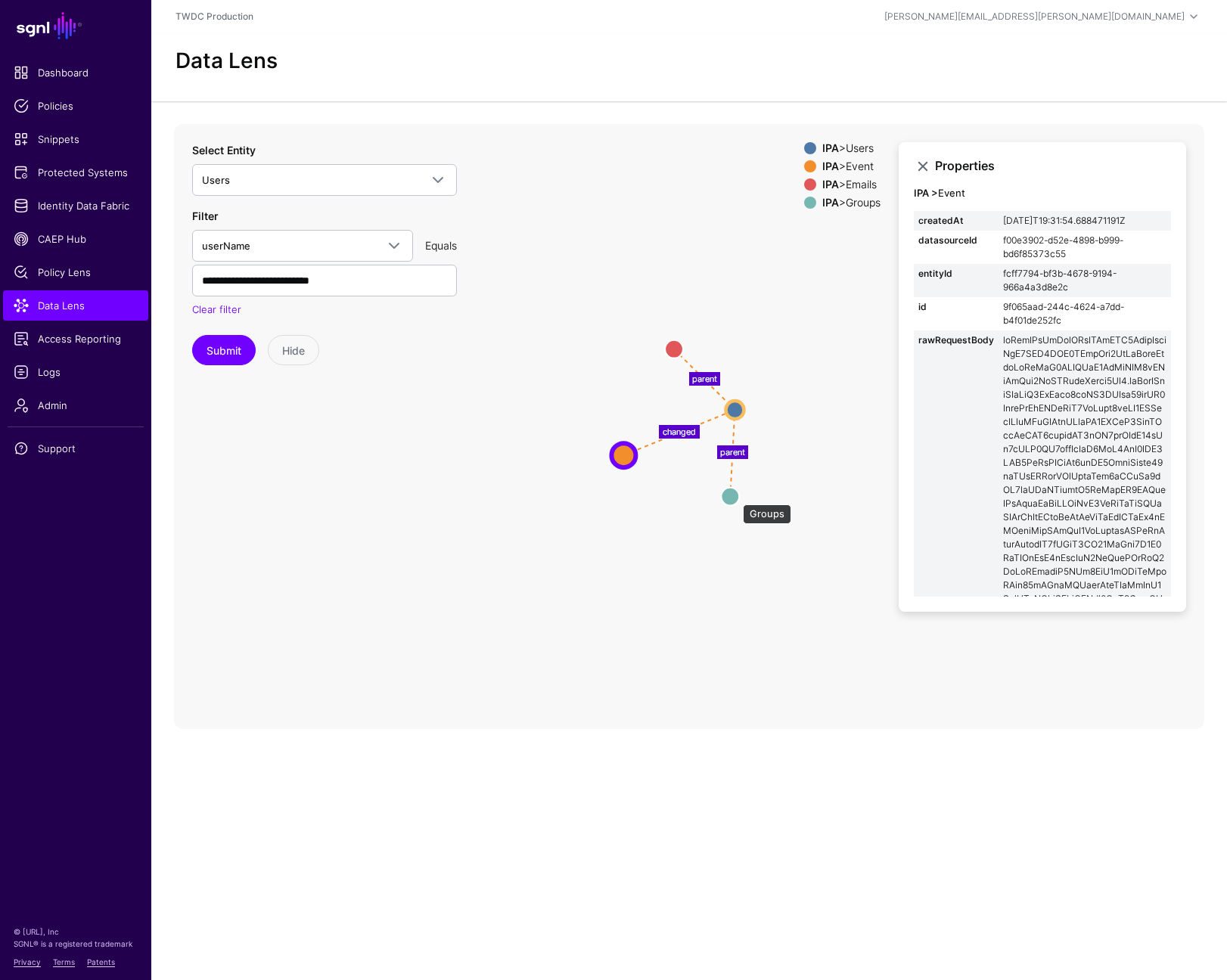
click at [735, 497] on circle at bounding box center [730, 497] width 18 height 18
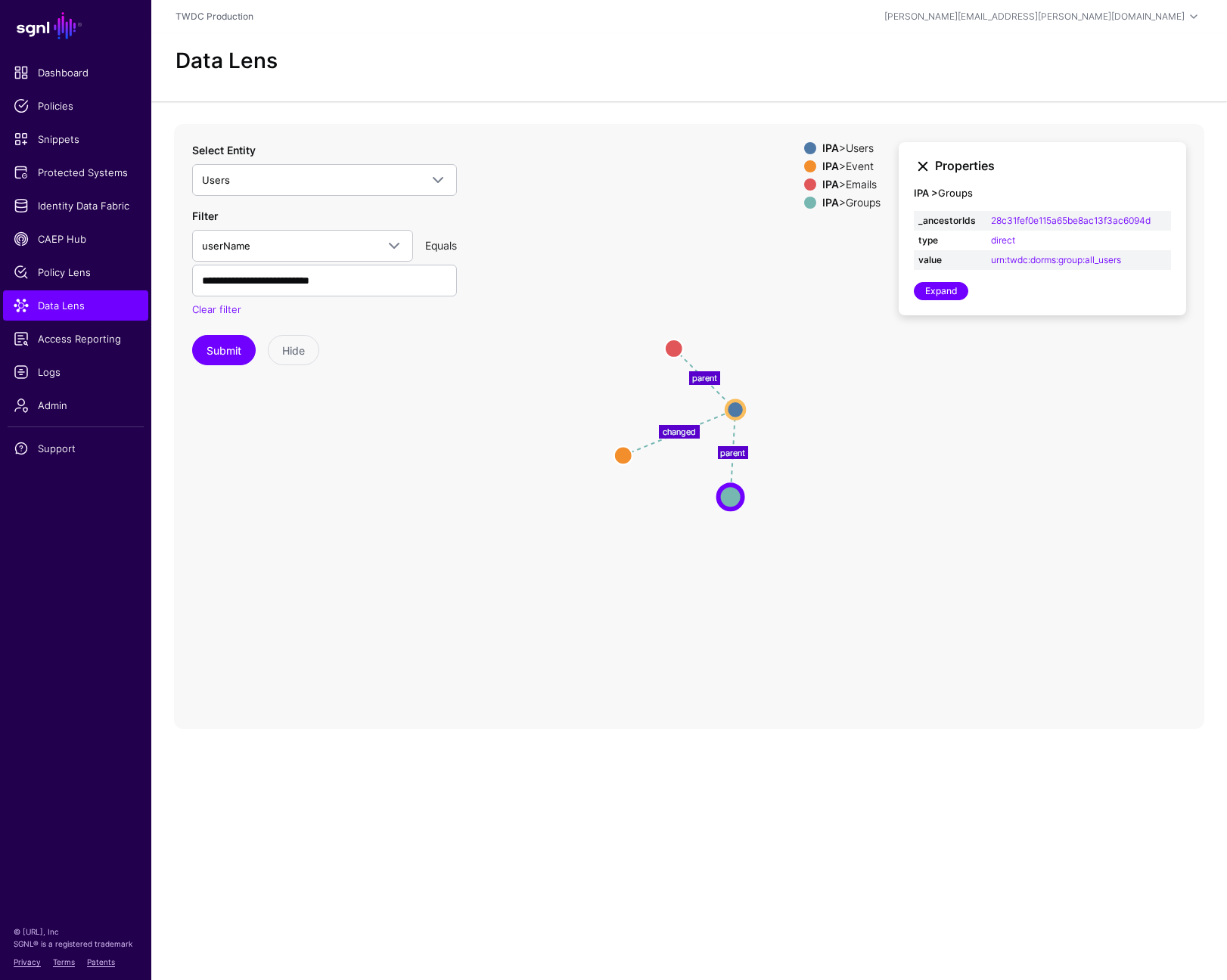
click at [921, 167] on link at bounding box center [923, 166] width 18 height 18
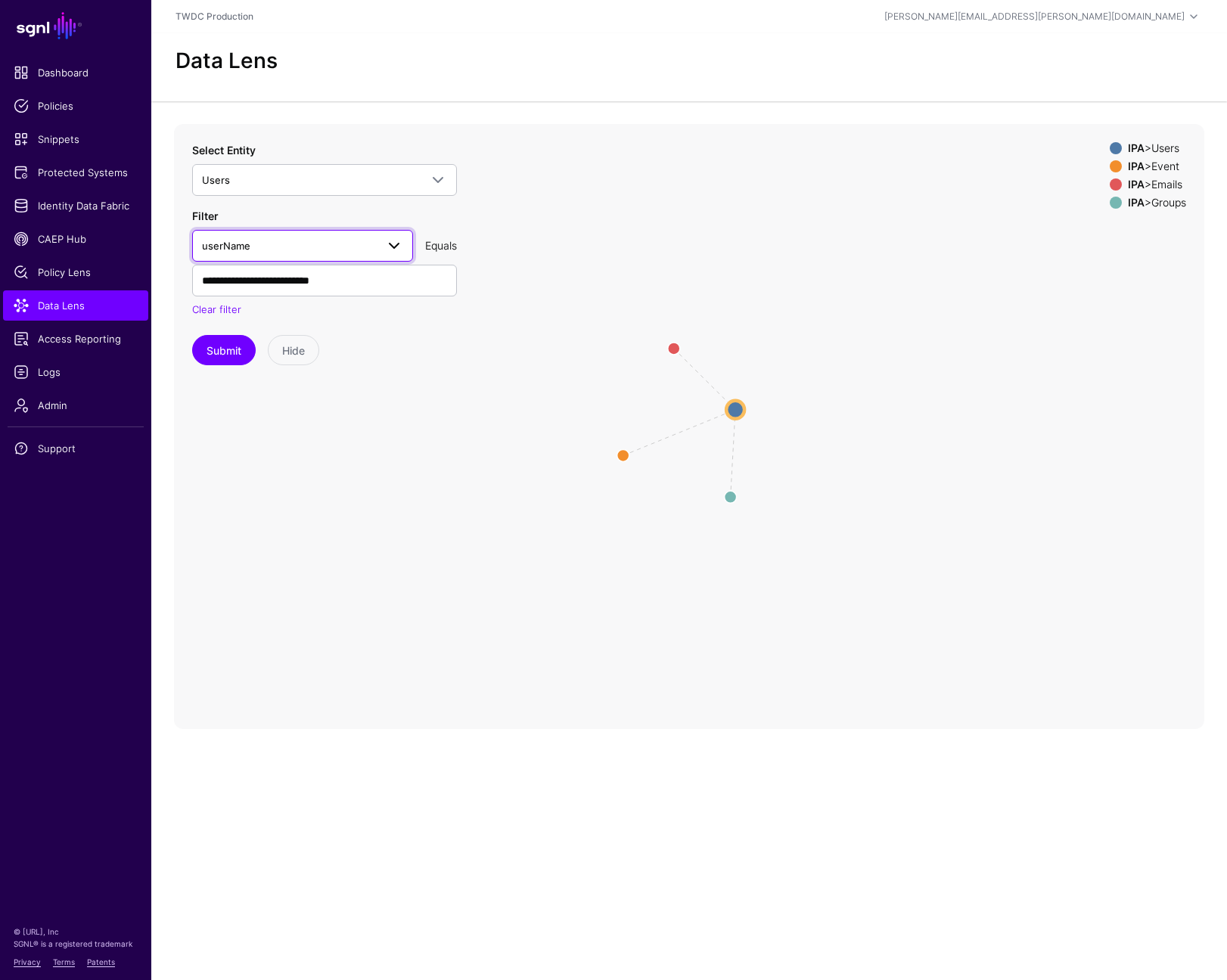
click at [394, 251] on span at bounding box center [394, 246] width 18 height 18
click at [467, 436] on icon "parent parent changed Groups Groups Emails Emails Event Event Users Users" at bounding box center [689, 427] width 1030 height 605
click at [439, 276] on input "**********" at bounding box center [324, 281] width 265 height 32
click at [206, 307] on link "Clear filter" at bounding box center [217, 309] width 50 height 12
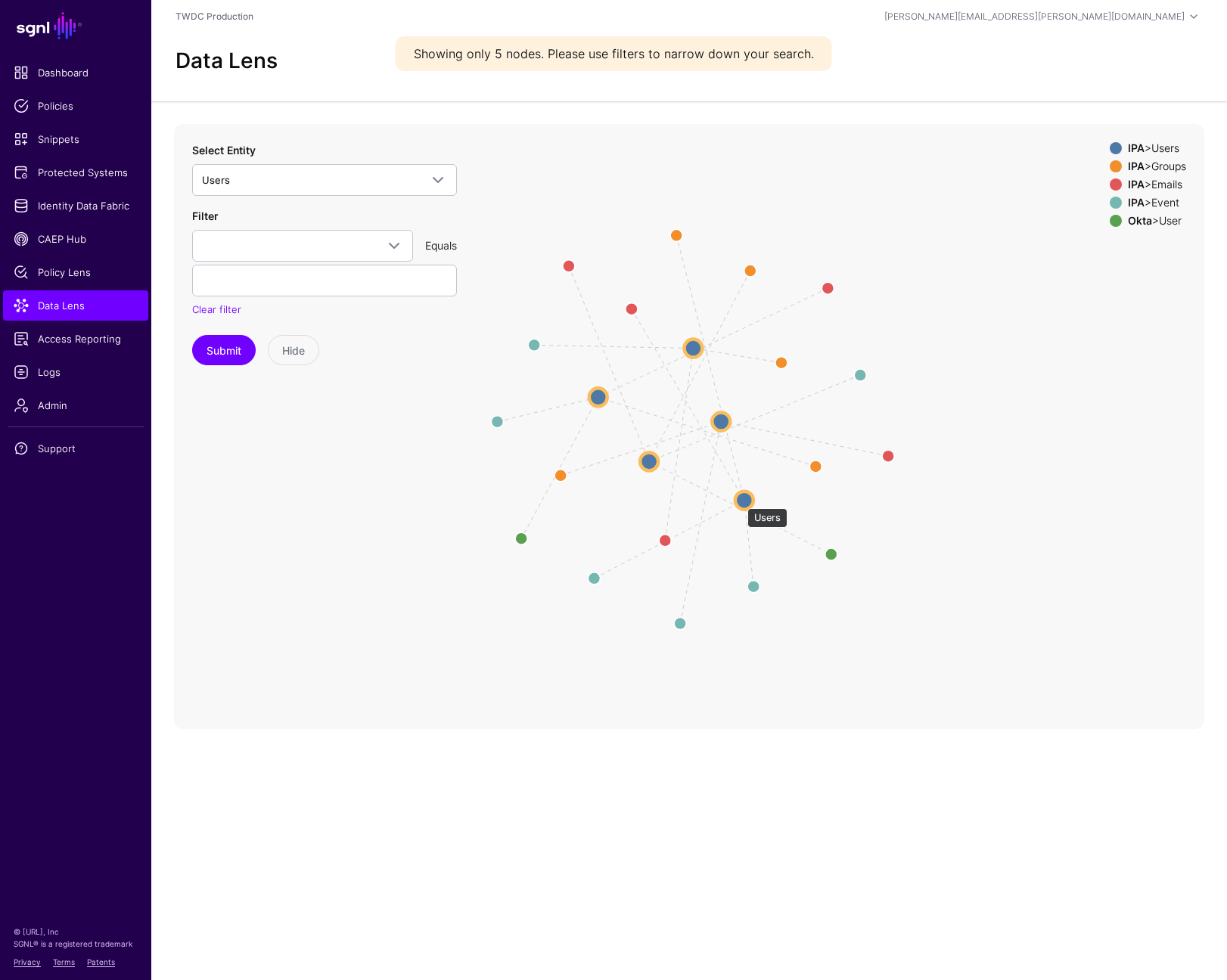
click at [740, 501] on circle at bounding box center [745, 500] width 18 height 18
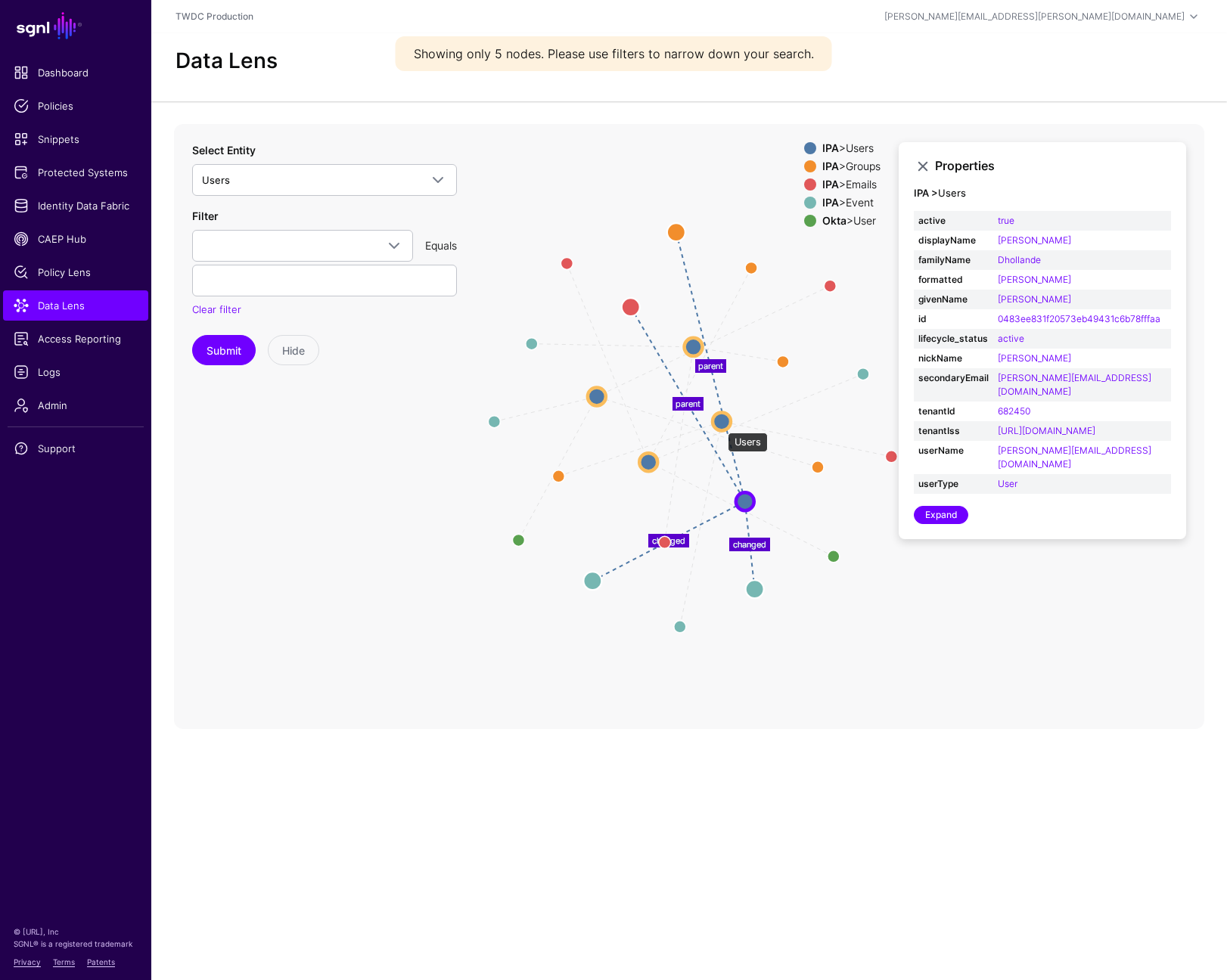
click at [720, 425] on circle at bounding box center [722, 422] width 18 height 18
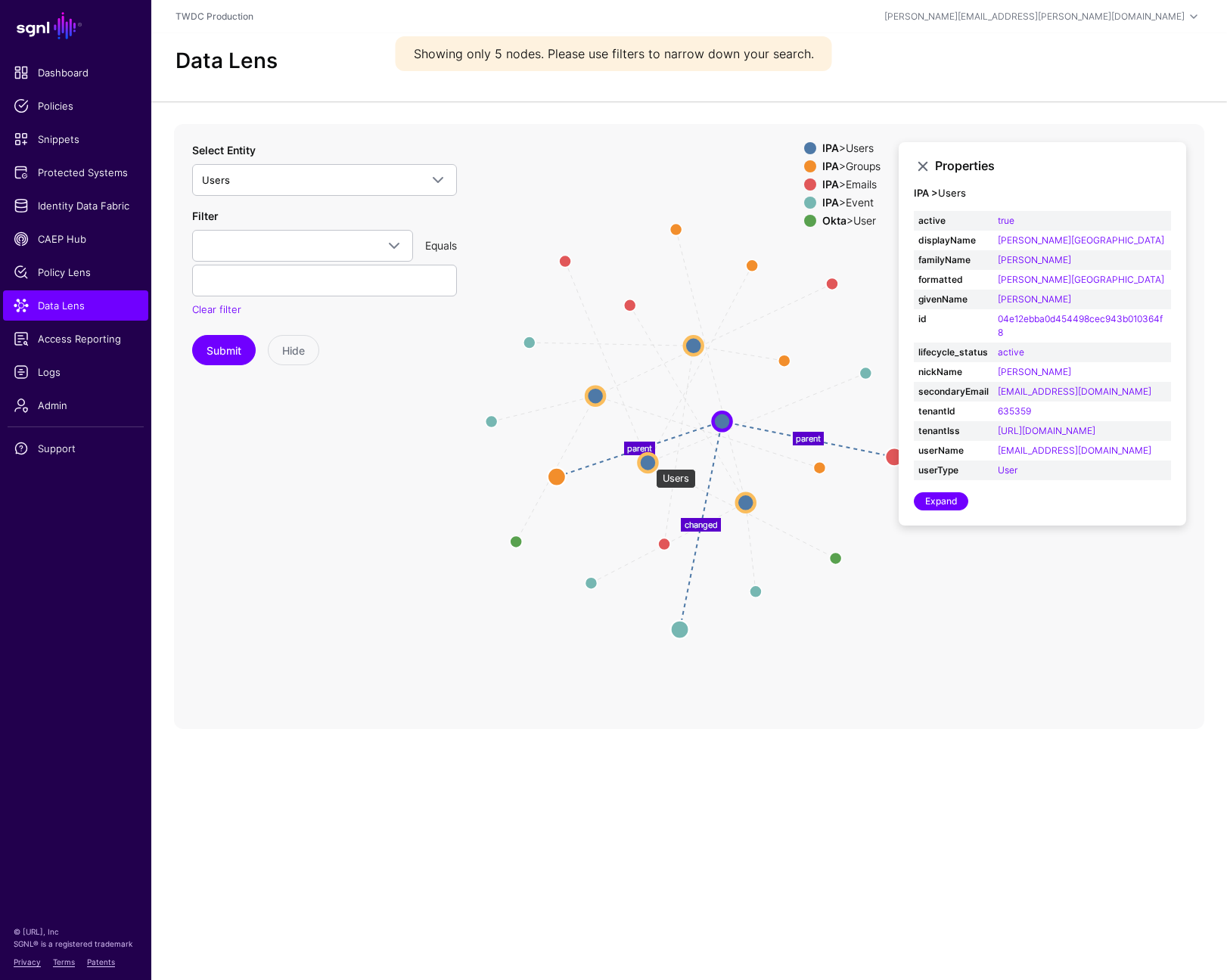
click at [648, 461] on circle at bounding box center [648, 462] width 18 height 18
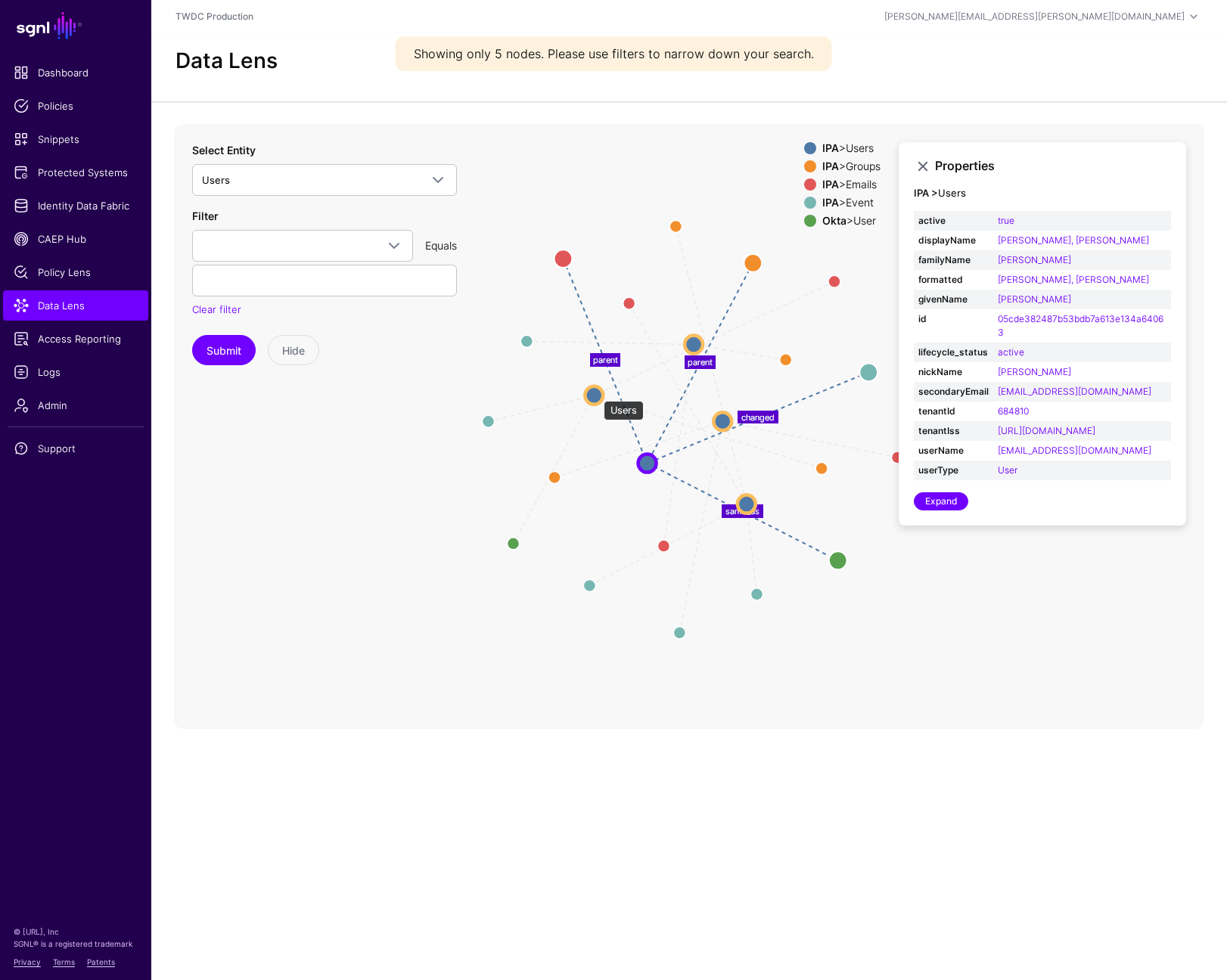
click at [596, 393] on circle at bounding box center [594, 395] width 18 height 18
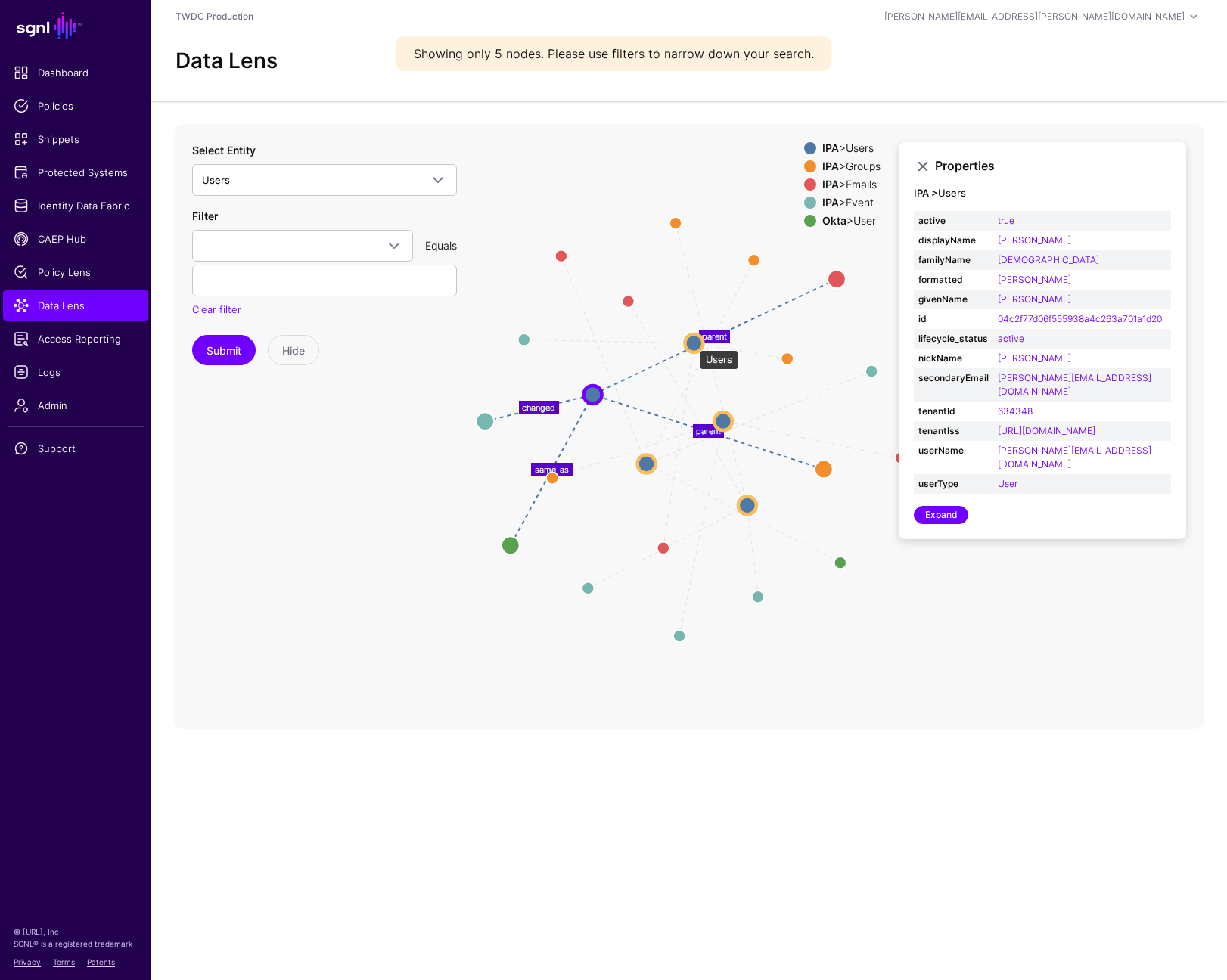
click at [692, 343] on circle at bounding box center [694, 344] width 18 height 18
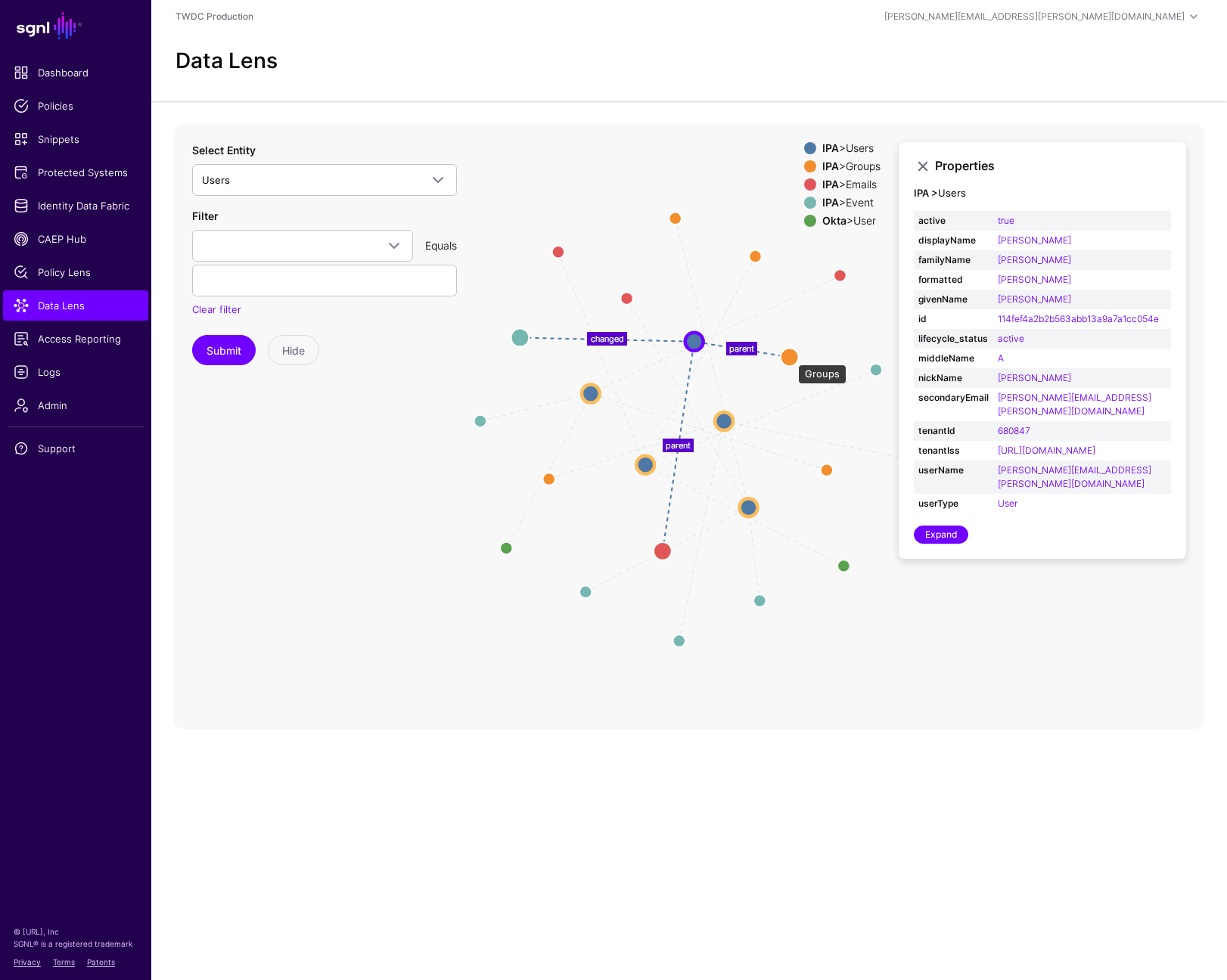
click at [791, 357] on circle at bounding box center [790, 357] width 18 height 18
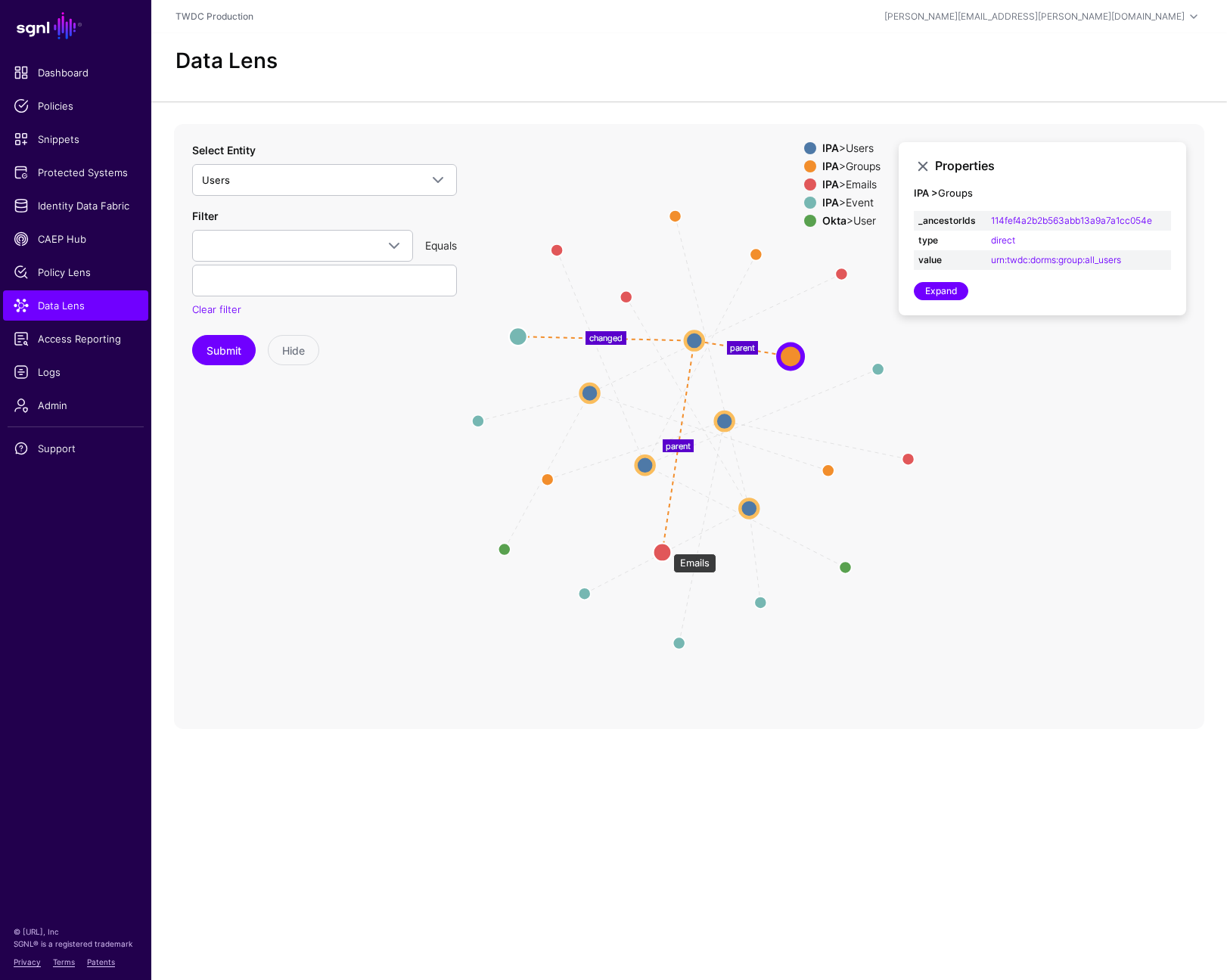
click at [666, 546] on circle at bounding box center [662, 552] width 18 height 18
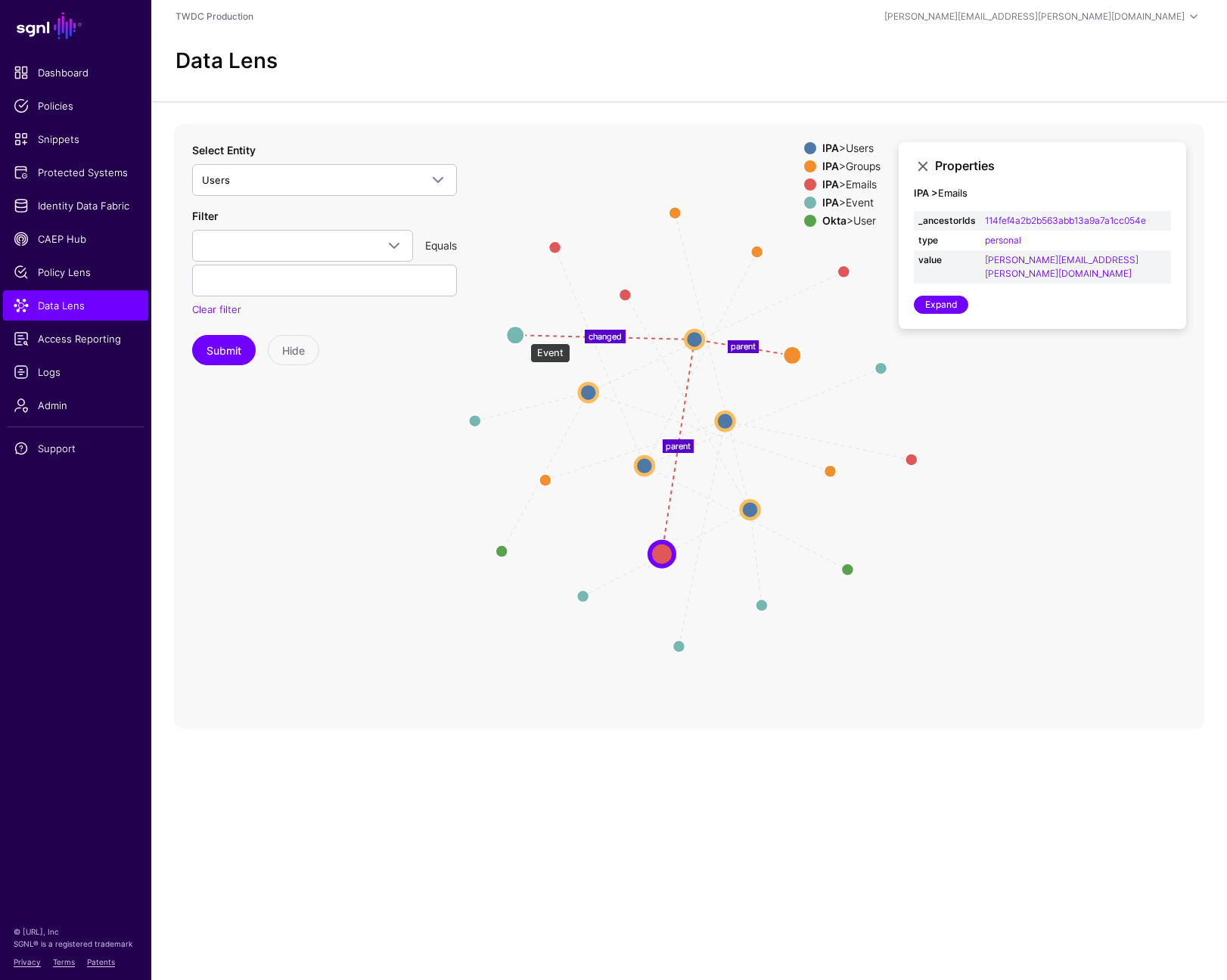
click at [523, 336] on circle at bounding box center [515, 335] width 18 height 18
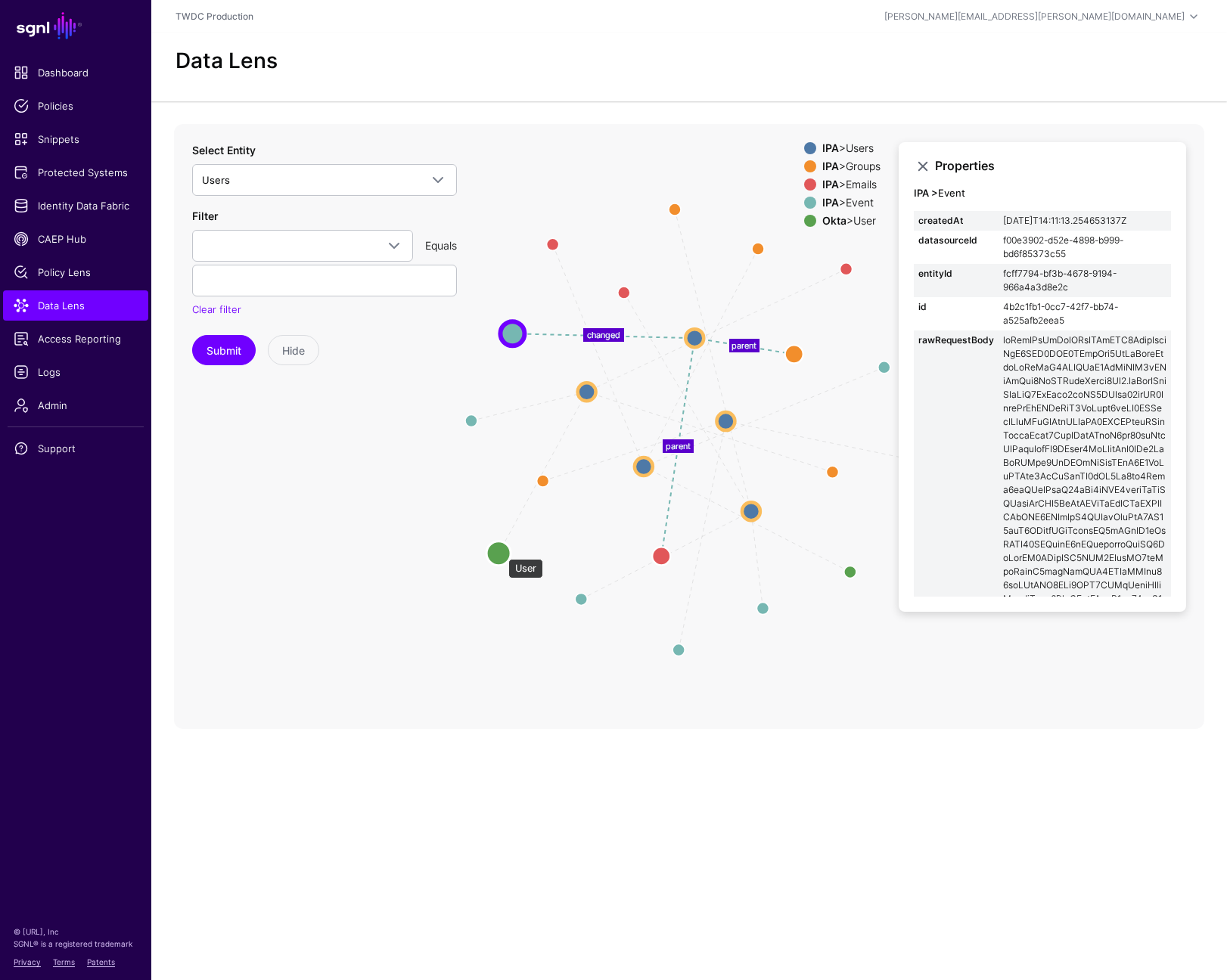
click at [501, 551] on circle at bounding box center [498, 553] width 24 height 24
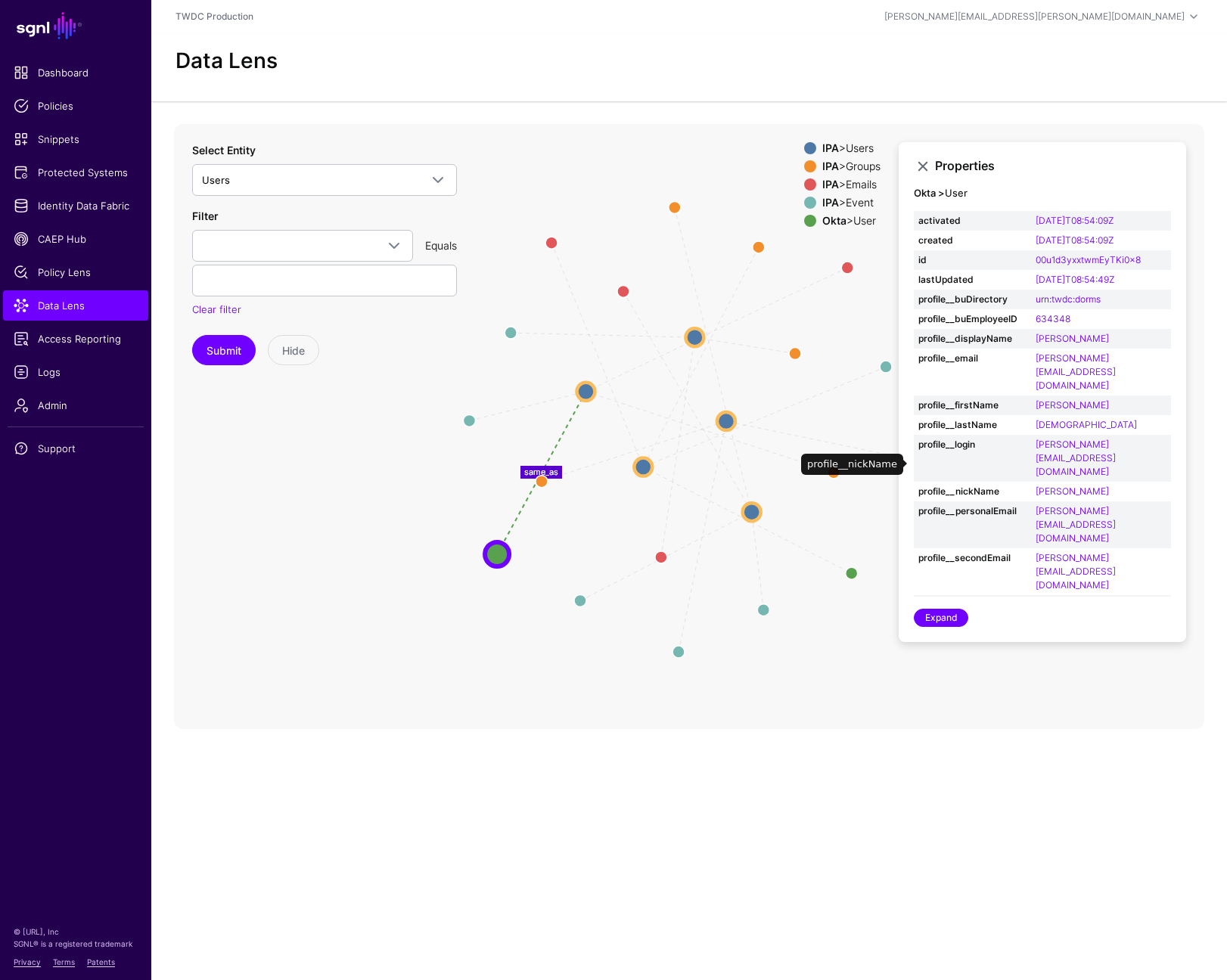
scroll to position [9, 0]
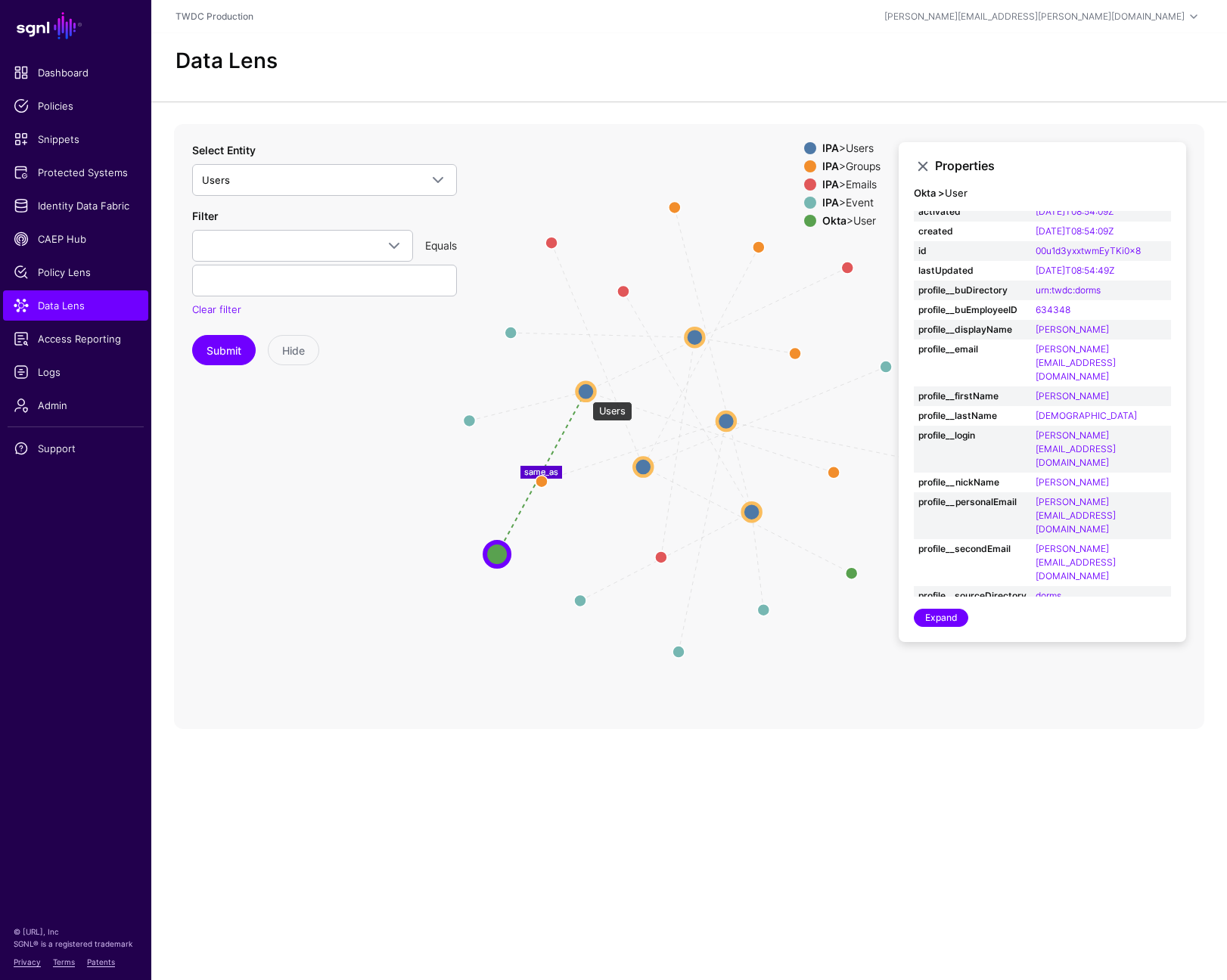
click at [585, 394] on circle at bounding box center [586, 392] width 18 height 18
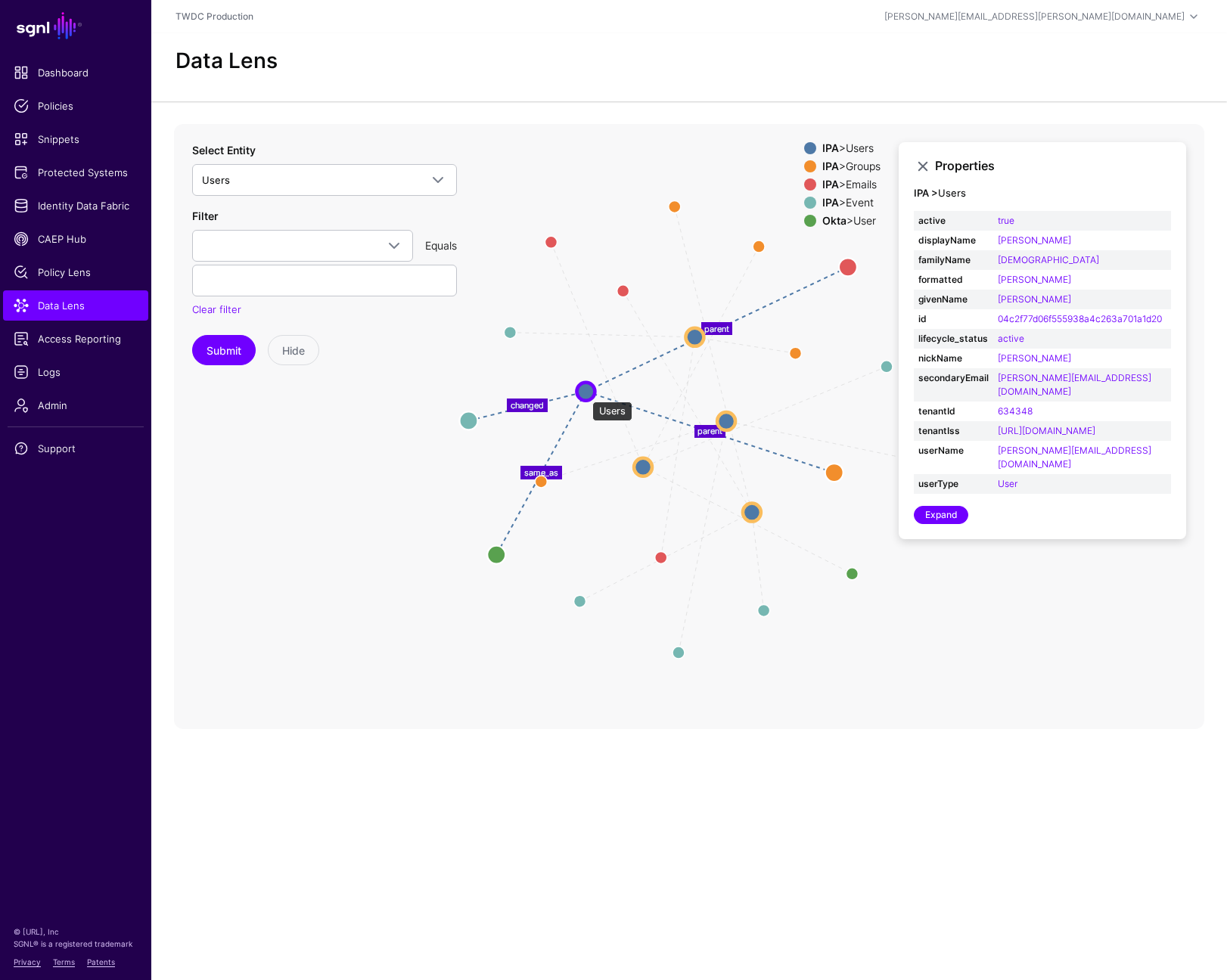
scroll to position [0, 0]
click at [492, 557] on circle at bounding box center [492, 557] width 18 height 18
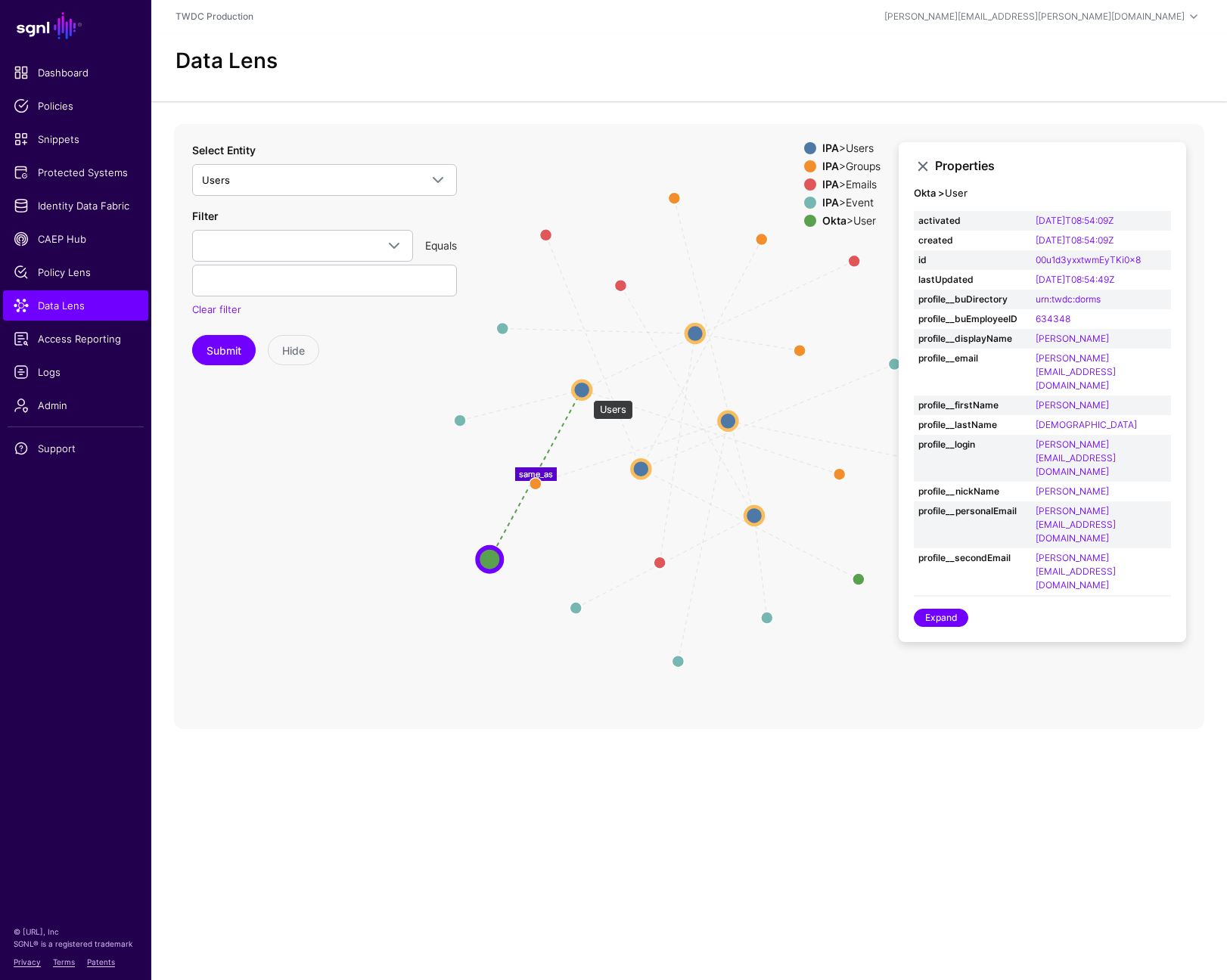
click at [584, 391] on circle at bounding box center [582, 390] width 18 height 18
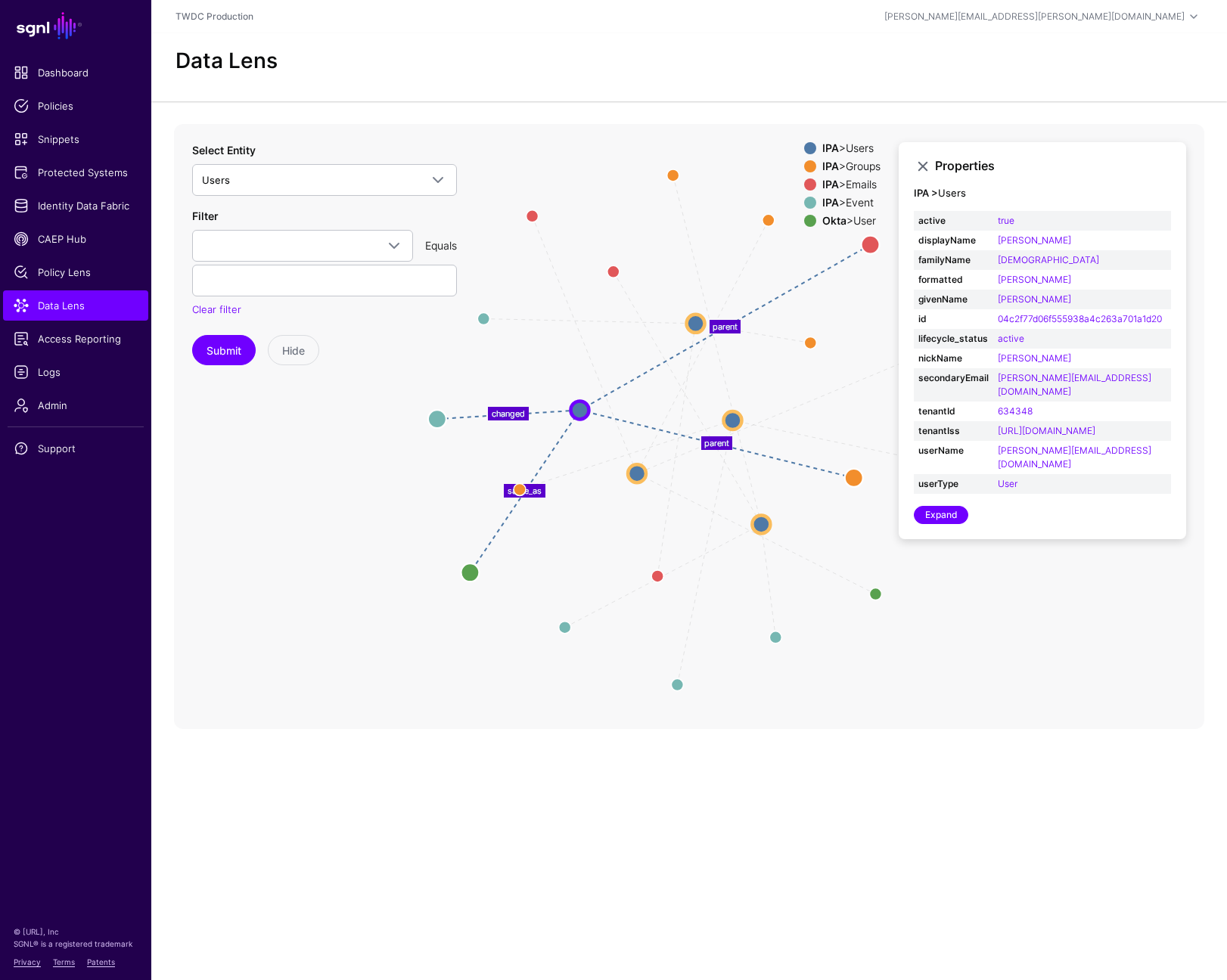
drag, startPoint x: 584, startPoint y: 392, endPoint x: 582, endPoint y: 413, distance: 21.1
click at [582, 413] on circle at bounding box center [580, 410] width 18 height 18
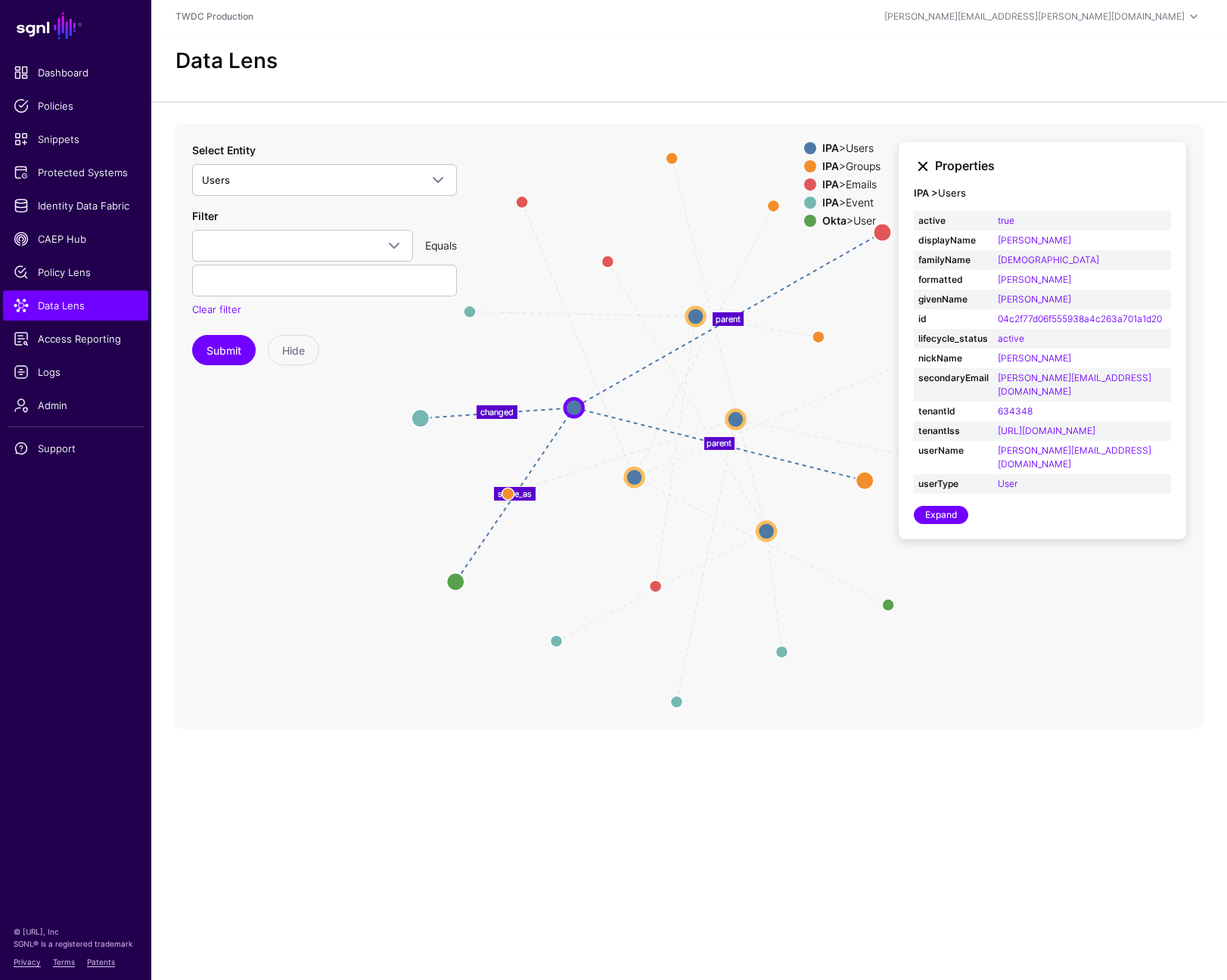
click at [922, 168] on link at bounding box center [923, 166] width 18 height 18
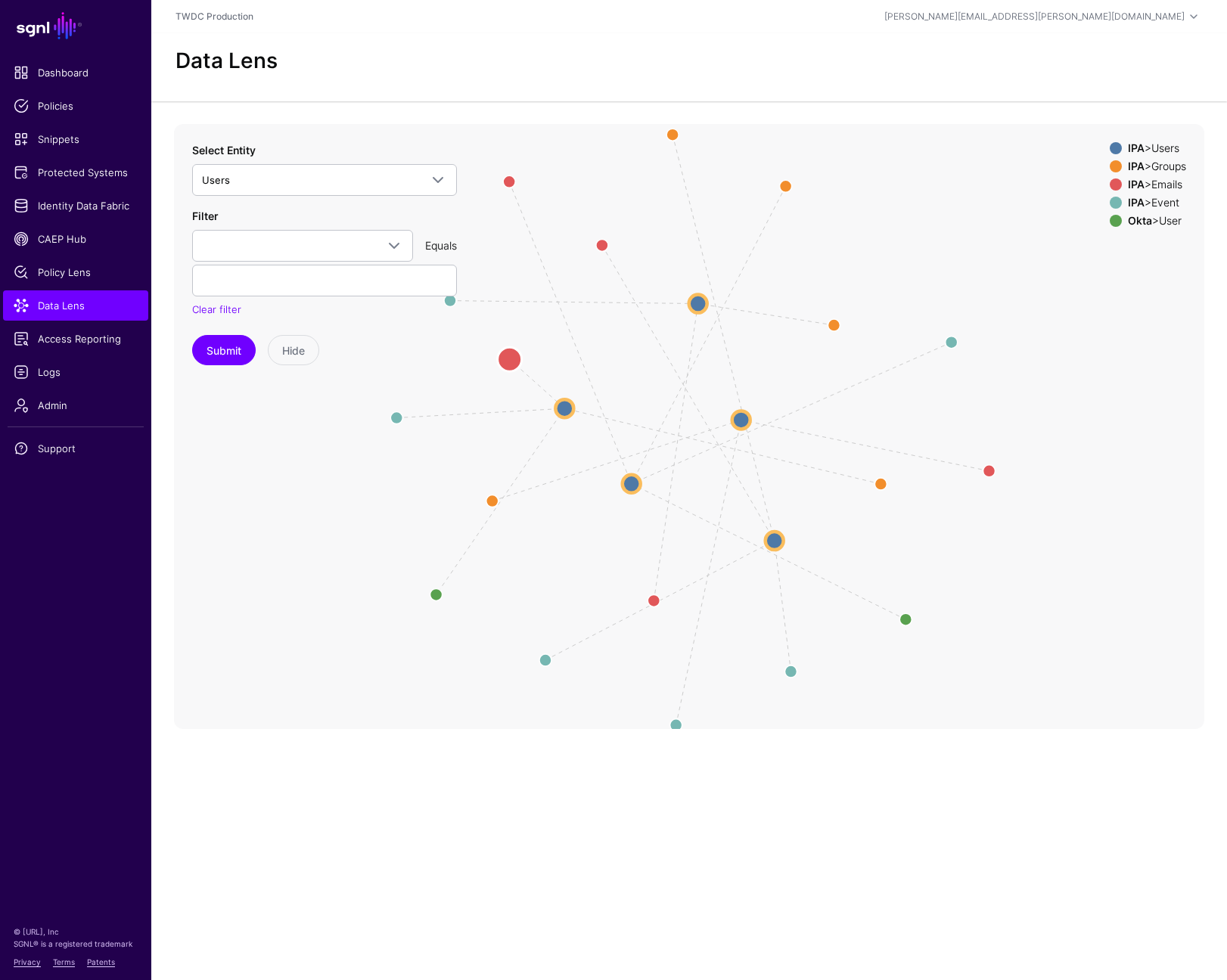
drag, startPoint x: 886, startPoint y: 231, endPoint x: 512, endPoint y: 360, distance: 395.6
click at [512, 360] on circle at bounding box center [509, 359] width 24 height 24
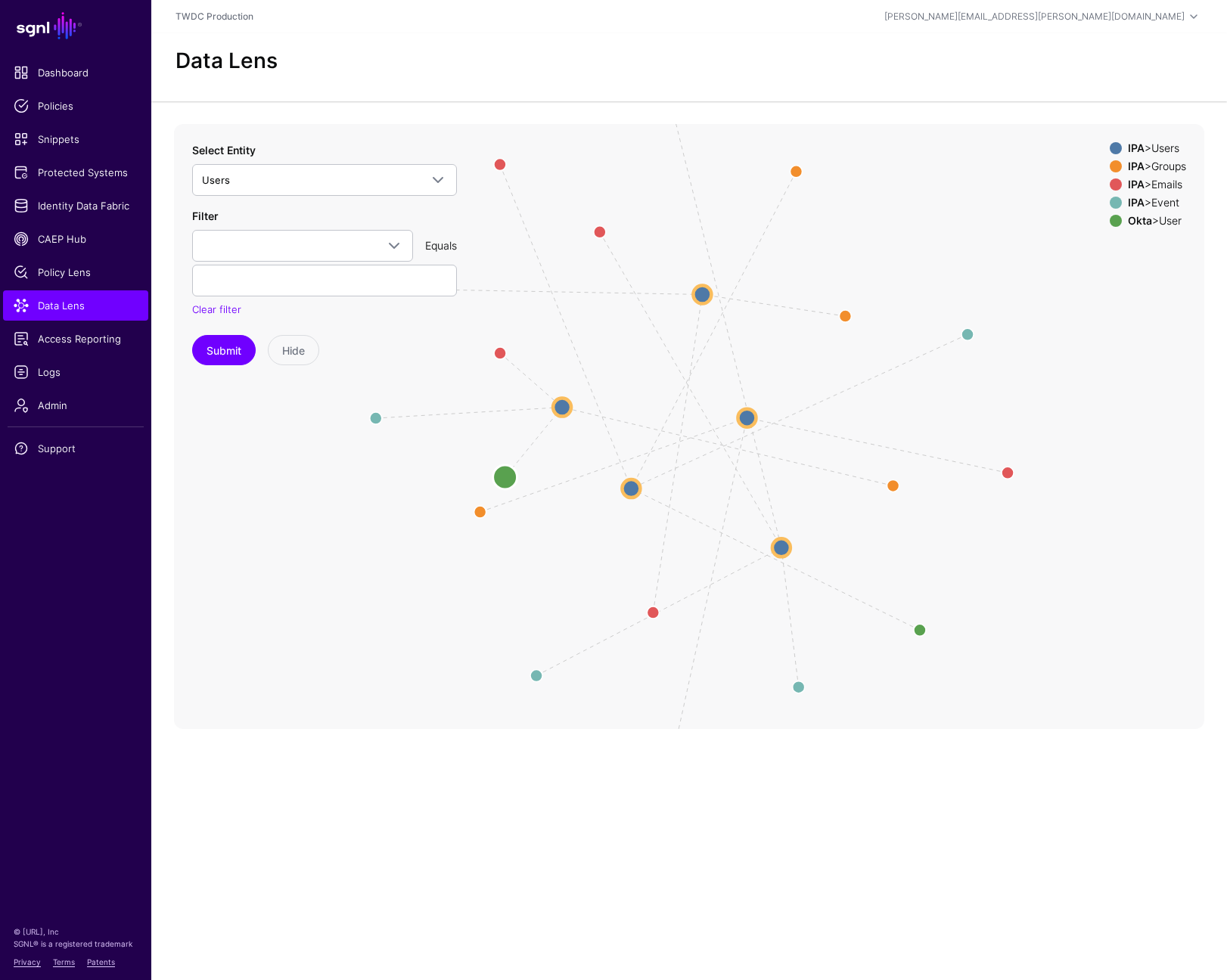
drag, startPoint x: 423, startPoint y: 603, endPoint x: 502, endPoint y: 479, distance: 147.0
click at [502, 479] on circle at bounding box center [505, 477] width 24 height 24
drag, startPoint x: 368, startPoint y: 423, endPoint x: 470, endPoint y: 421, distance: 102.0
click at [470, 421] on circle at bounding box center [470, 417] width 24 height 24
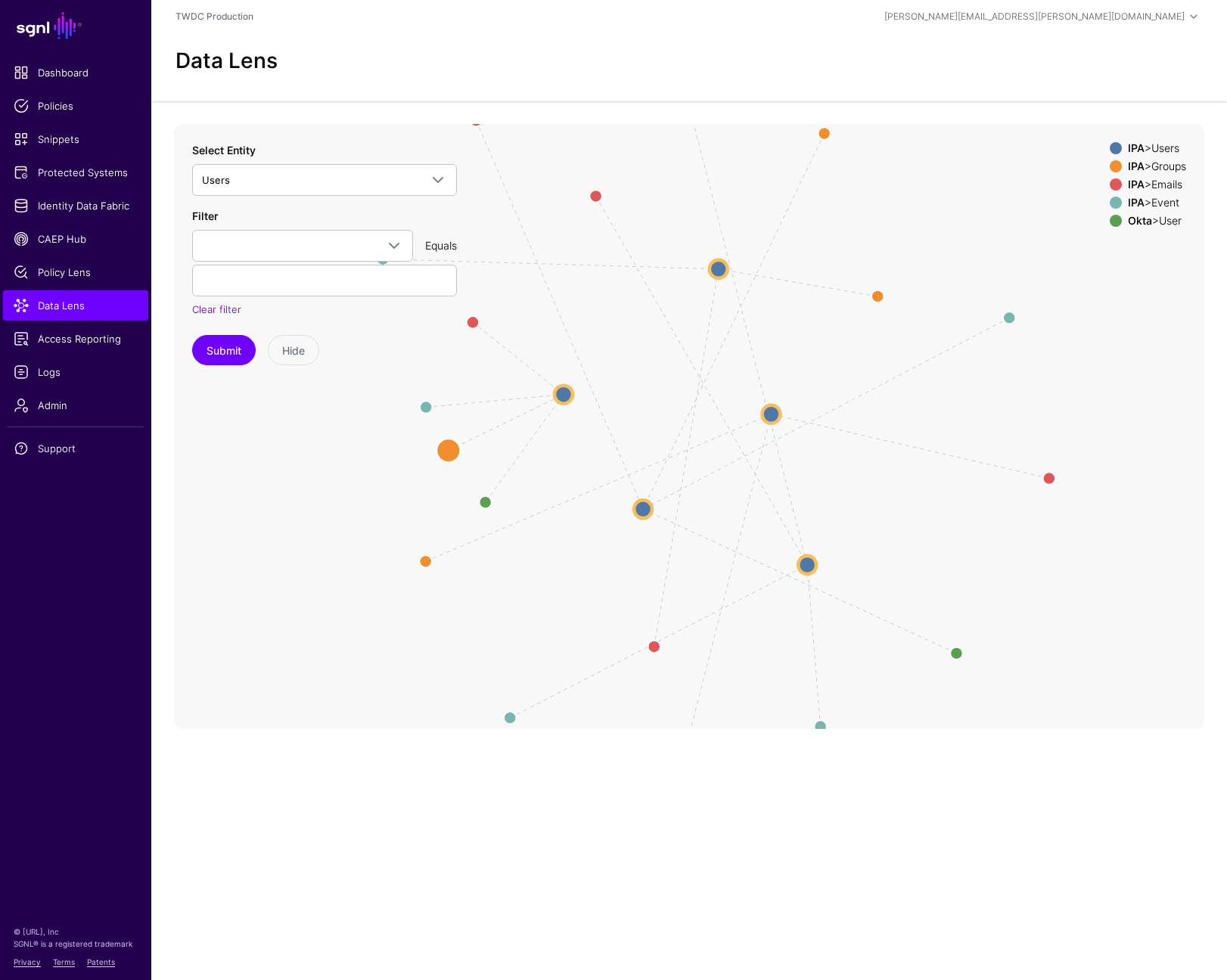
drag, startPoint x: 904, startPoint y: 486, endPoint x: 446, endPoint y: 448, distance: 459.6
click at [446, 448] on circle at bounding box center [448, 450] width 24 height 24
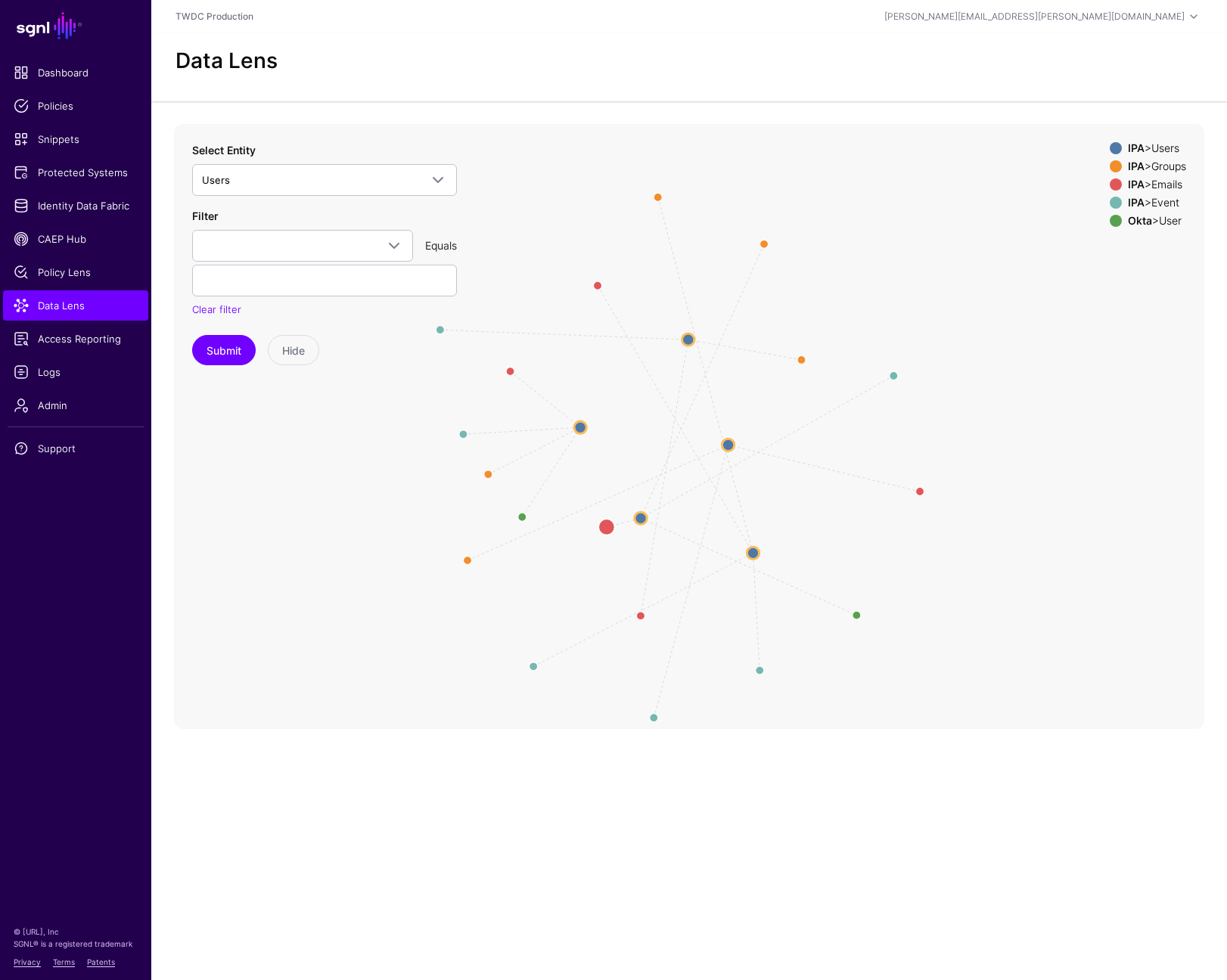
drag, startPoint x: 515, startPoint y: 240, endPoint x: 607, endPoint y: 526, distance: 300.4
click at [607, 526] on circle at bounding box center [607, 527] width 17 height 17
drag, startPoint x: 769, startPoint y: 239, endPoint x: 657, endPoint y: 493, distance: 277.6
click at [657, 493] on circle at bounding box center [656, 495] width 17 height 17
drag, startPoint x: 871, startPoint y: 619, endPoint x: 814, endPoint y: 601, distance: 59.8
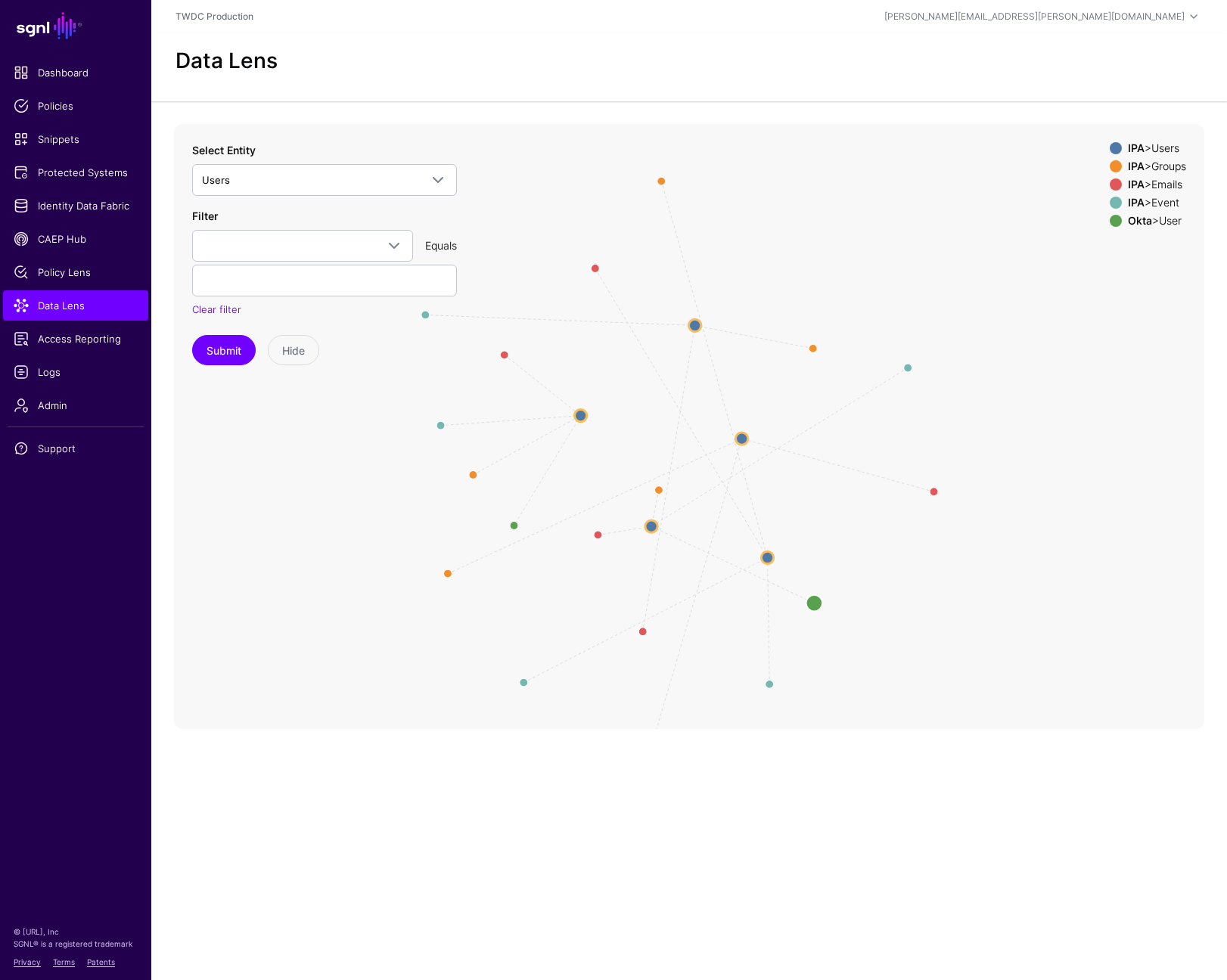
click at [814, 601] on circle at bounding box center [814, 603] width 17 height 17
drag, startPoint x: 655, startPoint y: 527, endPoint x: 923, endPoint y: 572, distance: 271.8
click at [923, 572] on circle at bounding box center [921, 573] width 12 height 12
drag, startPoint x: 595, startPoint y: 534, endPoint x: 898, endPoint y: 612, distance: 312.9
click at [898, 612] on circle at bounding box center [901, 615] width 17 height 17
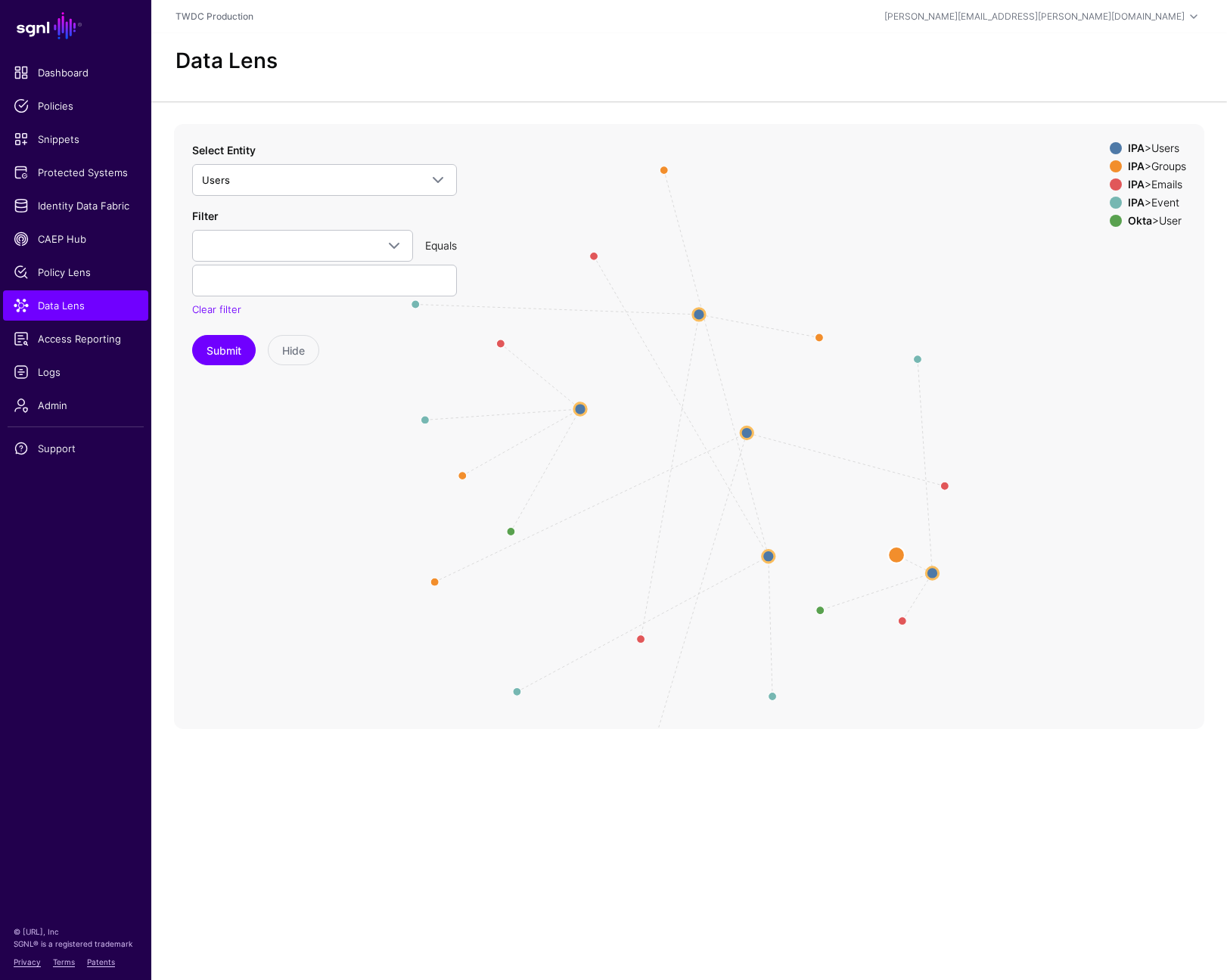
drag, startPoint x: 663, startPoint y: 487, endPoint x: 898, endPoint y: 555, distance: 244.6
click at [898, 555] on circle at bounding box center [897, 556] width 17 height 17
drag, startPoint x: 921, startPoint y: 358, endPoint x: 967, endPoint y: 540, distance: 187.7
click at [967, 540] on circle at bounding box center [966, 537] width 17 height 17
drag, startPoint x: 425, startPoint y: 583, endPoint x: 844, endPoint y: 405, distance: 455.2
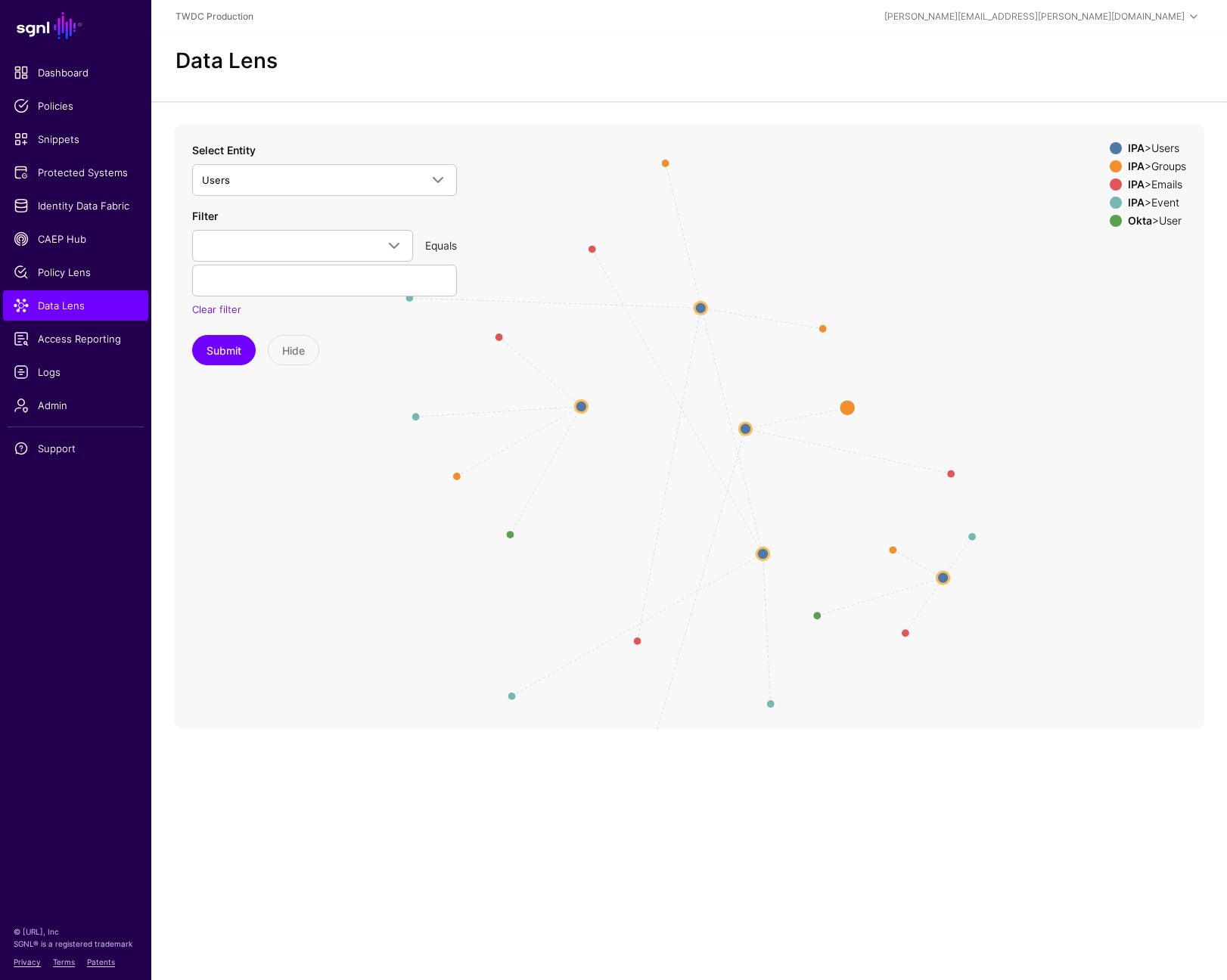
click at [844, 405] on circle at bounding box center [847, 408] width 17 height 17
drag, startPoint x: 676, startPoint y: 710, endPoint x: 769, endPoint y: 450, distance: 276.1
click at [769, 450] on circle at bounding box center [769, 449] width 12 height 12
drag, startPoint x: 735, startPoint y: 488, endPoint x: 761, endPoint y: 483, distance: 26.5
click at [761, 483] on circle at bounding box center [762, 485] width 8 height 8
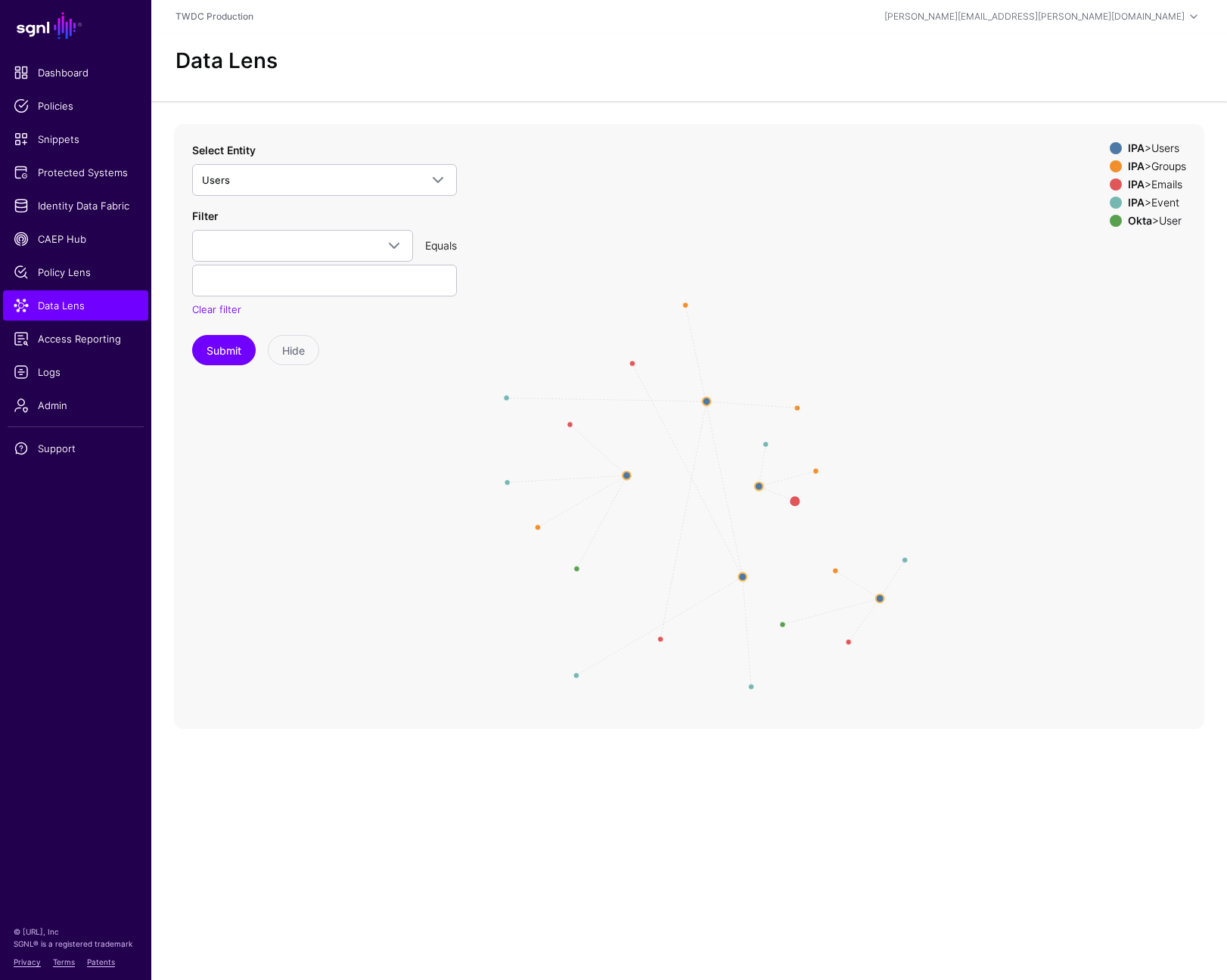
drag, startPoint x: 882, startPoint y: 512, endPoint x: 794, endPoint y: 501, distance: 88.7
click at [794, 501] on circle at bounding box center [796, 502] width 12 height 12
drag, startPoint x: 746, startPoint y: 709, endPoint x: 745, endPoint y: 619, distance: 90.0
click at [745, 619] on circle at bounding box center [745, 620] width 12 height 12
drag, startPoint x: 546, startPoint y: 696, endPoint x: 702, endPoint y: 617, distance: 174.9
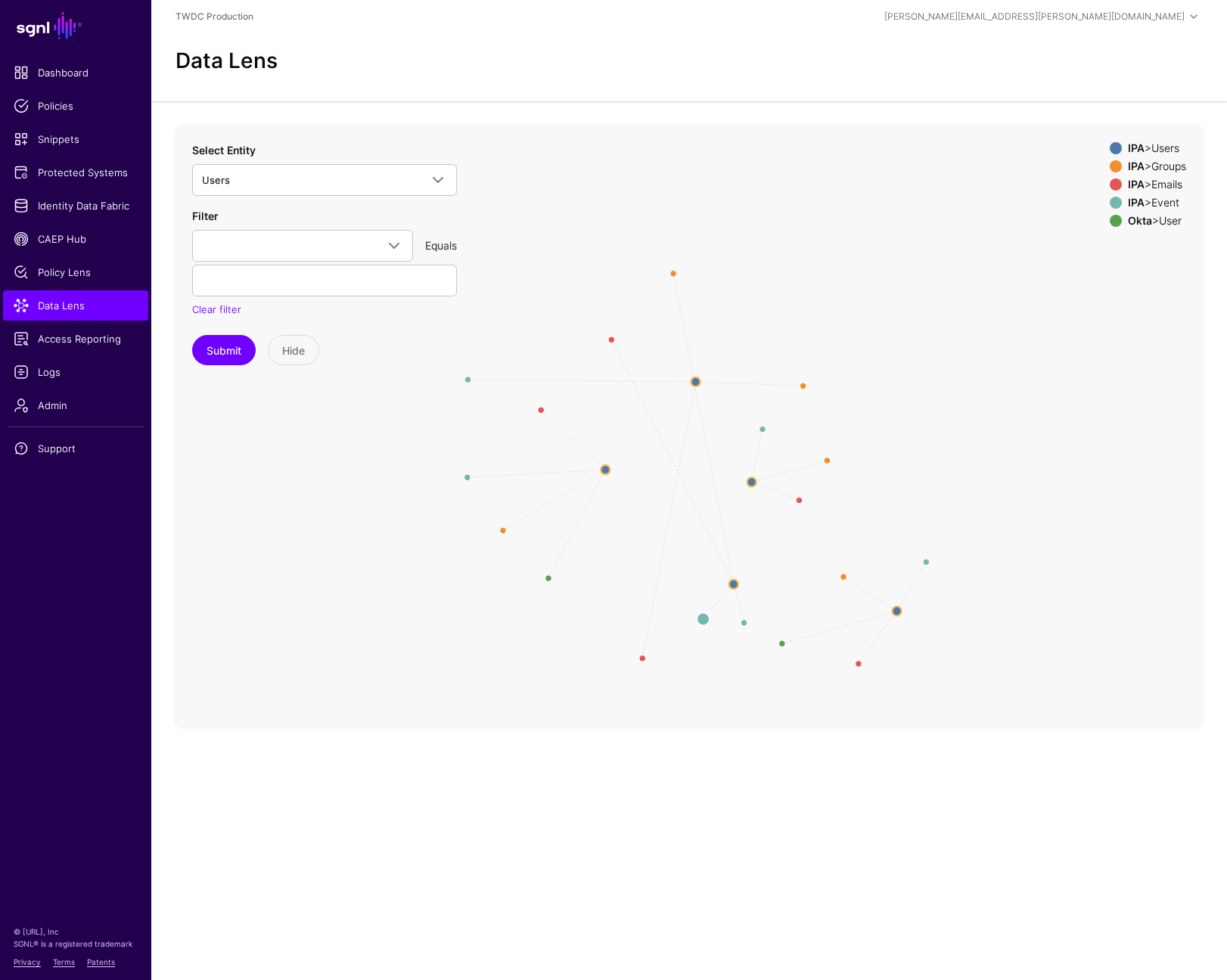
click at [702, 617] on circle at bounding box center [703, 619] width 12 height 12
drag, startPoint x: 613, startPoint y: 339, endPoint x: 697, endPoint y: 563, distance: 239.2
click at [697, 563] on circle at bounding box center [694, 561] width 12 height 12
drag, startPoint x: 673, startPoint y: 269, endPoint x: 726, endPoint y: 550, distance: 286.0
click at [726, 550] on circle at bounding box center [721, 545] width 12 height 12
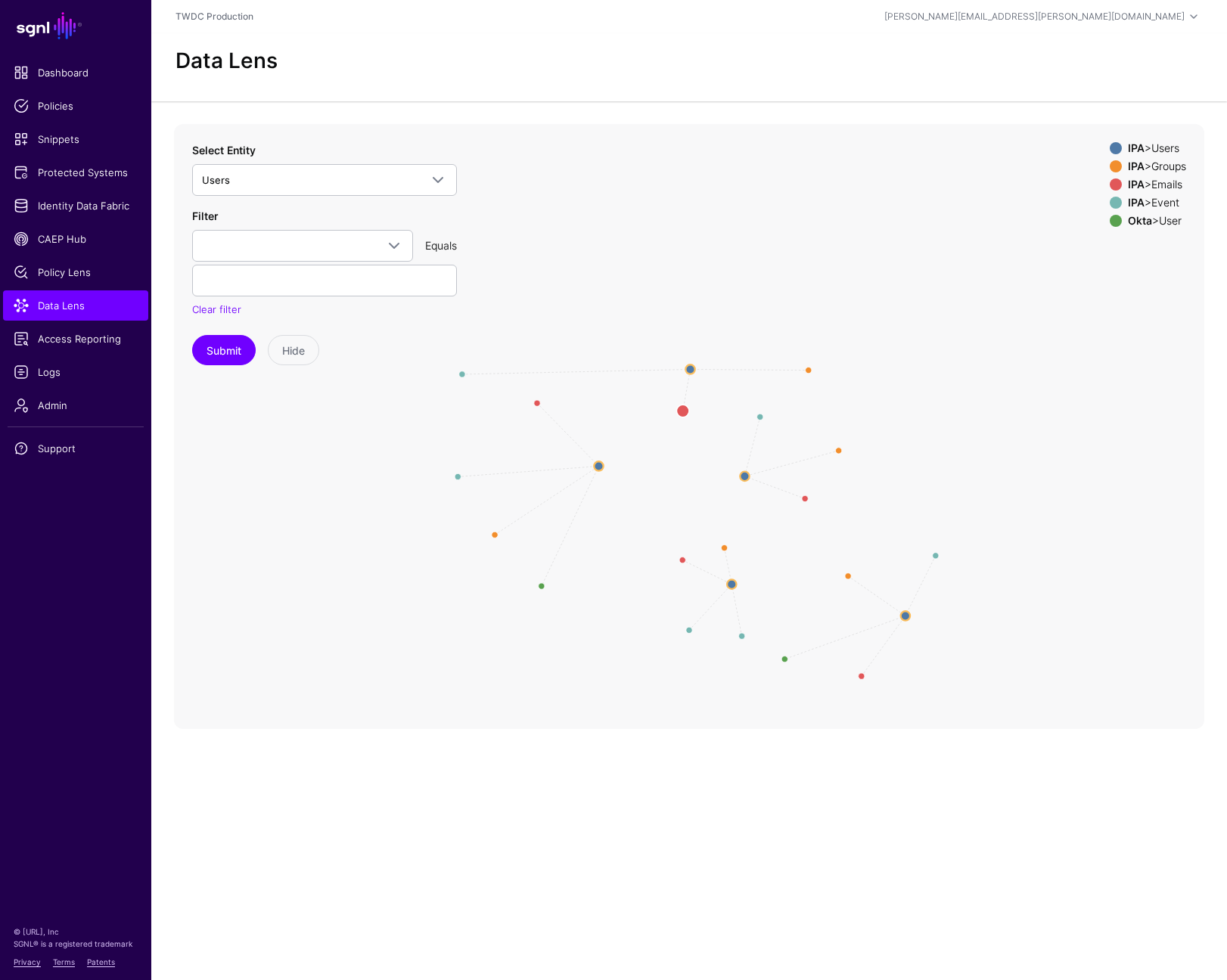
drag, startPoint x: 632, startPoint y: 667, endPoint x: 684, endPoint y: 409, distance: 263.2
click at [684, 409] on circle at bounding box center [682, 411] width 12 height 12
drag, startPoint x: 462, startPoint y: 372, endPoint x: 658, endPoint y: 364, distance: 196.2
click at [658, 364] on circle at bounding box center [656, 365] width 12 height 12
drag, startPoint x: 658, startPoint y: 364, endPoint x: 653, endPoint y: 358, distance: 7.8
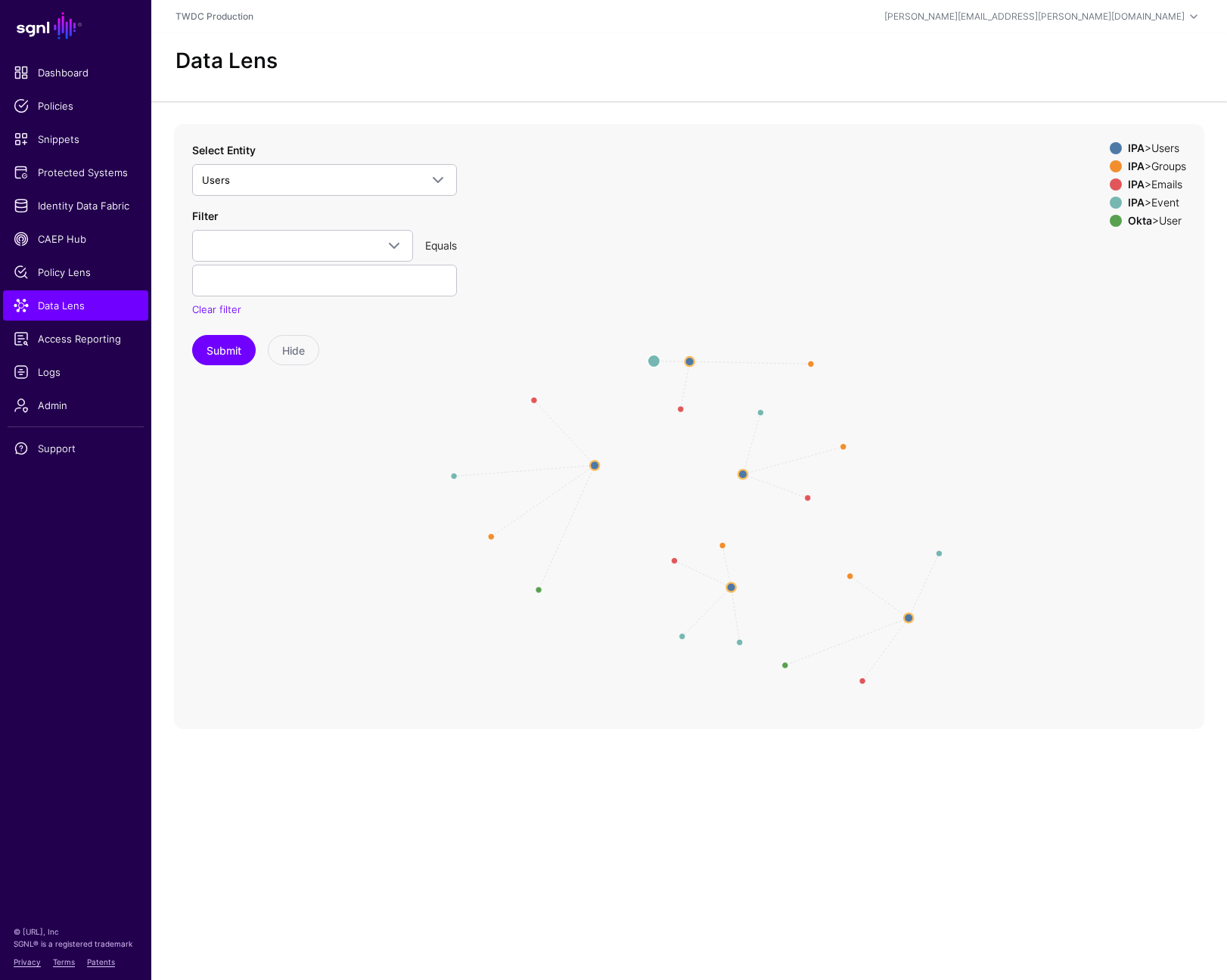
click at [653, 358] on circle at bounding box center [653, 361] width 12 height 12
drag, startPoint x: 814, startPoint y: 360, endPoint x: 728, endPoint y: 352, distance: 86.4
click at [728, 352] on circle at bounding box center [726, 352] width 12 height 12
drag, startPoint x: 687, startPoint y: 352, endPoint x: 684, endPoint y: 367, distance: 15.3
click at [684, 367] on circle at bounding box center [684, 366] width 9 height 9
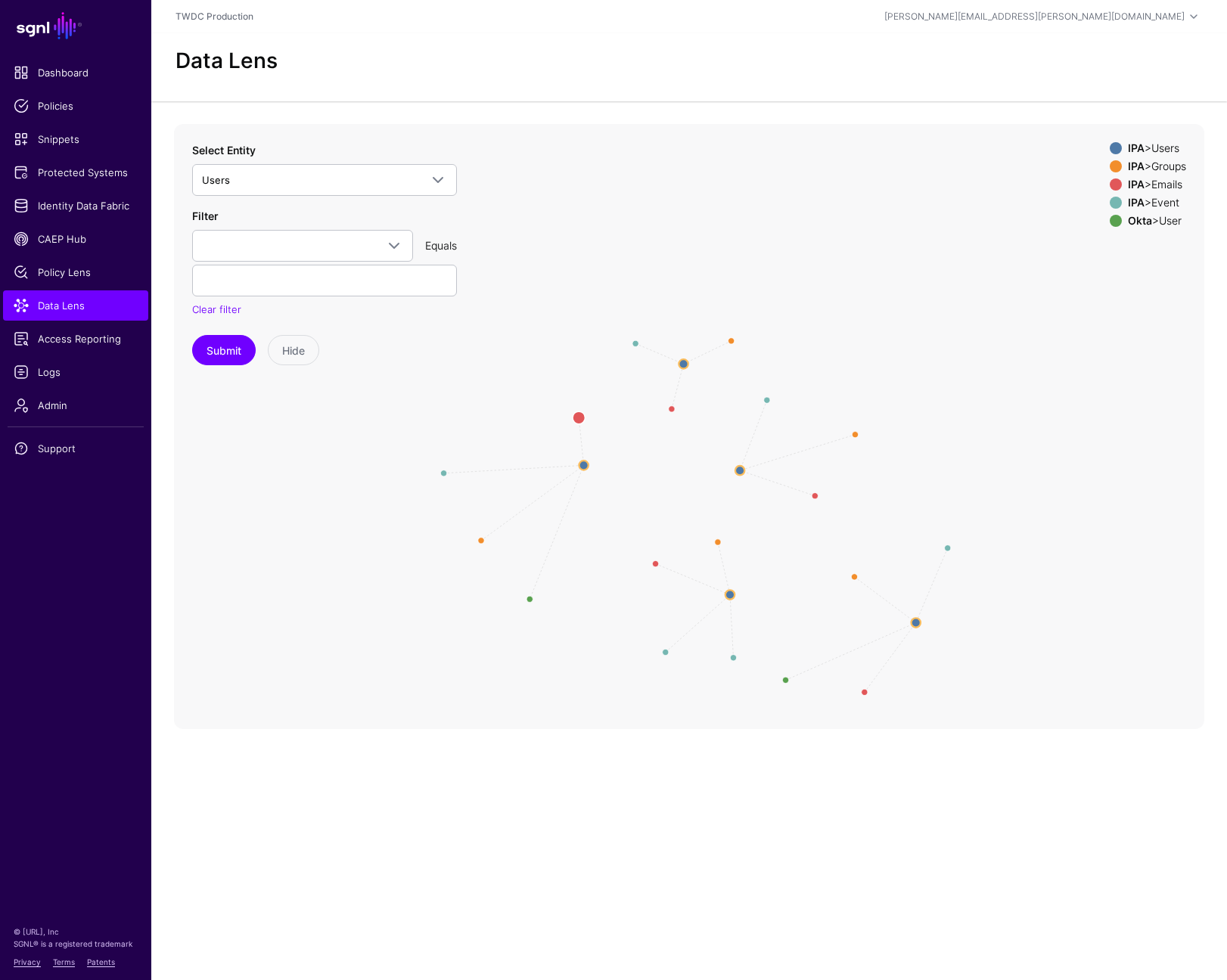
drag, startPoint x: 525, startPoint y: 390, endPoint x: 582, endPoint y: 419, distance: 64.0
click at [582, 419] on circle at bounding box center [578, 418] width 12 height 12
drag, startPoint x: 444, startPoint y: 471, endPoint x: 535, endPoint y: 458, distance: 91.9
click at [535, 458] on circle at bounding box center [534, 460] width 12 height 12
drag, startPoint x: 473, startPoint y: 540, endPoint x: 538, endPoint y: 499, distance: 76.9
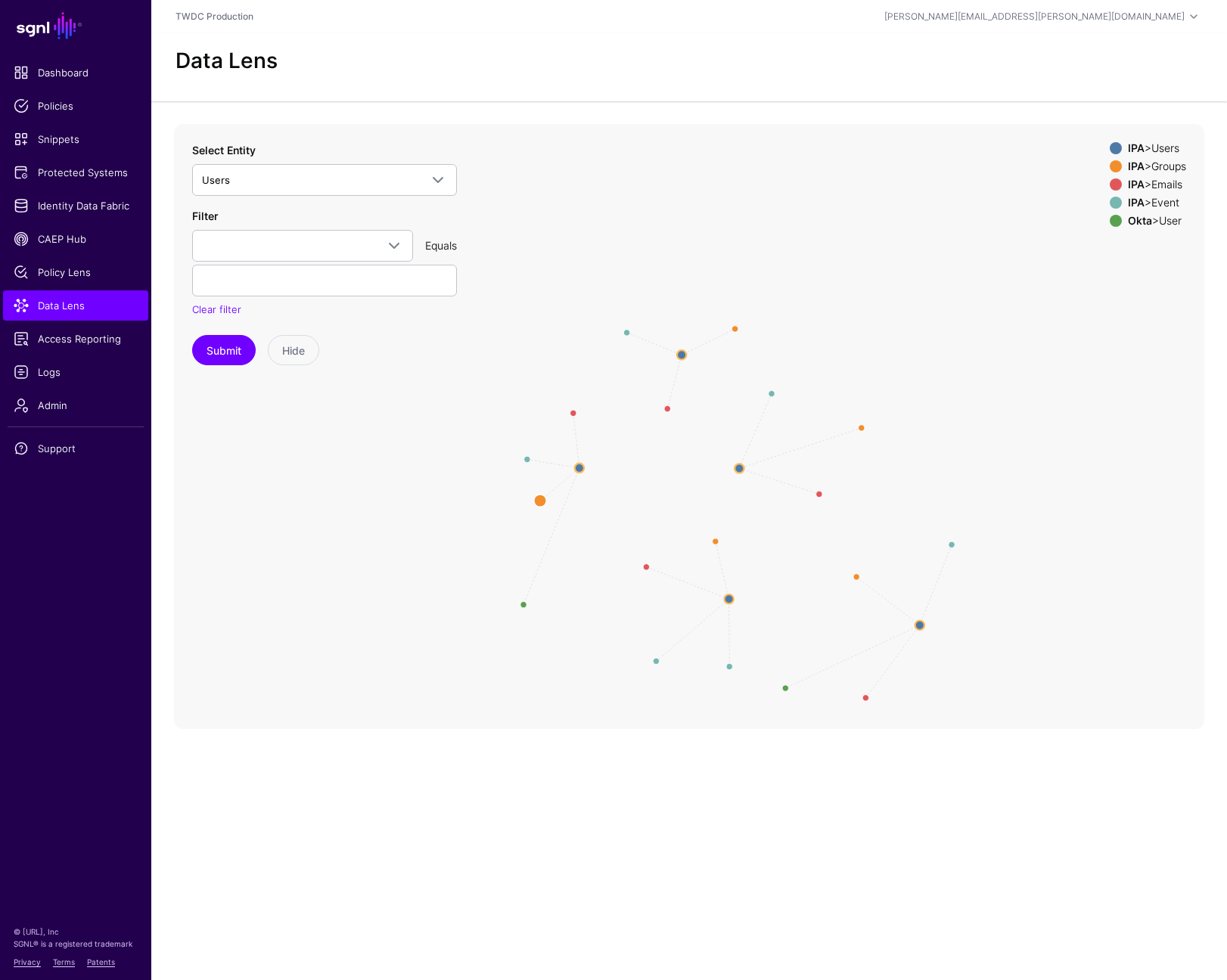
click at [538, 499] on circle at bounding box center [540, 500] width 12 height 12
drag, startPoint x: 523, startPoint y: 606, endPoint x: 587, endPoint y: 514, distance: 112.1
click at [587, 514] on circle at bounding box center [586, 514] width 12 height 12
drag, startPoint x: 735, startPoint y: 465, endPoint x: 791, endPoint y: 436, distance: 63.1
click at [791, 436] on circle at bounding box center [795, 440] width 9 height 9
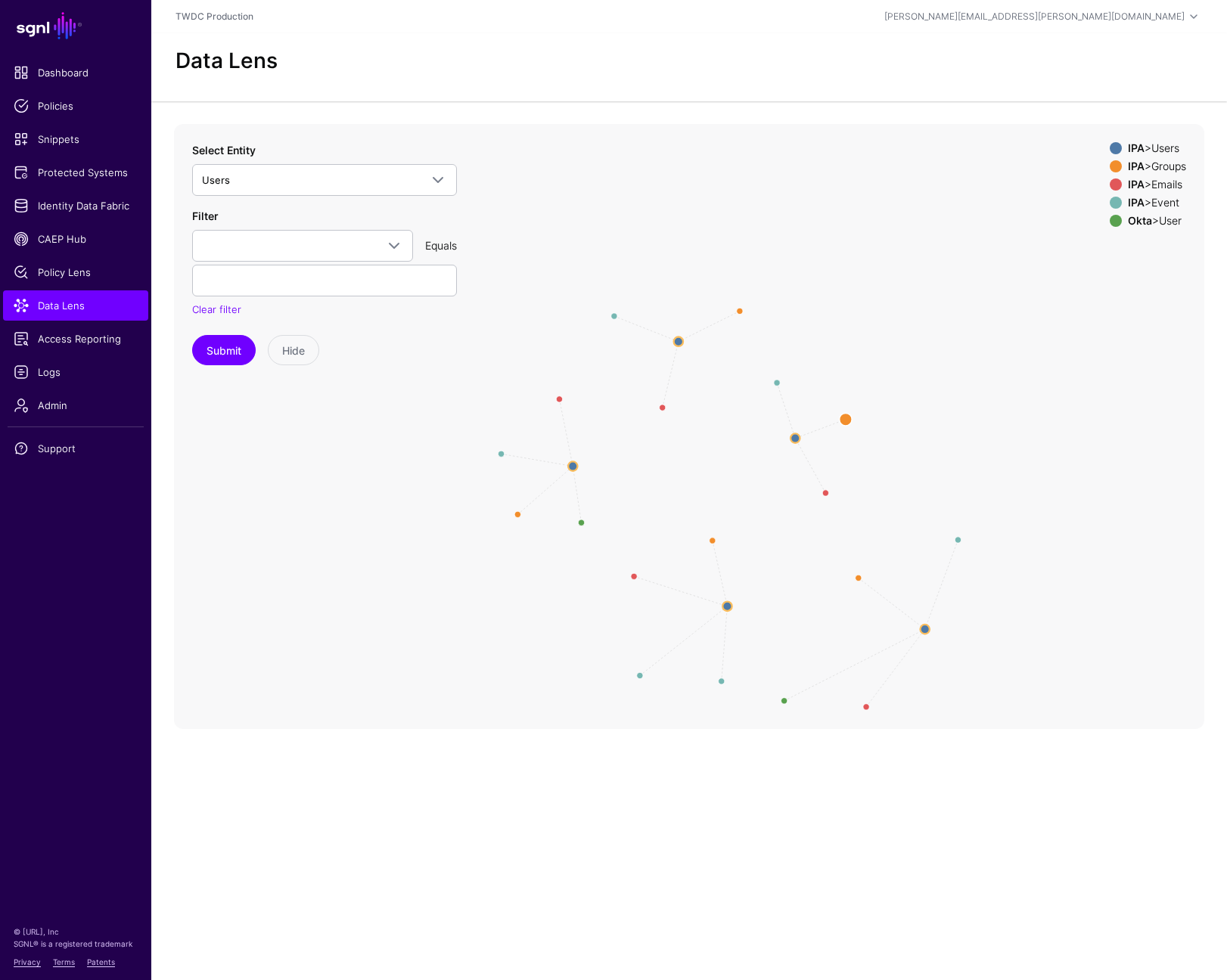
drag, startPoint x: 870, startPoint y: 417, endPoint x: 841, endPoint y: 419, distance: 29.1
click at [841, 419] on circle at bounding box center [845, 419] width 12 height 12
drag, startPoint x: 825, startPoint y: 491, endPoint x: 829, endPoint y: 461, distance: 30.3
click at [829, 461] on circle at bounding box center [830, 464] width 12 height 12
drag, startPoint x: 776, startPoint y: 376, endPoint x: 792, endPoint y: 386, distance: 18.9
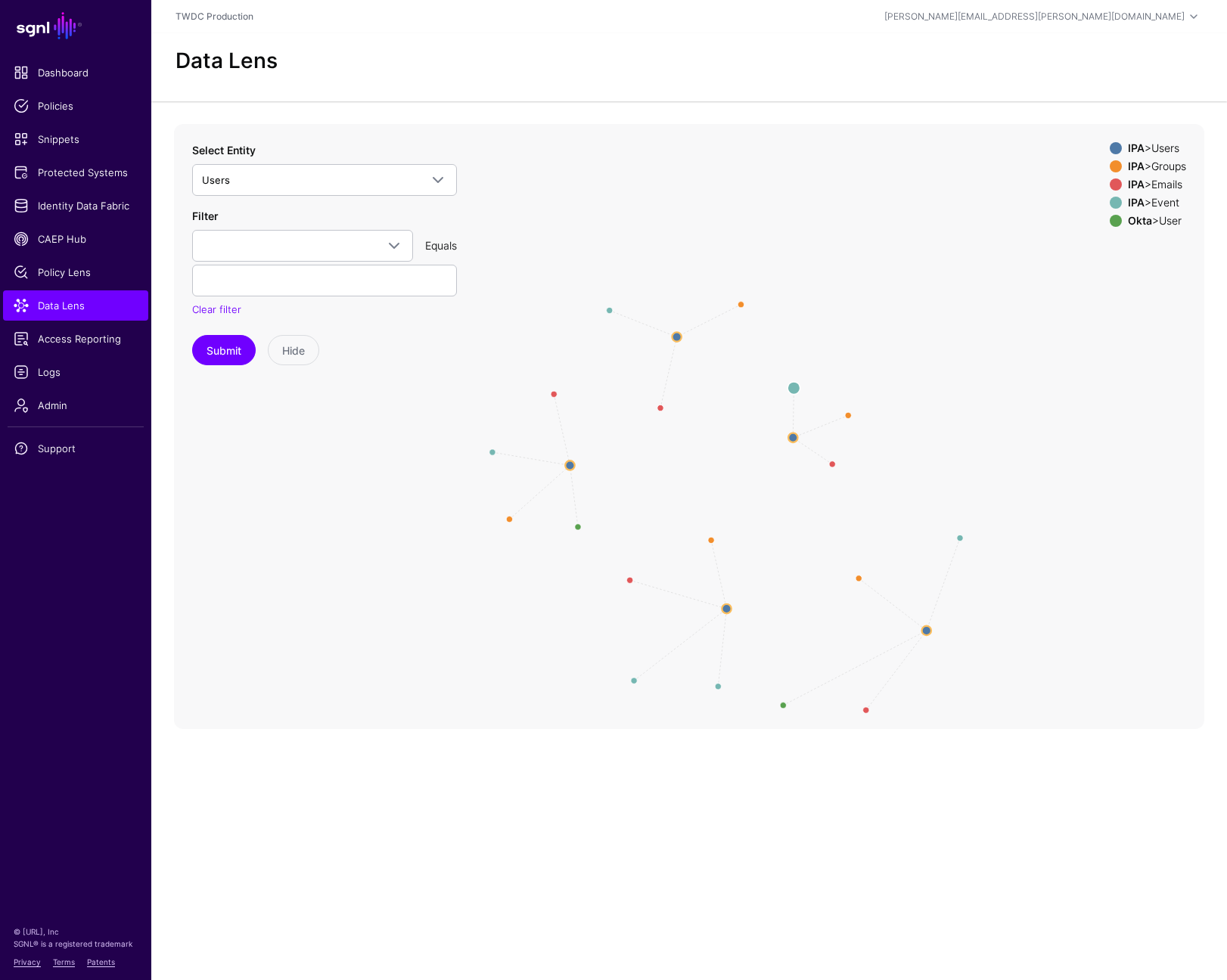
click at [792, 386] on circle at bounding box center [793, 388] width 12 height 12
drag, startPoint x: 725, startPoint y: 605, endPoint x: 710, endPoint y: 602, distance: 15.3
click at [710, 602] on circle at bounding box center [711, 604] width 9 height 9
click at [393, 246] on span at bounding box center [394, 246] width 18 height 18
click at [250, 324] on div "userName" at bounding box center [303, 331] width 197 height 15
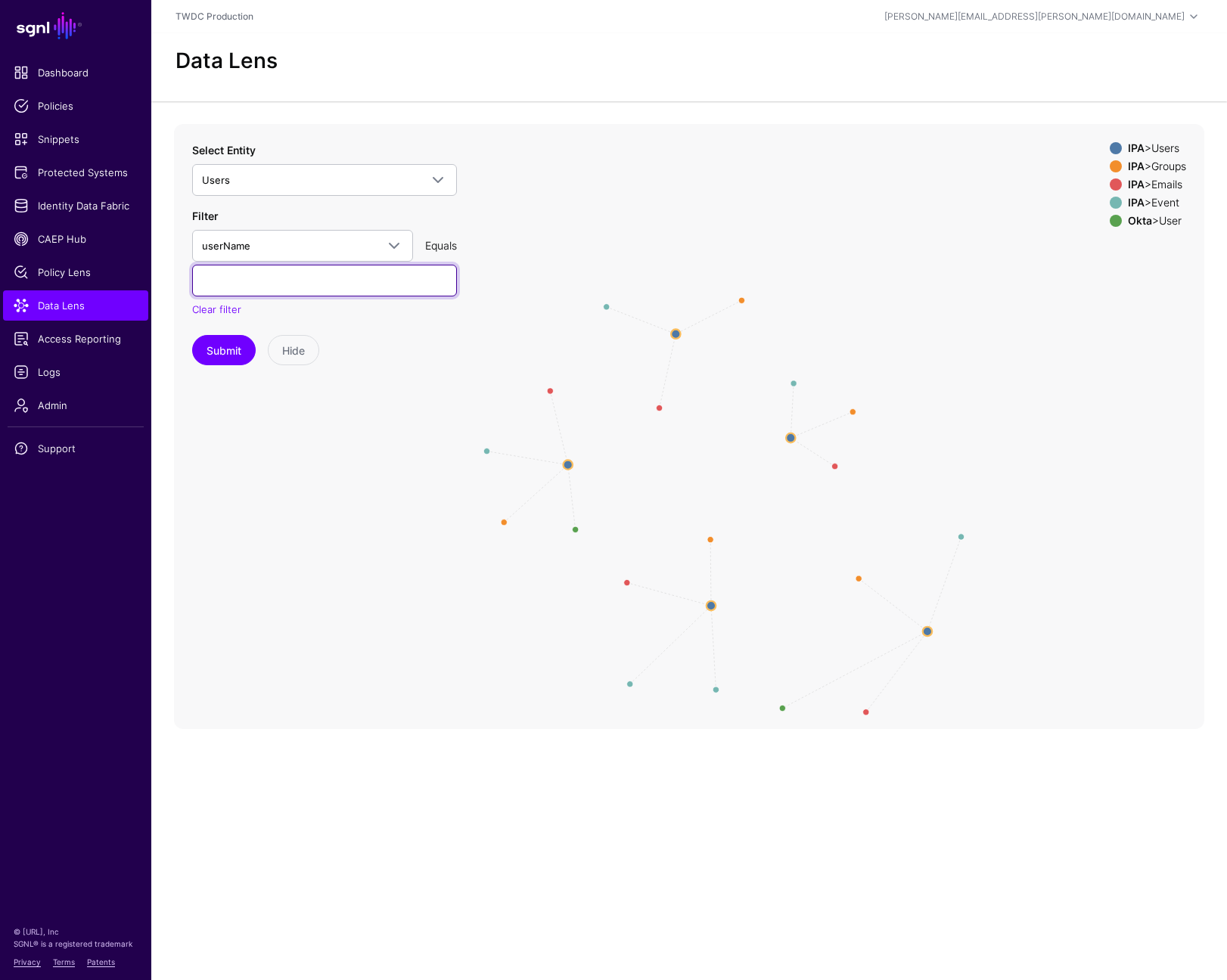
click at [269, 287] on input "text" at bounding box center [324, 281] width 265 height 32
paste input "**********"
type input "**********"
click at [221, 357] on button "Submit" at bounding box center [224, 350] width 64 height 30
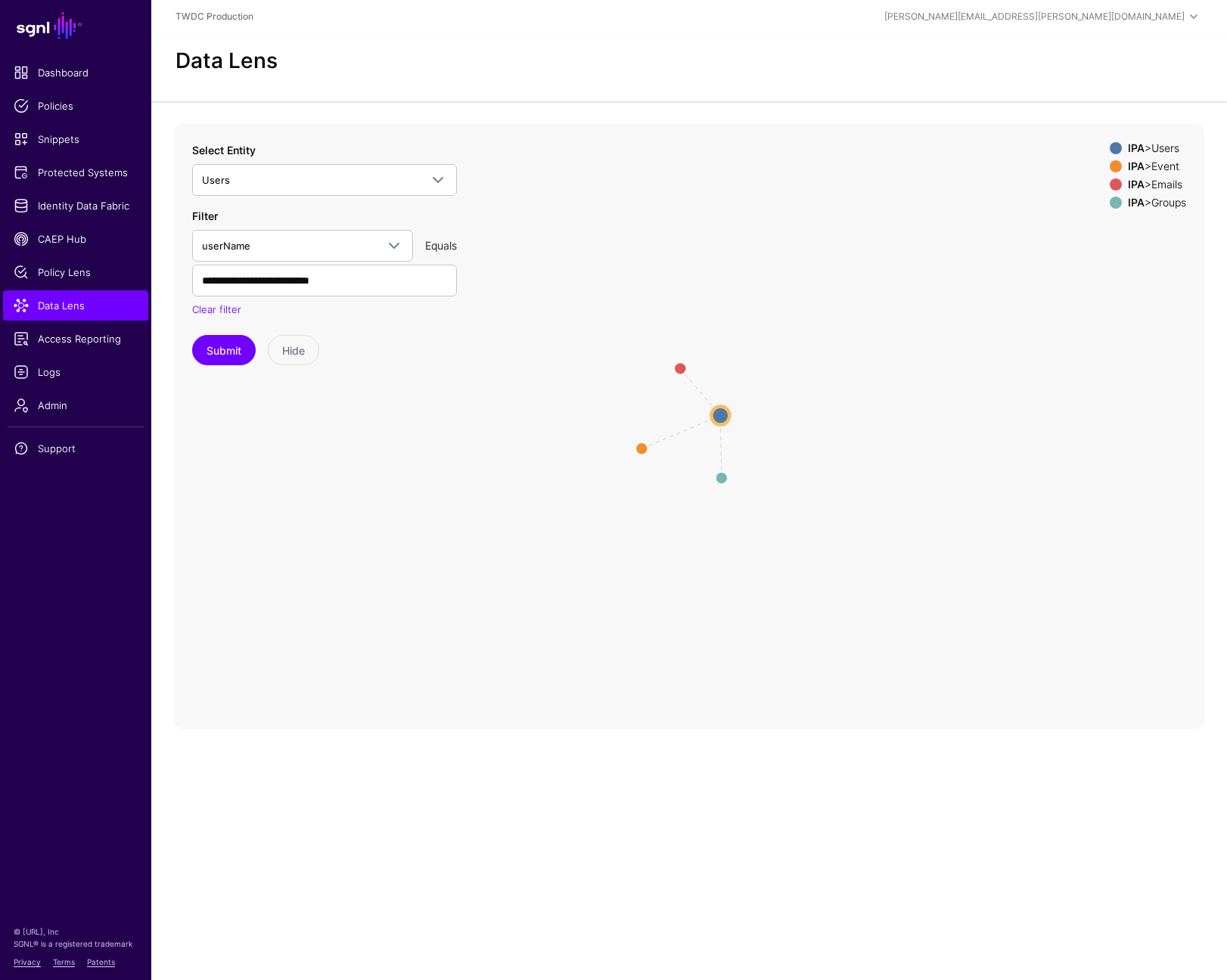
click at [724, 417] on circle at bounding box center [720, 415] width 18 height 18
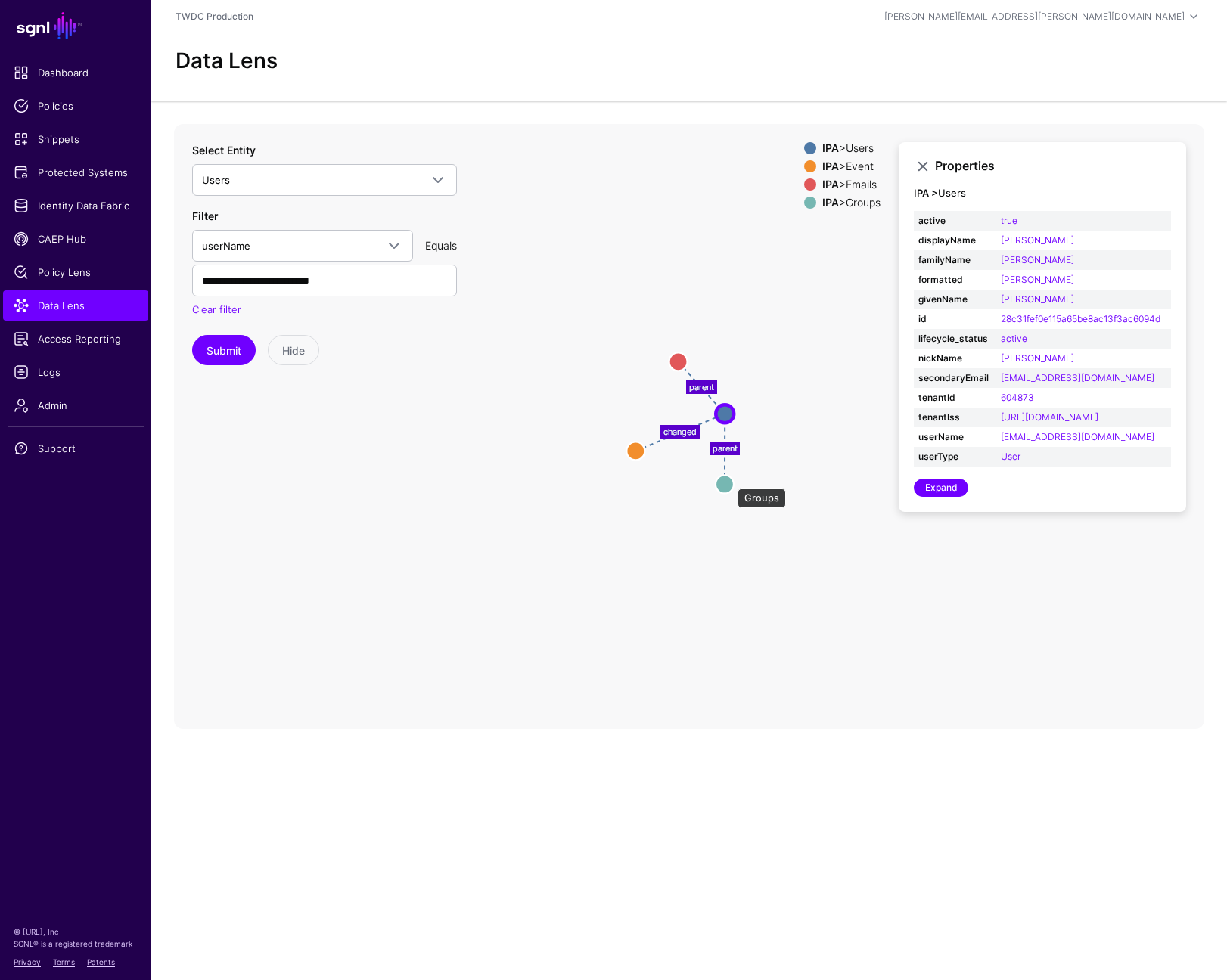
click at [730, 481] on circle at bounding box center [724, 484] width 18 height 18
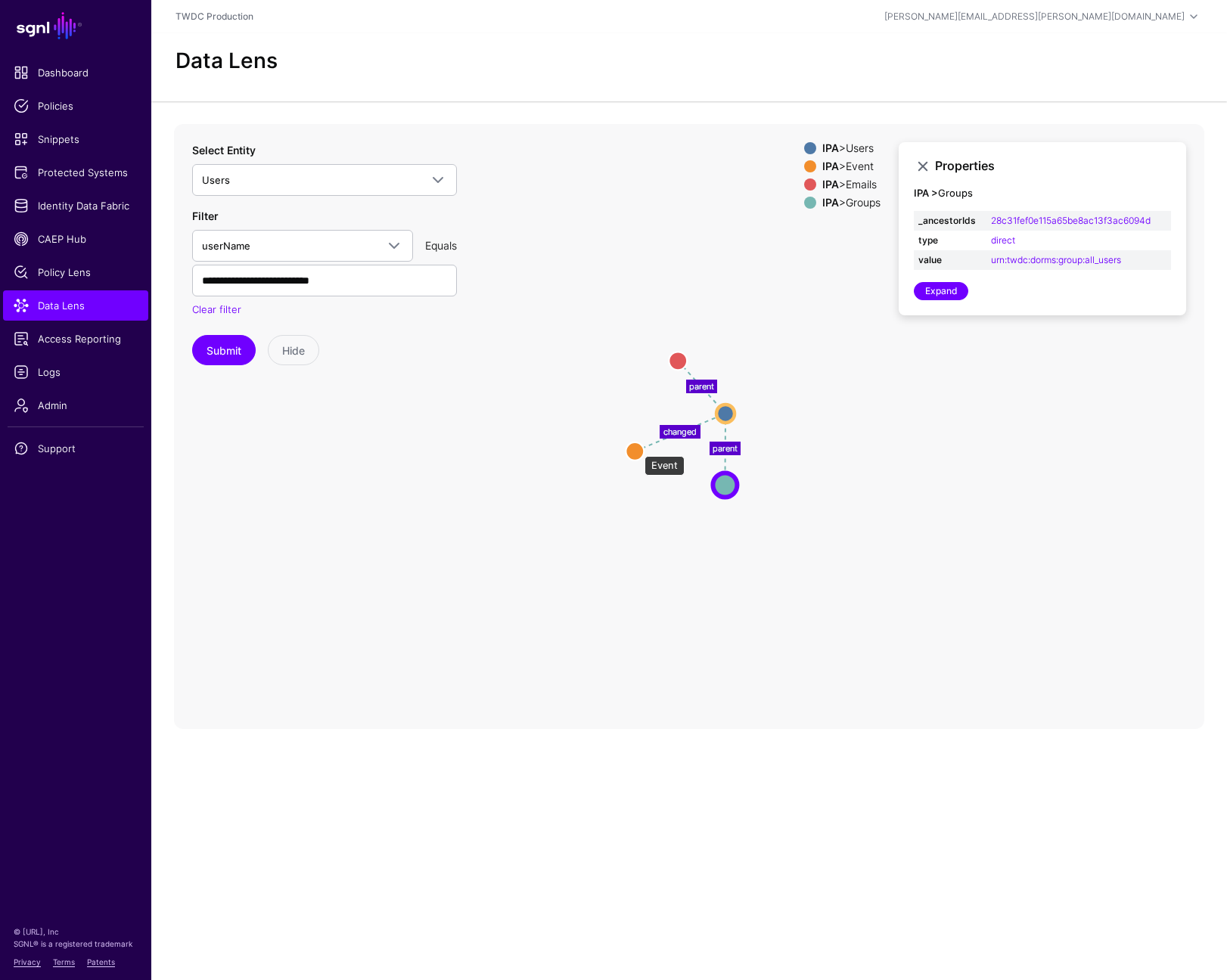
click at [637, 449] on circle at bounding box center [635, 451] width 18 height 18
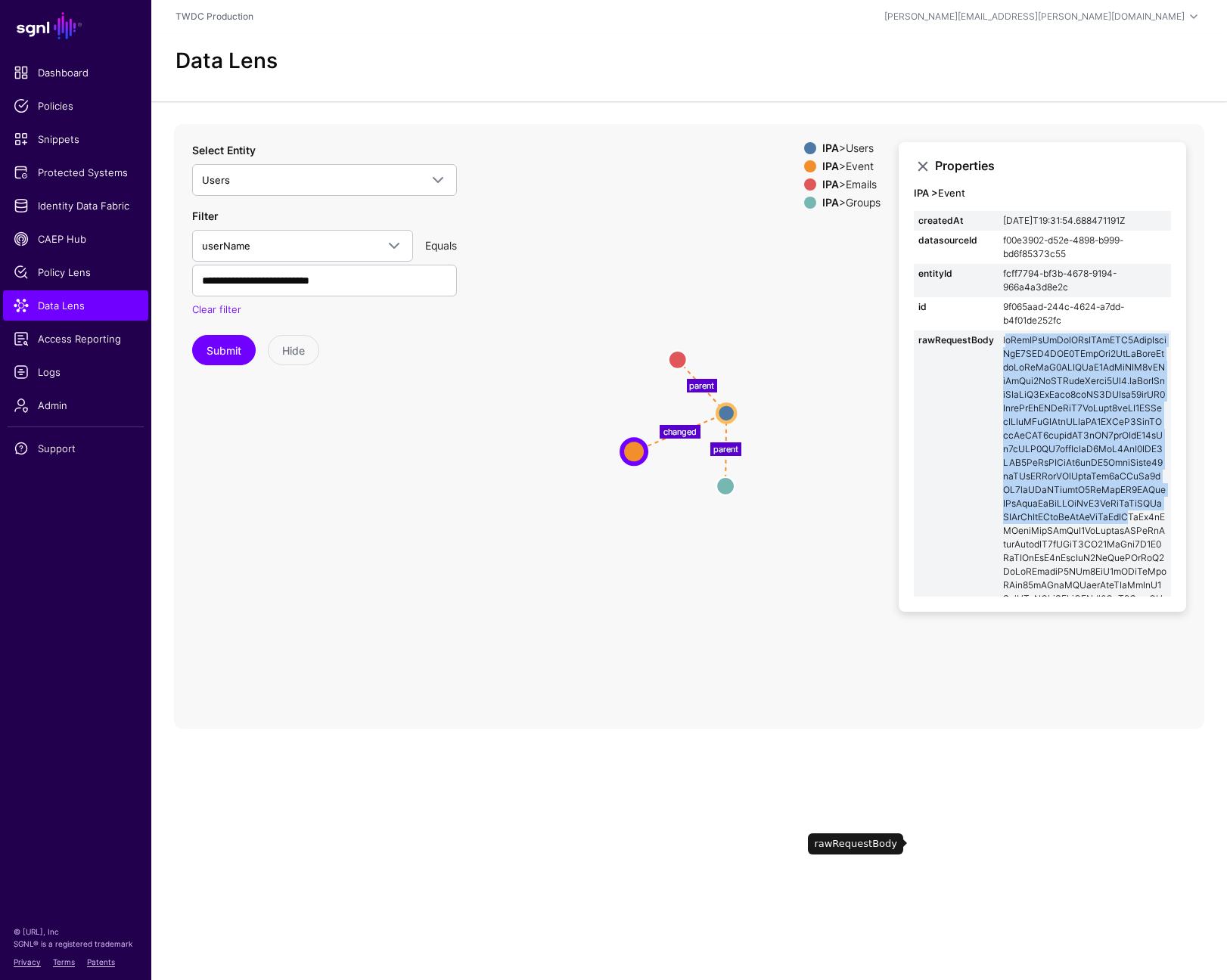
drag, startPoint x: 1003, startPoint y: 340, endPoint x: 1059, endPoint y: 525, distance: 193.3
click at [1059, 525] on td at bounding box center [1084, 809] width 172 height 959
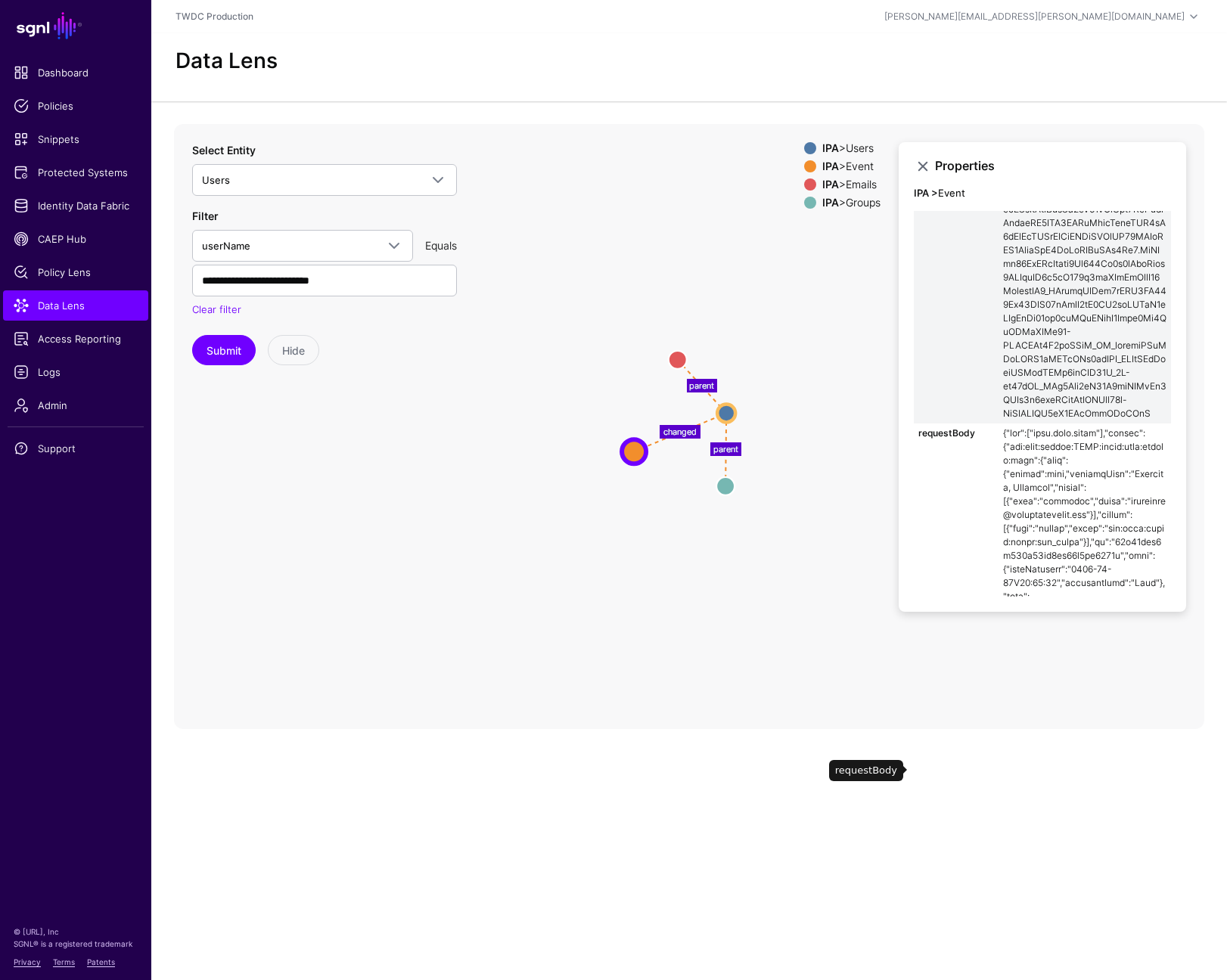
scroll to position [876, 0]
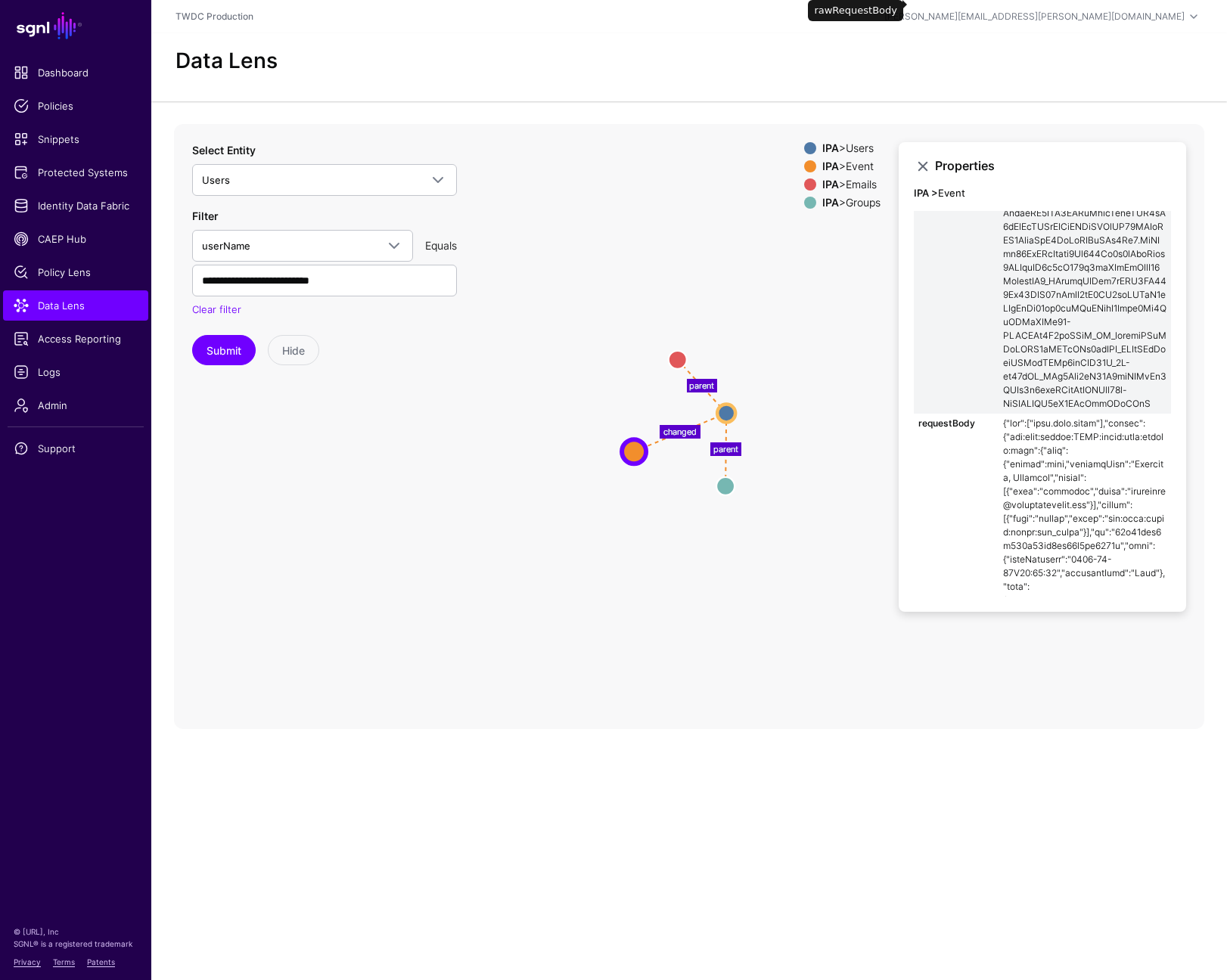
copy td "eyJraWQiOiAibXJrLWJkMDQ2NzdjNjljNjQ2MDQ5NWU0ZTcyNzg0MzJmYjljIiwgImFsZyI6ICJSUzI…"
